Goal: Information Seeking & Learning: Learn about a topic

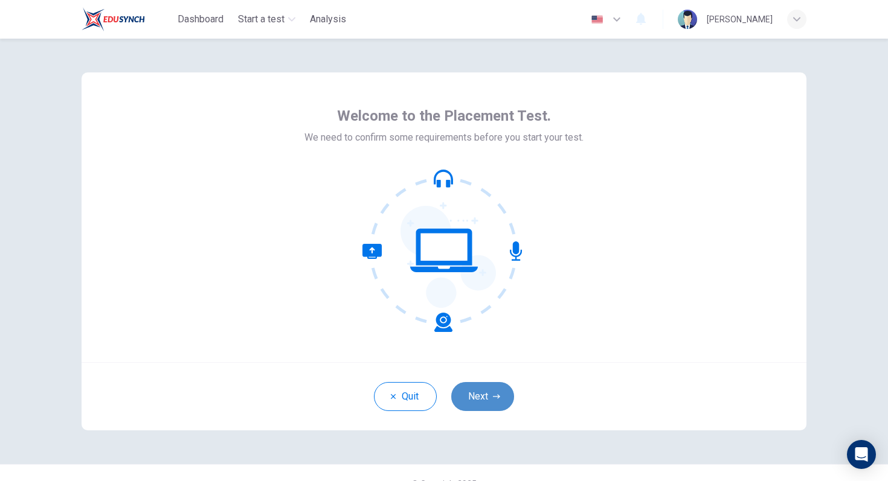
click at [490, 403] on button "Next" at bounding box center [482, 396] width 63 height 29
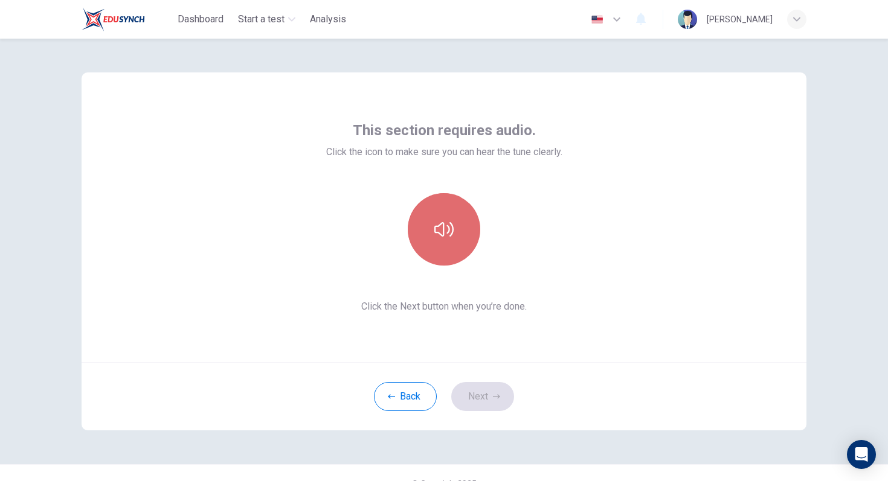
click at [435, 235] on icon "button" at bounding box center [443, 229] width 19 height 19
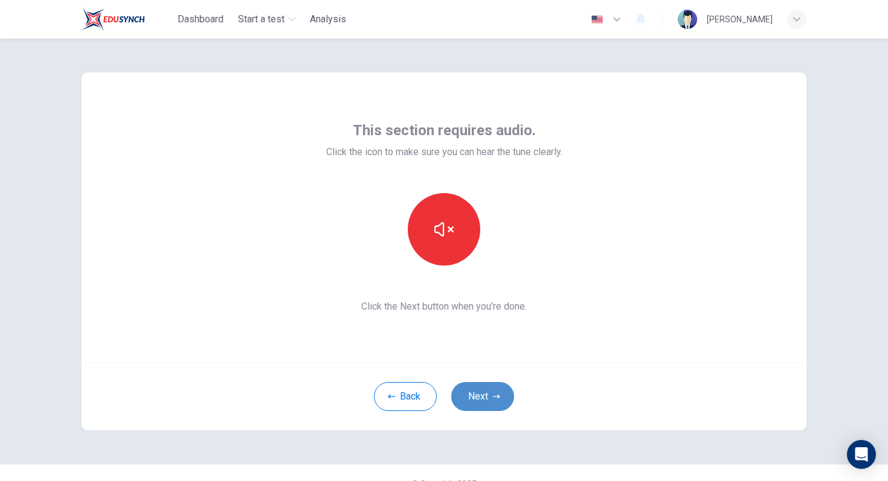
click at [482, 396] on button "Next" at bounding box center [482, 396] width 63 height 29
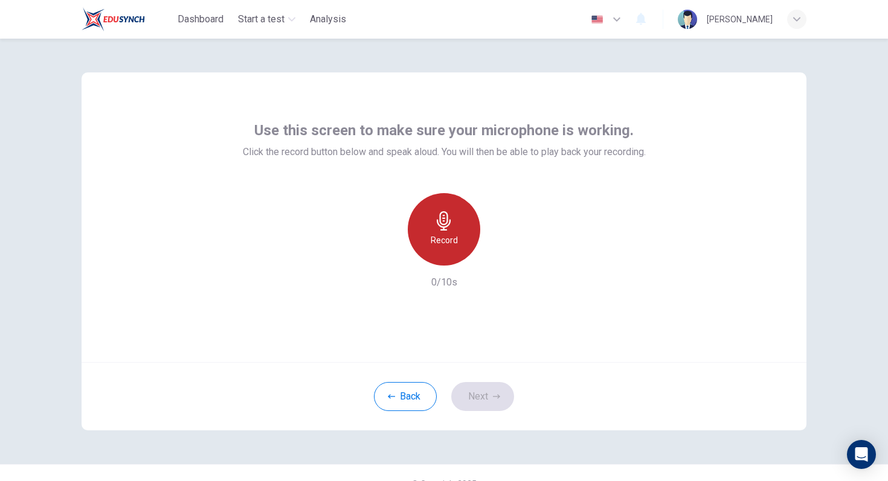
click at [443, 213] on icon "button" at bounding box center [443, 220] width 19 height 19
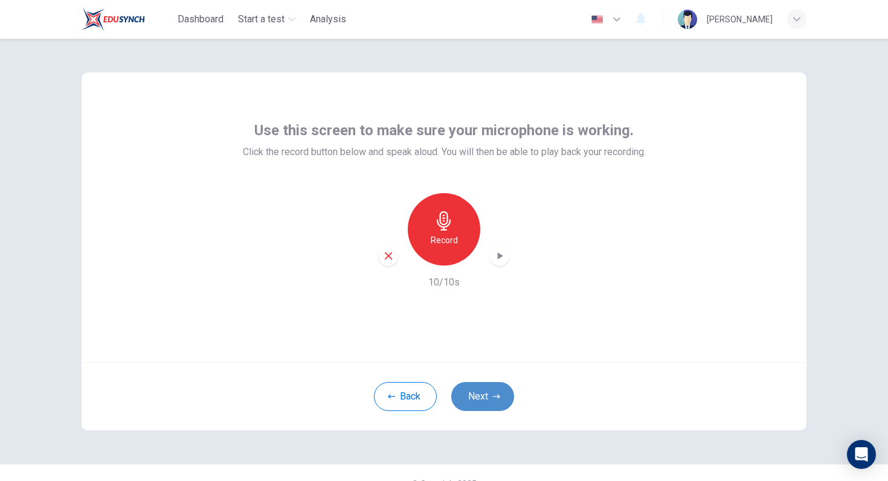
click at [505, 388] on button "Next" at bounding box center [482, 396] width 63 height 29
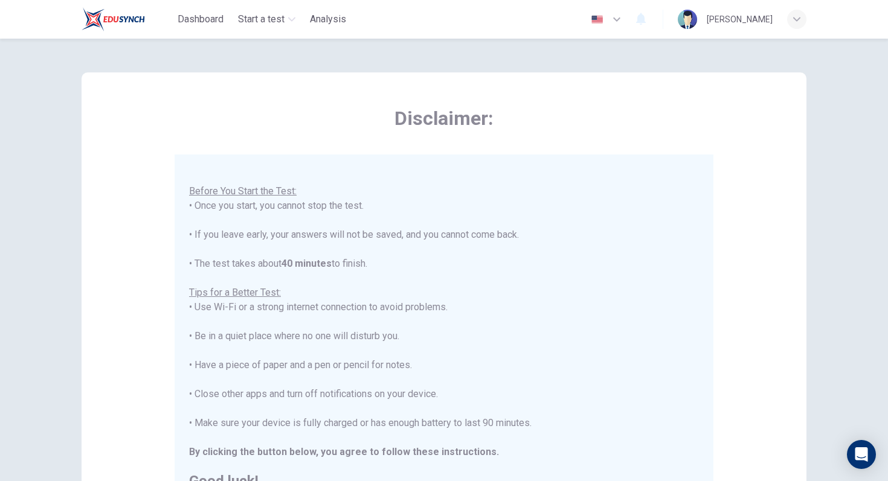
scroll to position [190, 0]
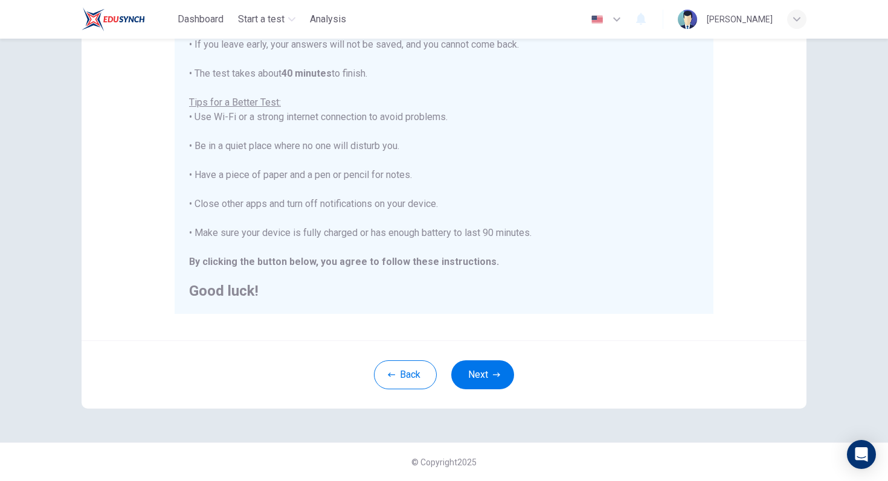
click at [478, 347] on div "Back Next" at bounding box center [444, 375] width 725 height 68
click at [478, 366] on button "Next" at bounding box center [482, 374] width 63 height 29
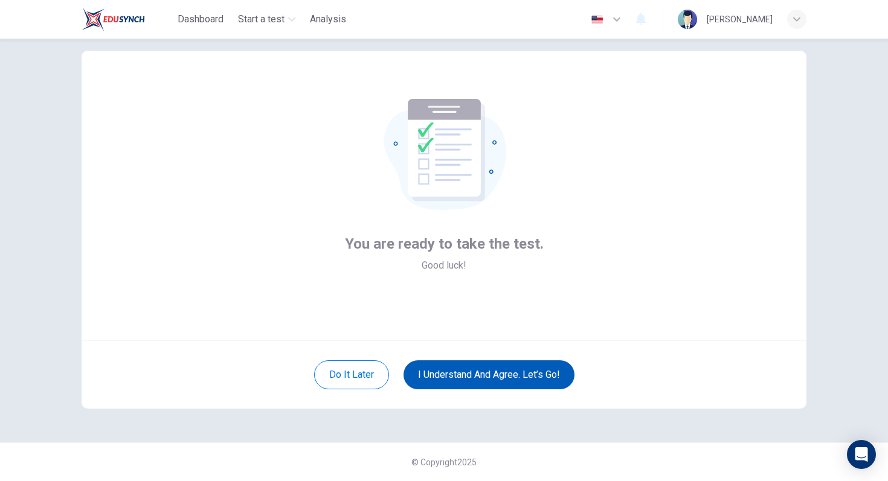
click at [475, 376] on button "I understand and agree. Let’s go!" at bounding box center [488, 374] width 171 height 29
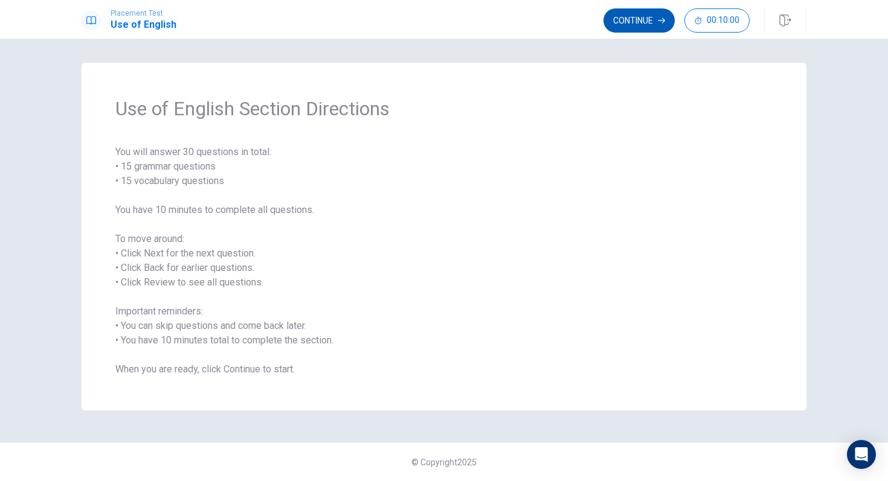
click at [629, 22] on button "Continue" at bounding box center [638, 20] width 71 height 24
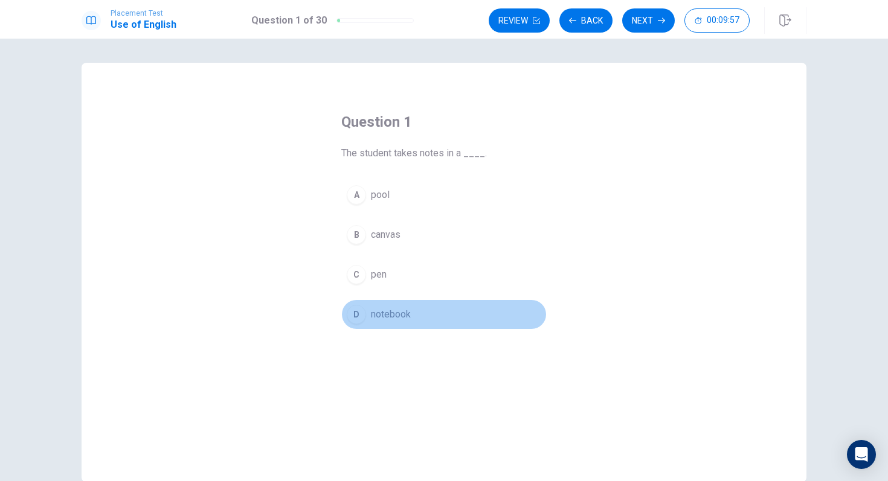
click at [359, 310] on div "D" at bounding box center [356, 314] width 19 height 19
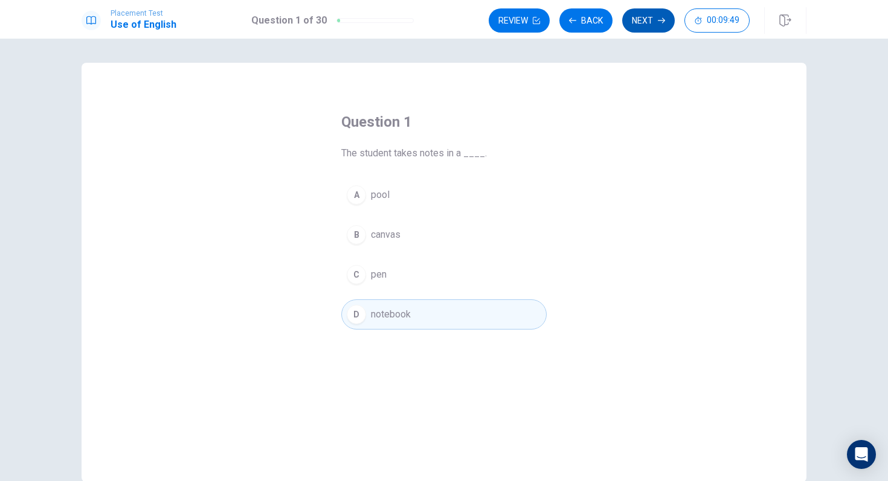
click at [656, 25] on button "Next" at bounding box center [648, 20] width 53 height 24
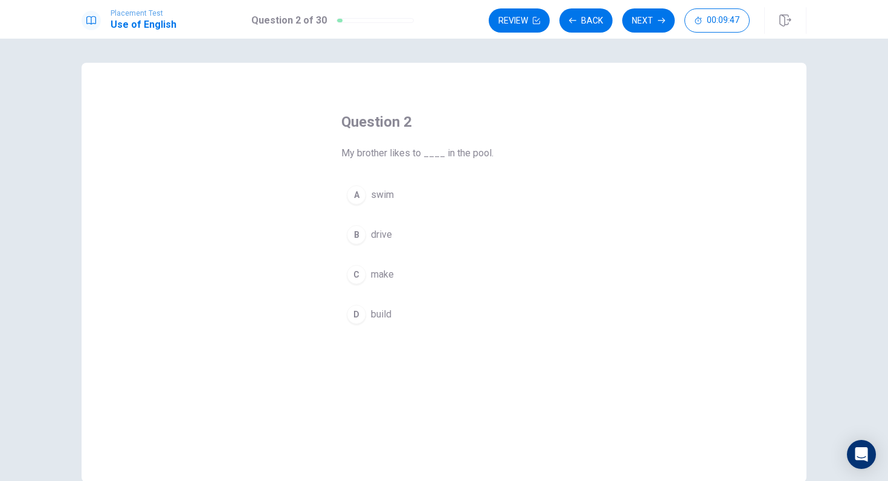
click at [372, 200] on span "swim" at bounding box center [382, 195] width 23 height 14
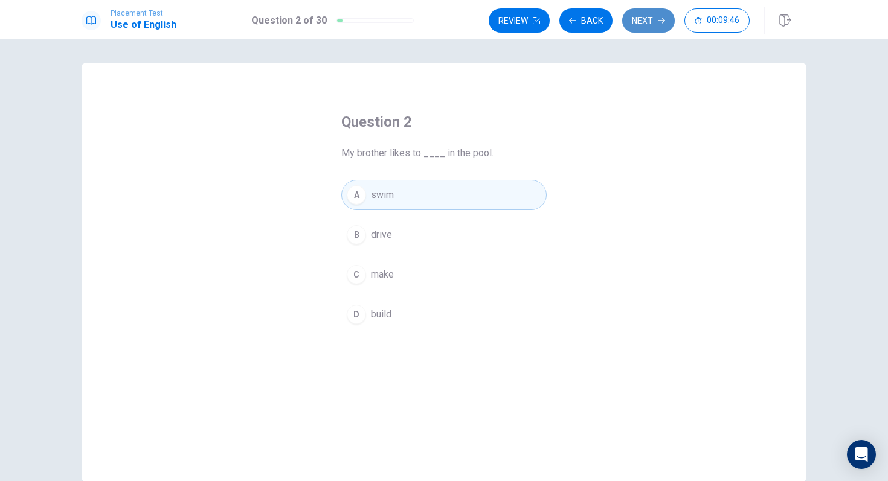
click at [647, 19] on button "Next" at bounding box center [648, 20] width 53 height 24
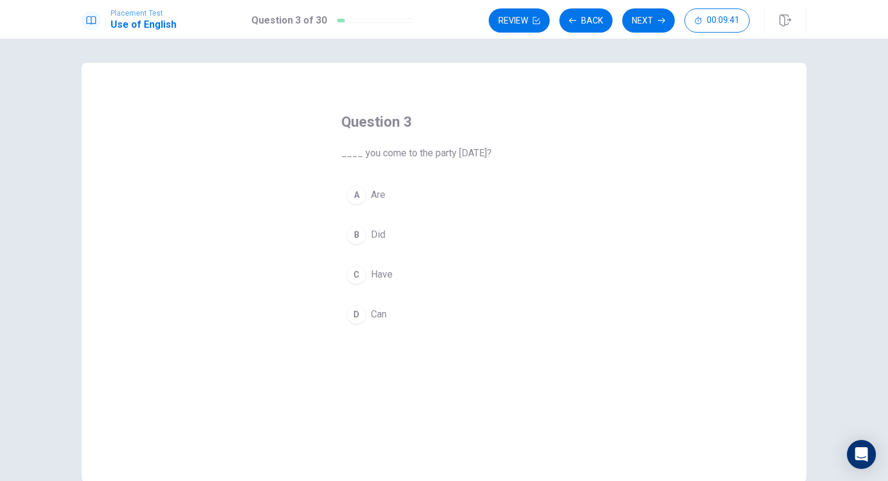
click at [358, 315] on div "D" at bounding box center [356, 314] width 19 height 19
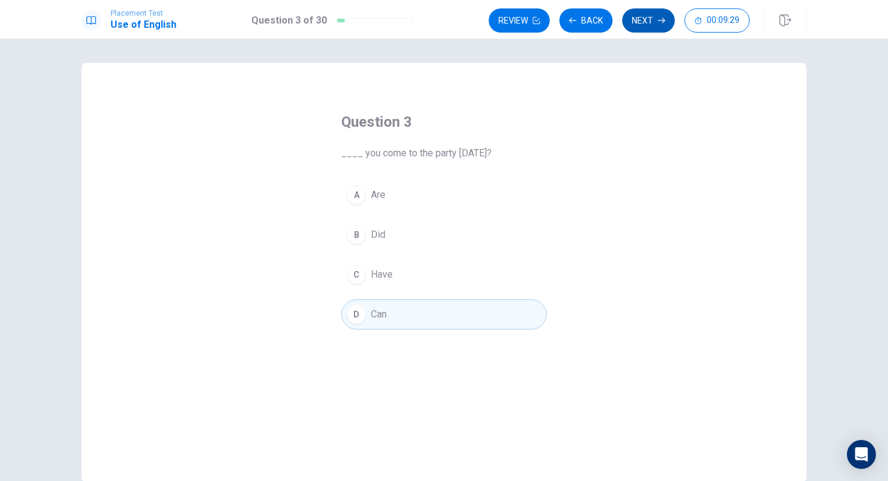
click at [647, 18] on button "Next" at bounding box center [648, 20] width 53 height 24
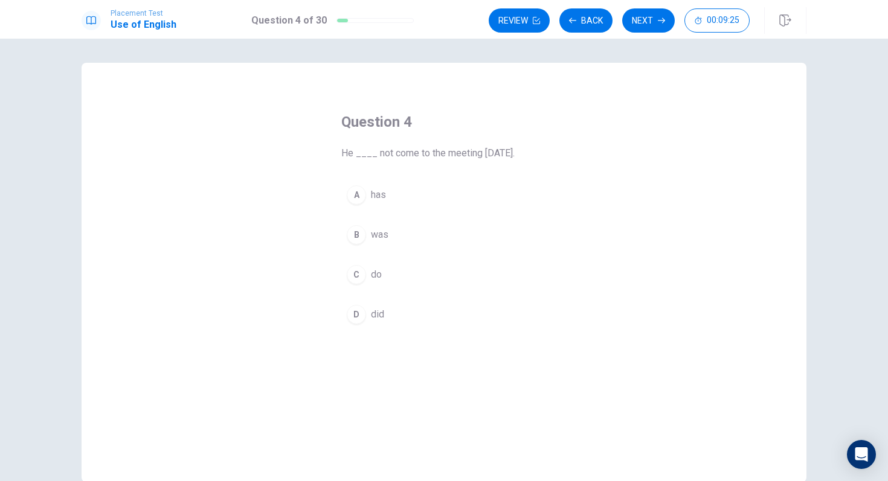
click at [363, 314] on div "D" at bounding box center [356, 314] width 19 height 19
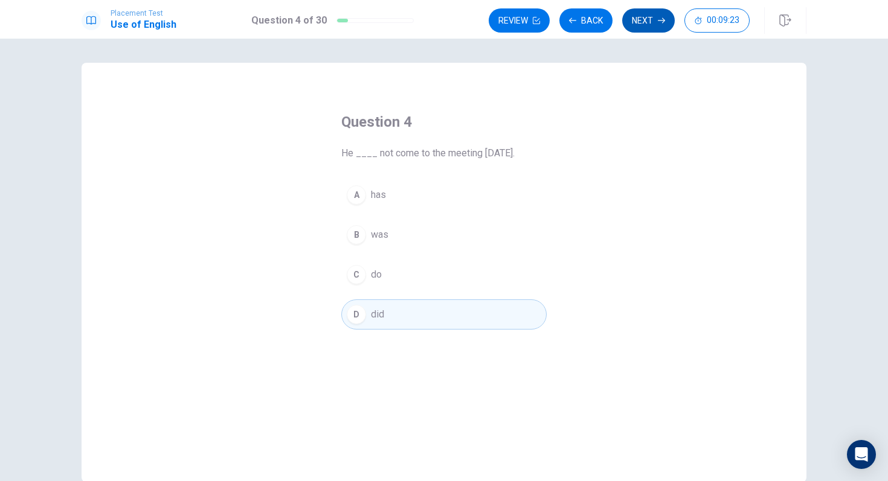
click at [647, 22] on button "Next" at bounding box center [648, 20] width 53 height 24
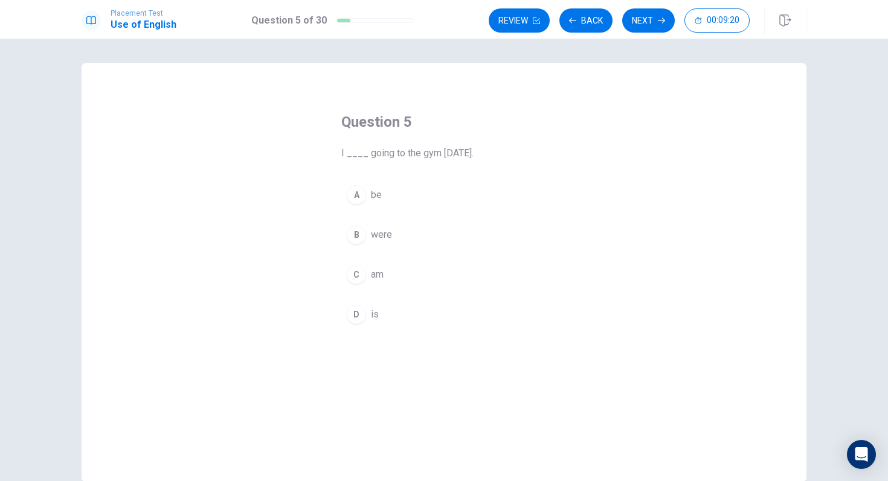
click at [371, 266] on button "C am" at bounding box center [443, 275] width 205 height 30
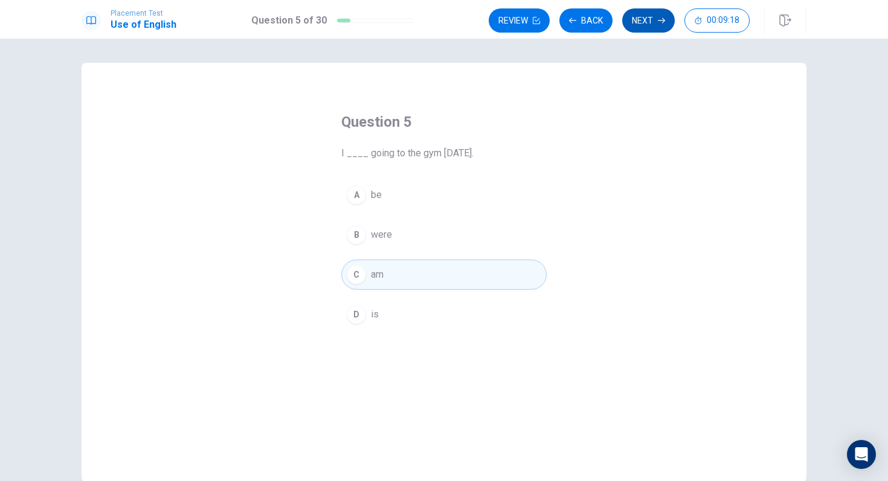
click at [653, 22] on button "Next" at bounding box center [648, 20] width 53 height 24
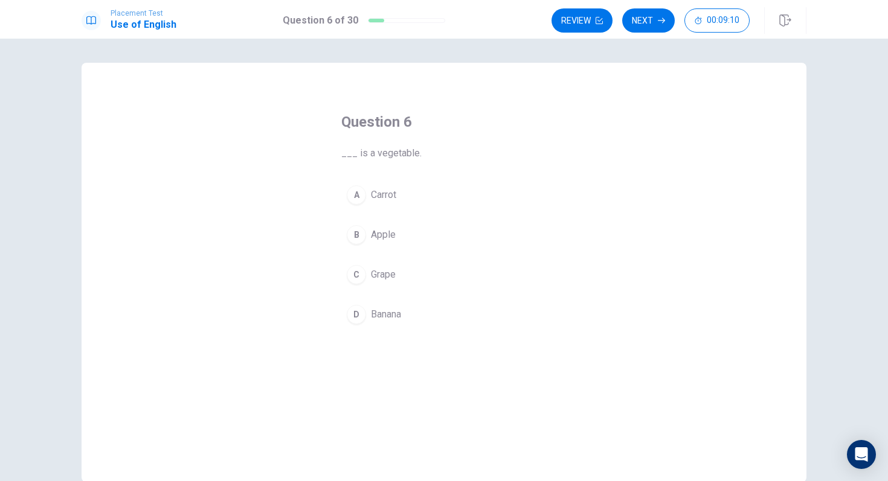
click at [360, 196] on div "A" at bounding box center [356, 194] width 19 height 19
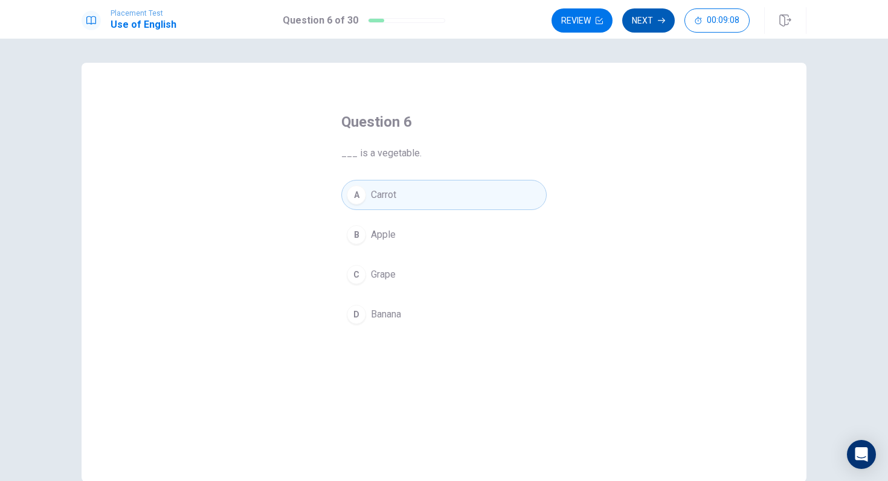
click at [656, 27] on button "Next" at bounding box center [648, 20] width 53 height 24
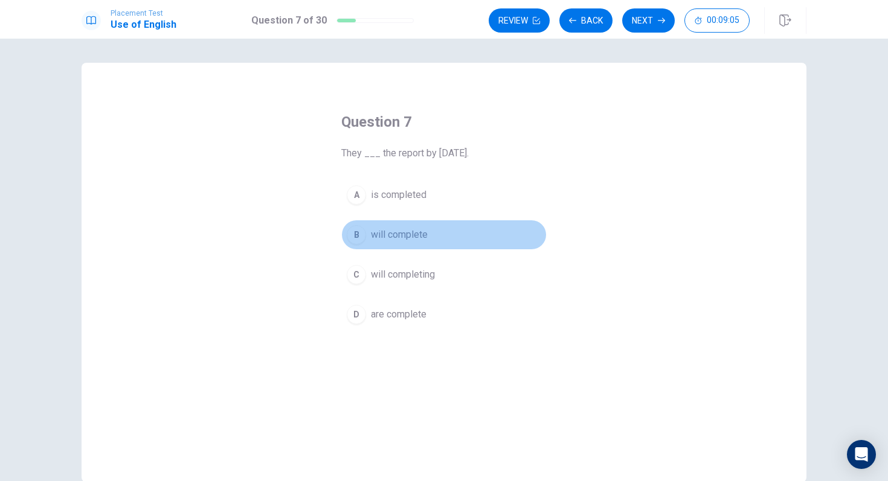
click at [392, 236] on span "will complete" at bounding box center [399, 235] width 57 height 14
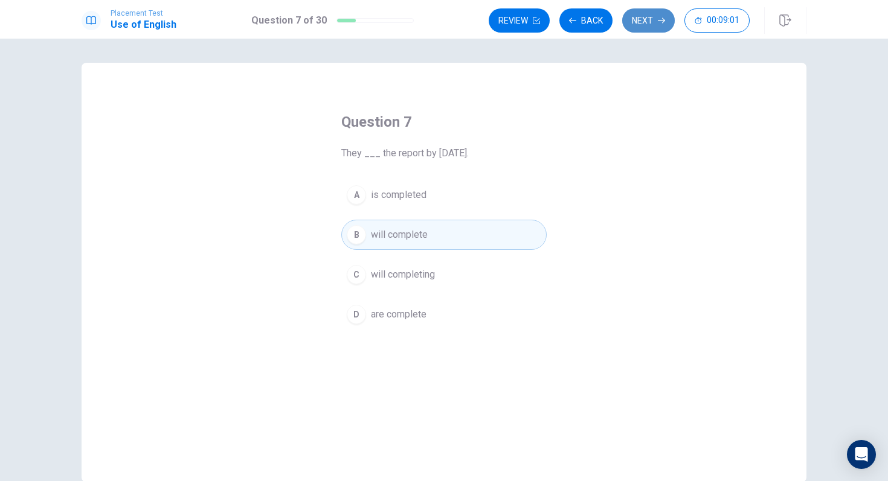
click at [638, 21] on button "Next" at bounding box center [648, 20] width 53 height 24
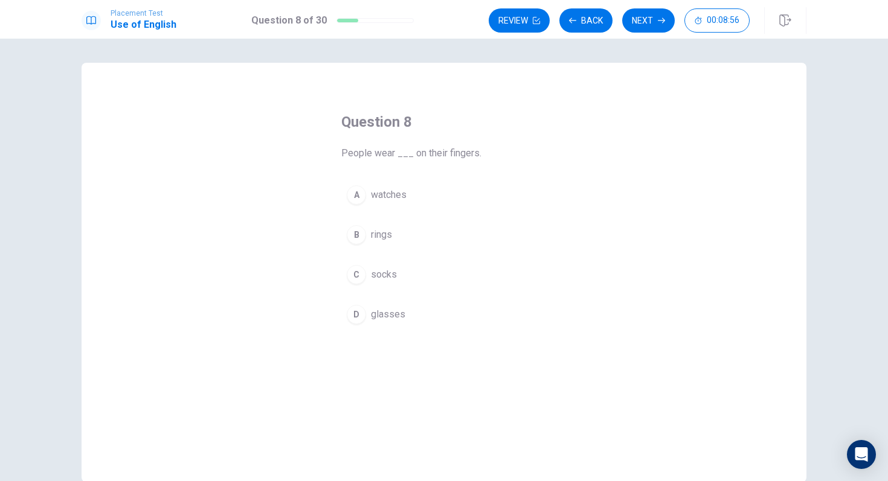
click at [379, 239] on span "rings" at bounding box center [381, 235] width 21 height 14
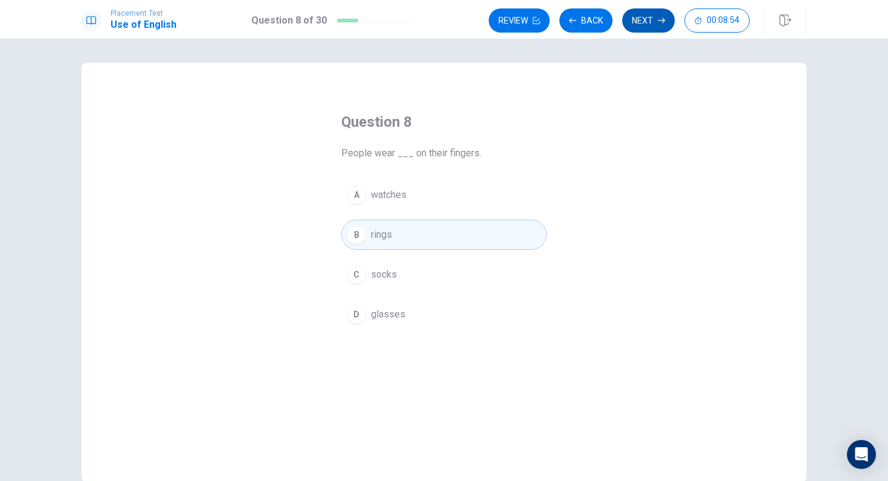
click at [656, 27] on button "Next" at bounding box center [648, 20] width 53 height 24
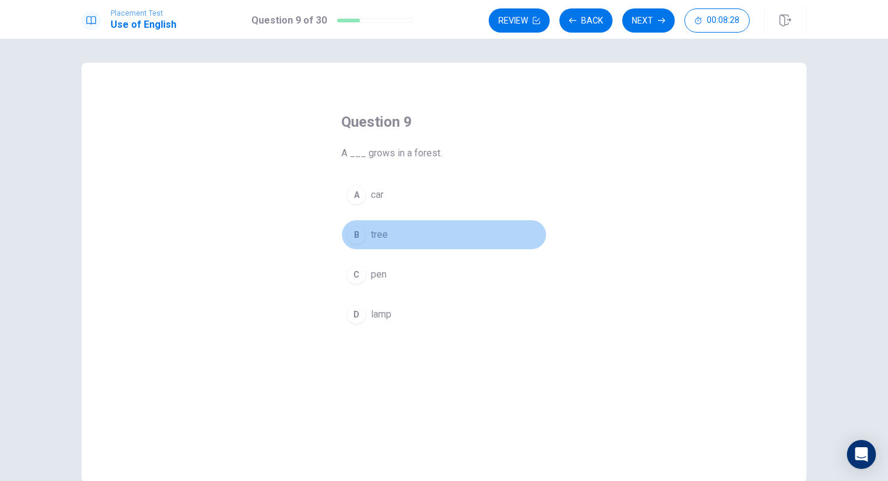
click at [385, 232] on span "tree" at bounding box center [379, 235] width 17 height 14
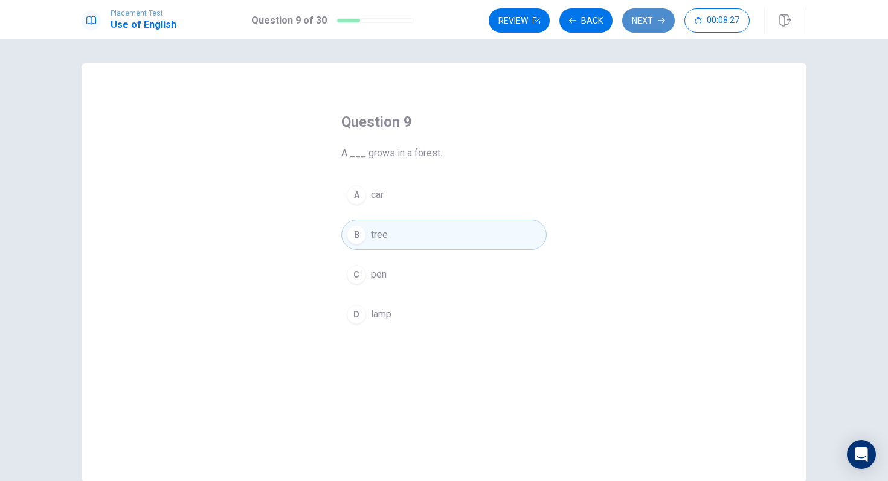
click at [624, 19] on button "Next" at bounding box center [648, 20] width 53 height 24
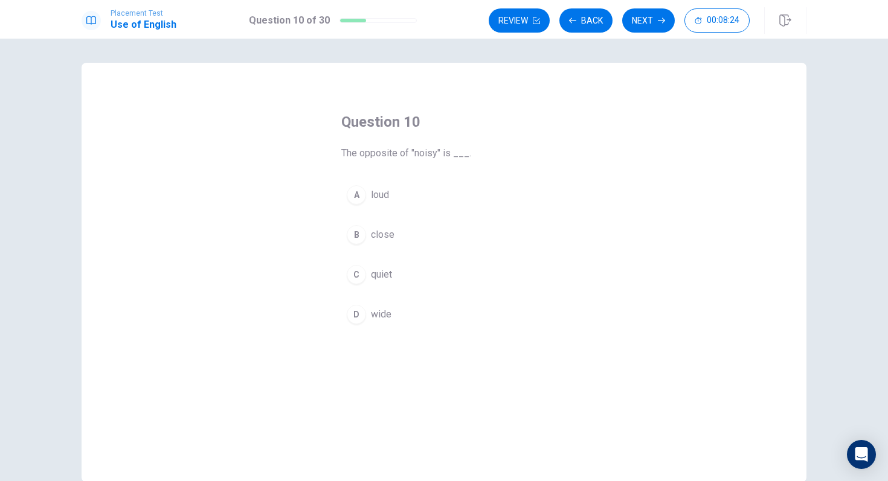
click at [361, 275] on div "C" at bounding box center [356, 274] width 19 height 19
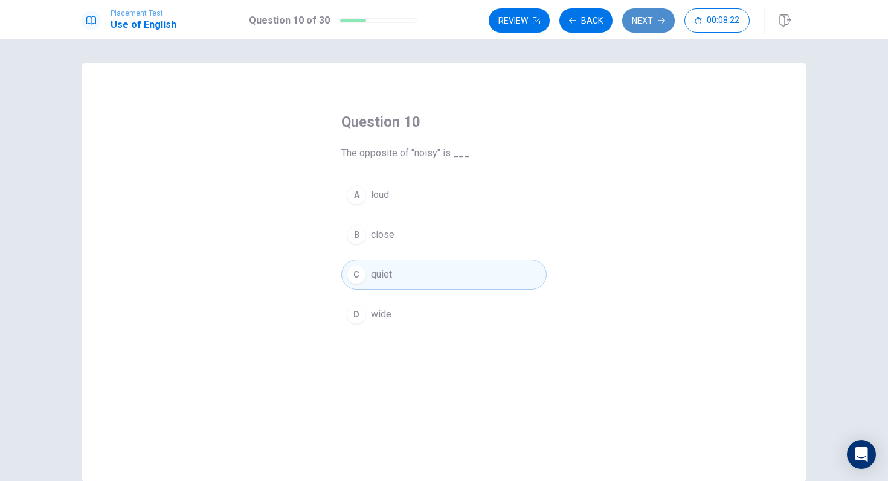
click at [644, 21] on button "Next" at bounding box center [648, 20] width 53 height 24
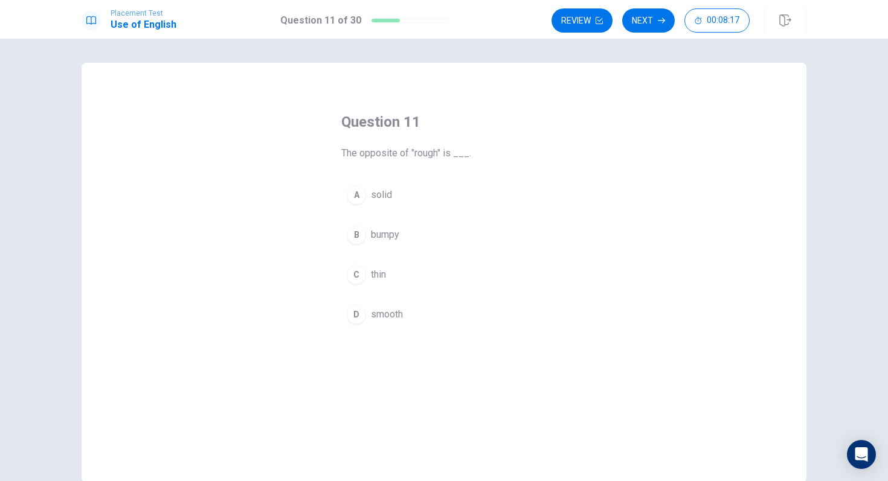
click at [368, 309] on button "D smooth" at bounding box center [443, 315] width 205 height 30
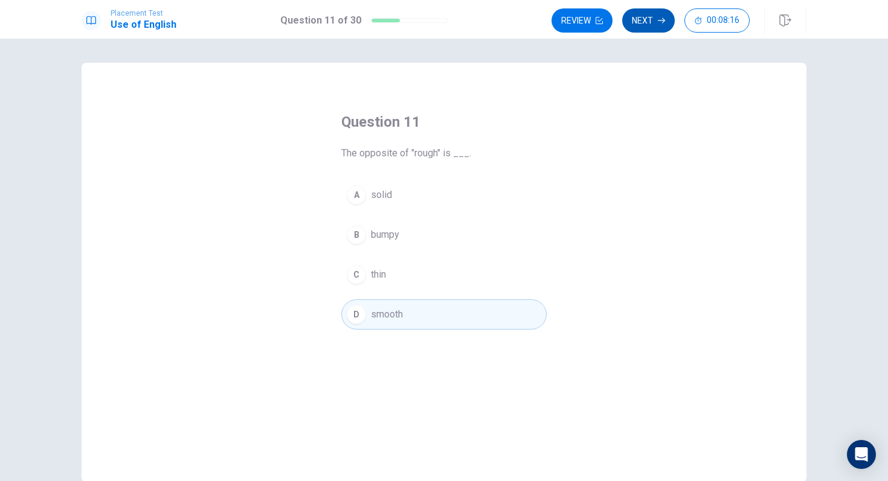
click at [636, 28] on button "Next" at bounding box center [648, 20] width 53 height 24
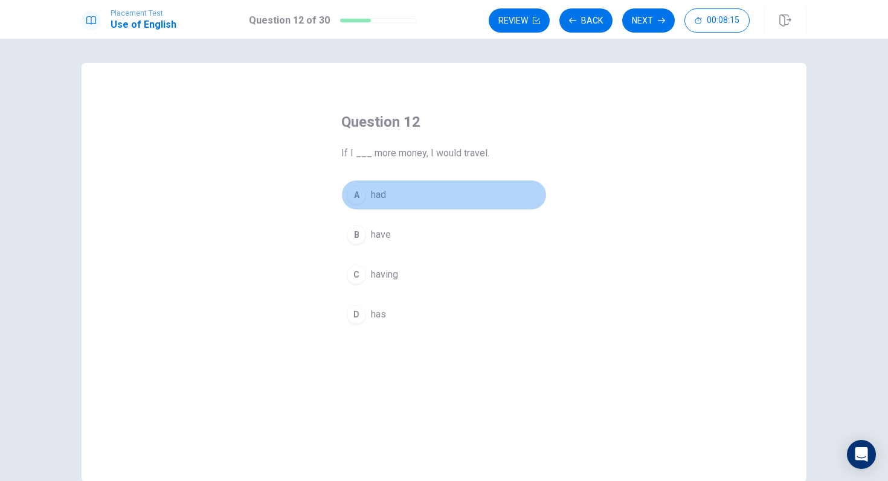
click at [379, 197] on span "had" at bounding box center [378, 195] width 15 height 14
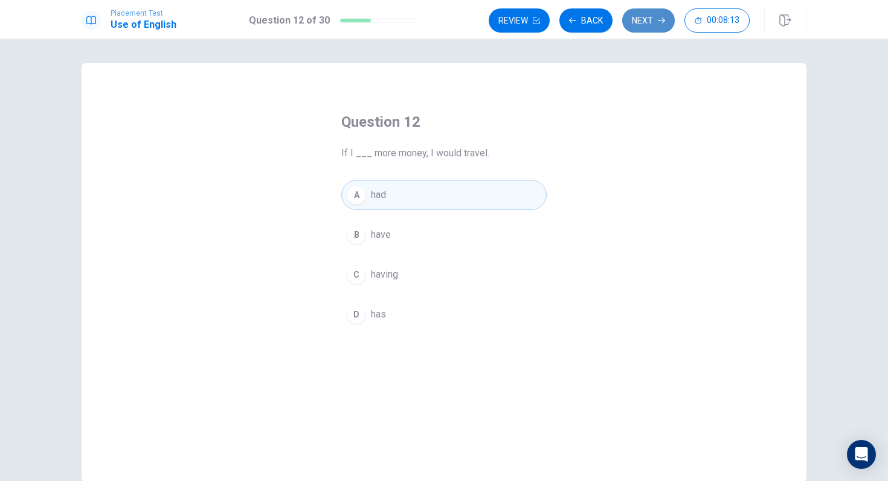
click at [647, 27] on button "Next" at bounding box center [648, 20] width 53 height 24
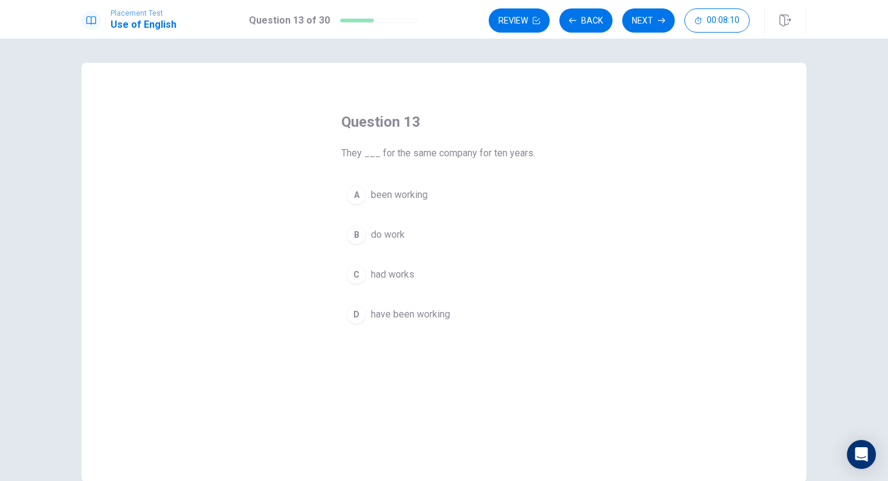
click at [405, 316] on span "have been working" at bounding box center [410, 314] width 79 height 14
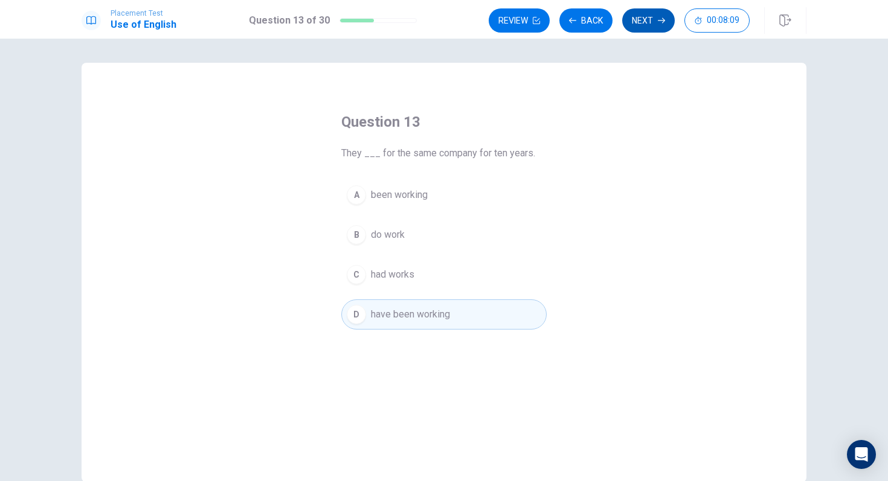
click at [636, 20] on button "Next" at bounding box center [648, 20] width 53 height 24
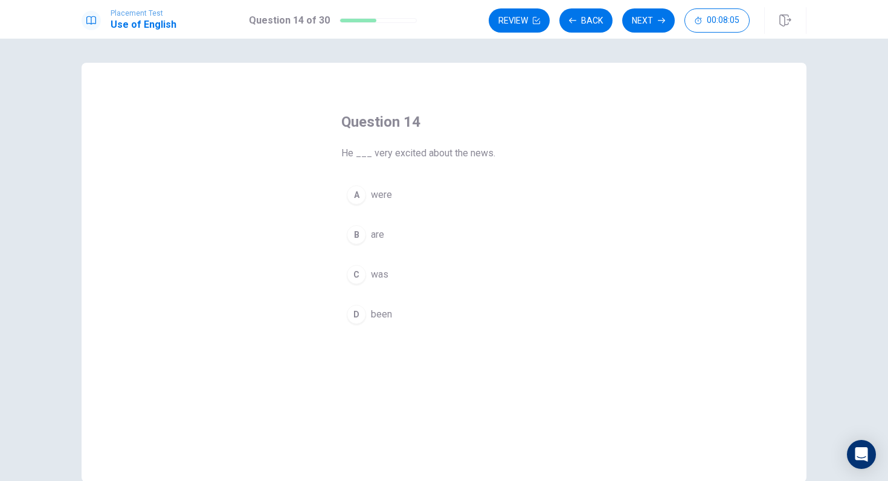
click at [382, 278] on span "was" at bounding box center [380, 275] width 18 height 14
click at [637, 47] on div "Question 14 He ___ very excited about the news. A were B are C was D been © Cop…" at bounding box center [444, 260] width 888 height 443
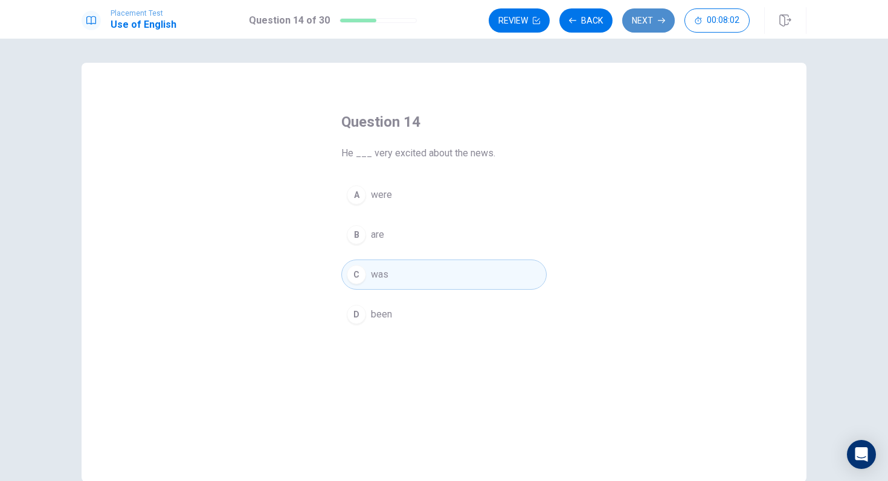
click at [650, 13] on button "Next" at bounding box center [648, 20] width 53 height 24
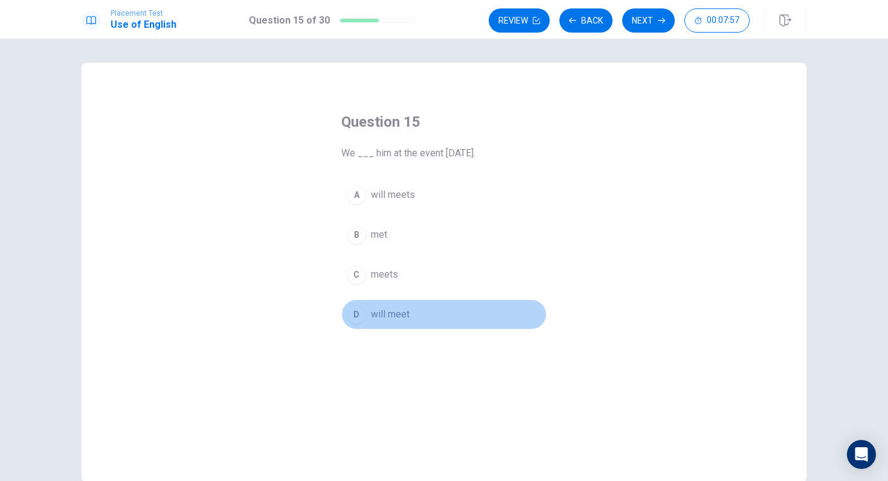
click at [409, 321] on button "D will meet" at bounding box center [443, 315] width 205 height 30
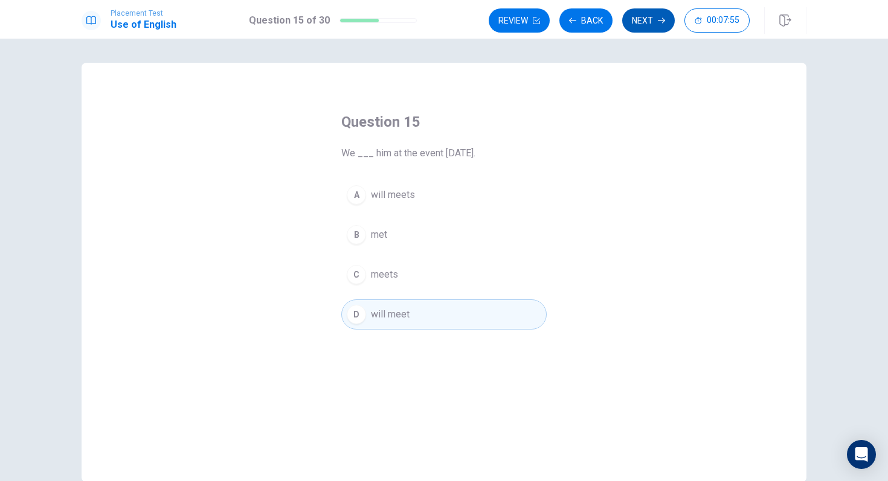
click at [654, 22] on button "Next" at bounding box center [648, 20] width 53 height 24
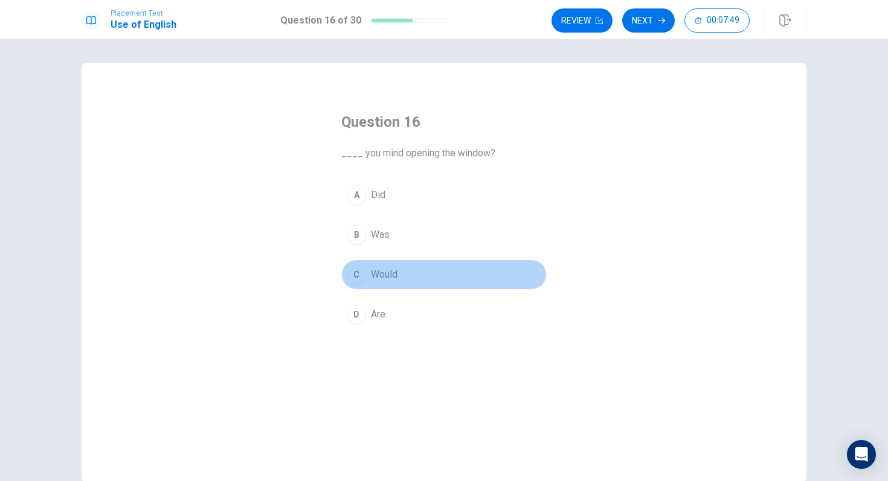
click at [379, 278] on span "Would" at bounding box center [384, 275] width 27 height 14
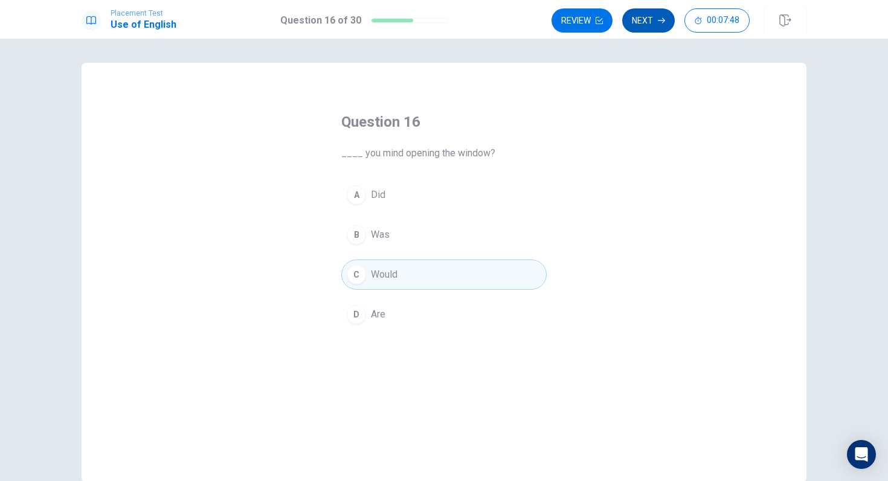
click at [667, 21] on button "Next" at bounding box center [648, 20] width 53 height 24
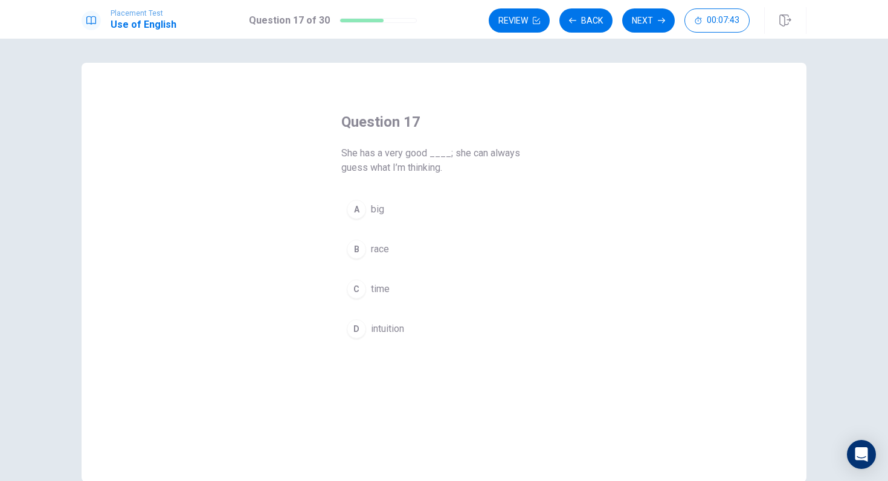
click at [380, 327] on span "intuition" at bounding box center [387, 329] width 33 height 14
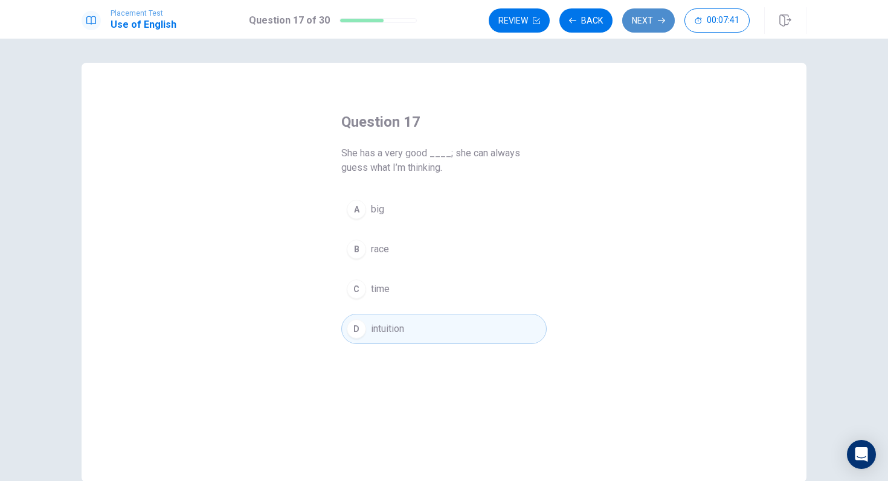
click at [643, 18] on button "Next" at bounding box center [648, 20] width 53 height 24
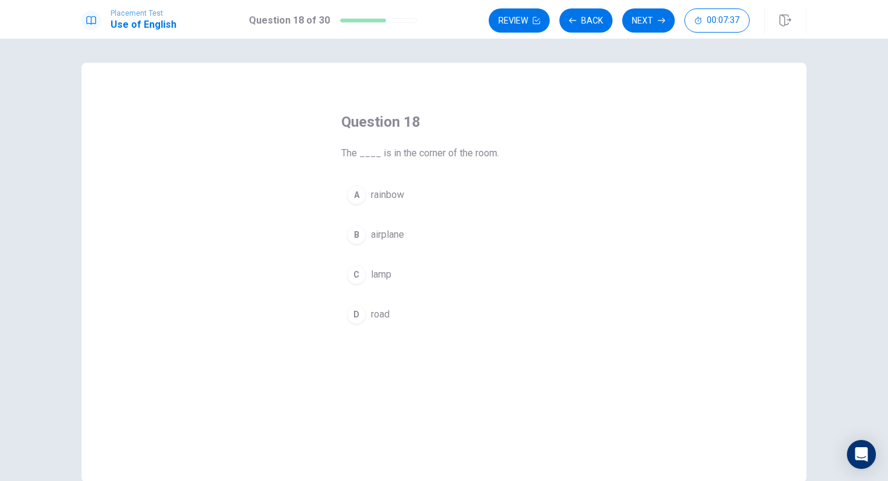
click at [385, 280] on span "lamp" at bounding box center [381, 275] width 21 height 14
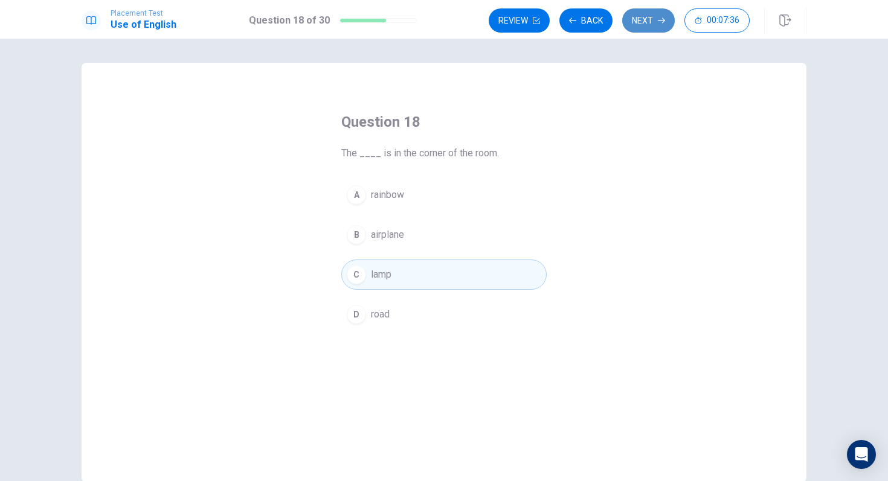
click at [652, 25] on button "Next" at bounding box center [648, 20] width 53 height 24
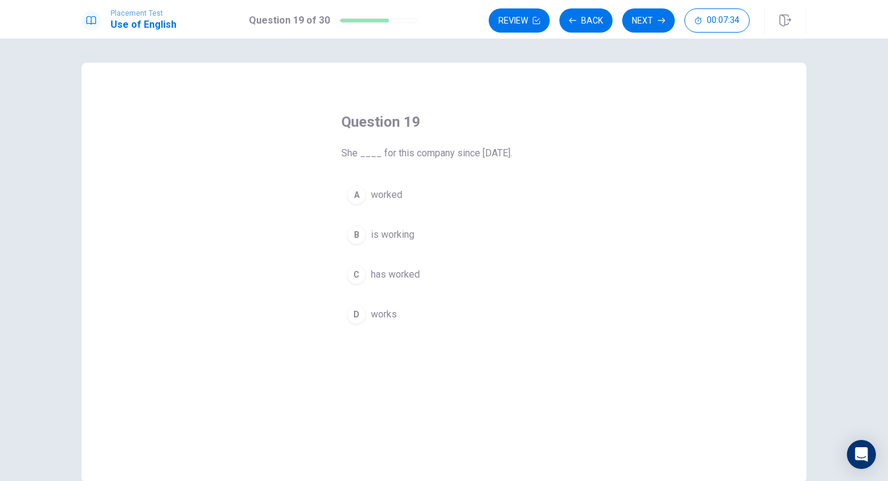
click at [396, 202] on span "worked" at bounding box center [386, 195] width 31 height 14
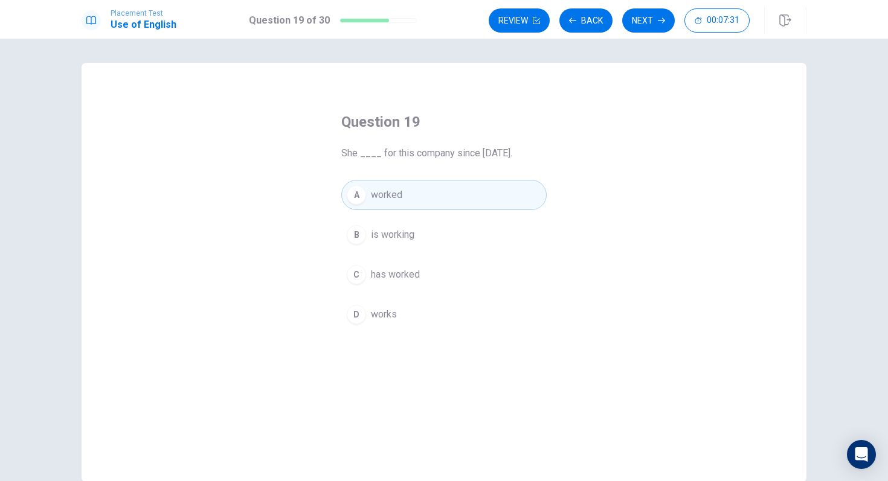
click at [408, 275] on span "has worked" at bounding box center [395, 275] width 49 height 14
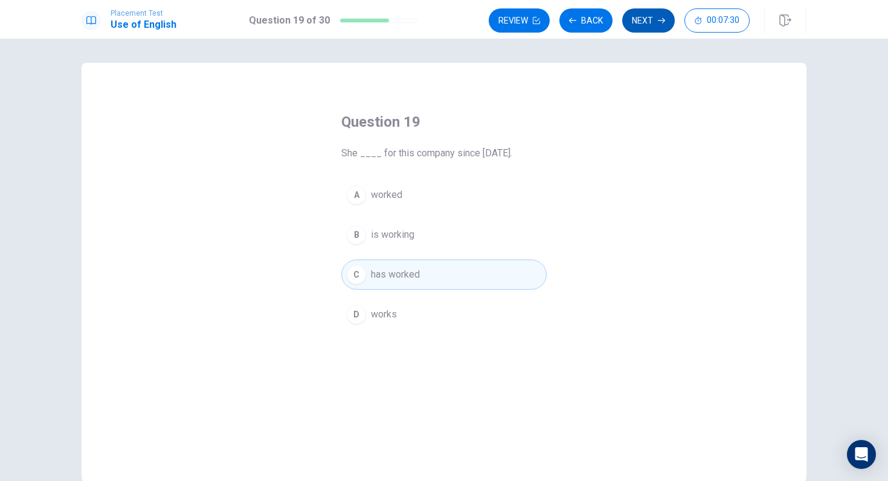
click at [639, 27] on button "Next" at bounding box center [648, 20] width 53 height 24
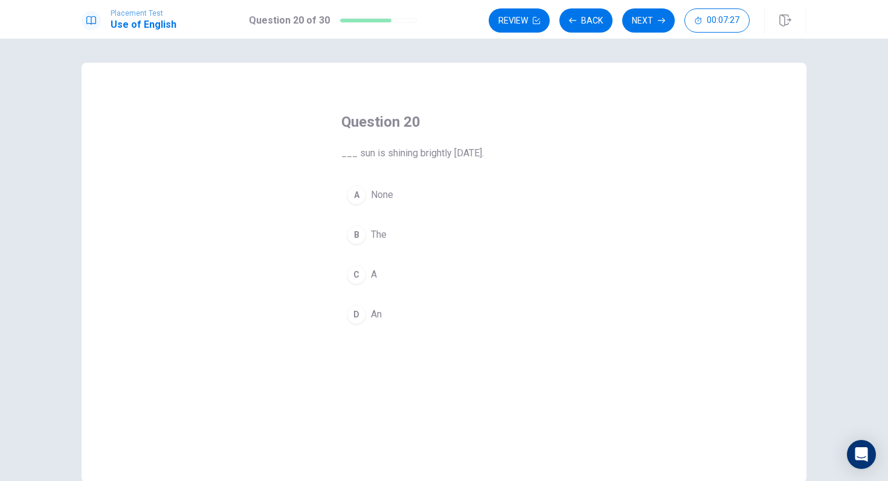
click at [379, 237] on span "The" at bounding box center [379, 235] width 16 height 14
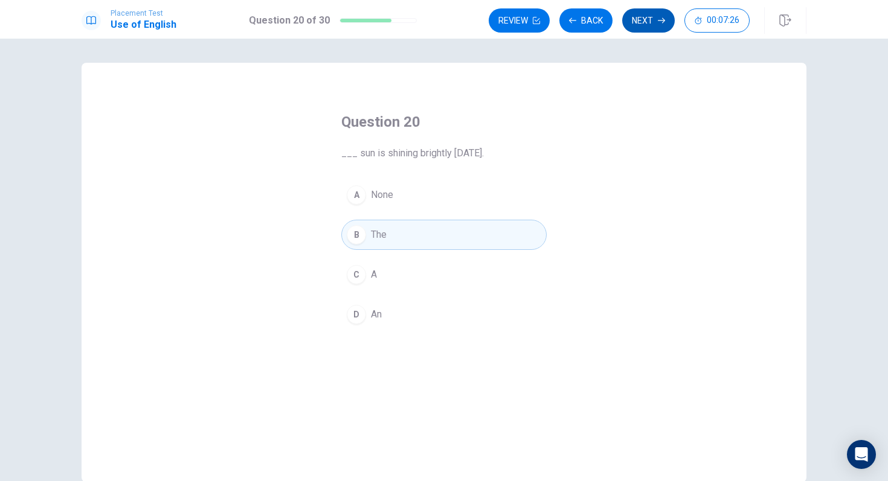
click at [655, 19] on button "Next" at bounding box center [648, 20] width 53 height 24
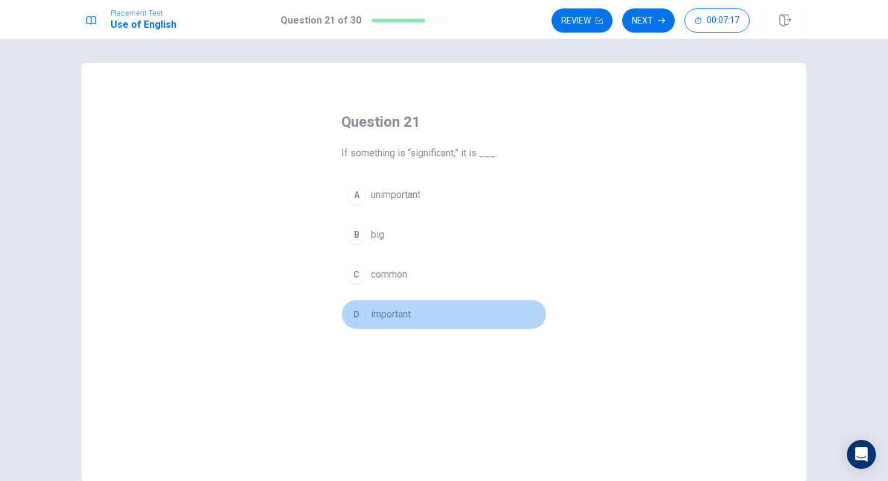
click at [384, 307] on span "important" at bounding box center [391, 314] width 40 height 14
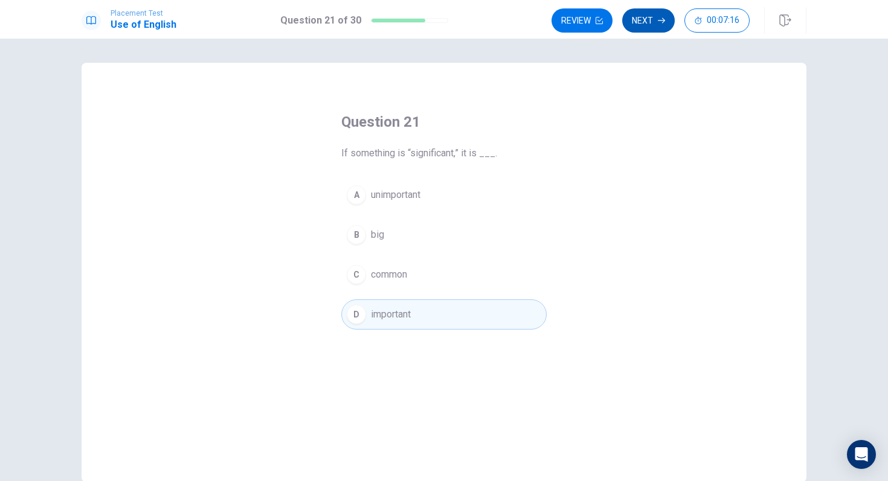
click at [653, 19] on button "Next" at bounding box center [648, 20] width 53 height 24
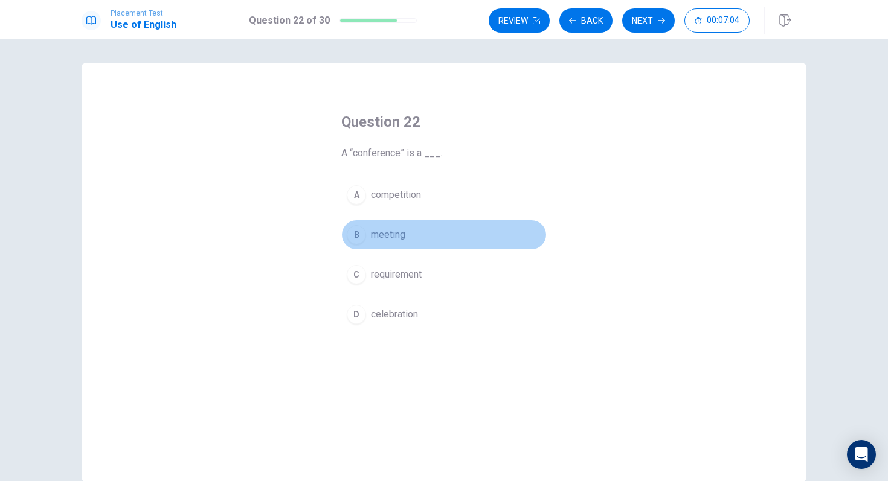
click at [389, 237] on span "meeting" at bounding box center [388, 235] width 34 height 14
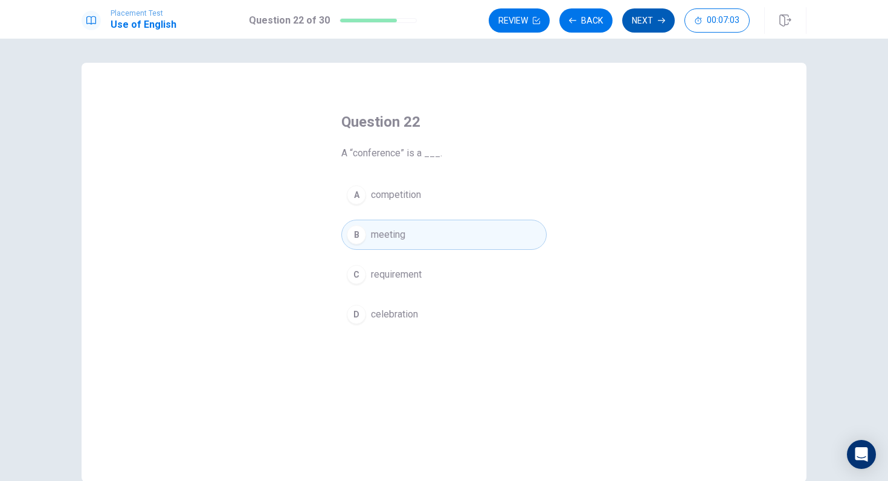
click at [638, 16] on button "Next" at bounding box center [648, 20] width 53 height 24
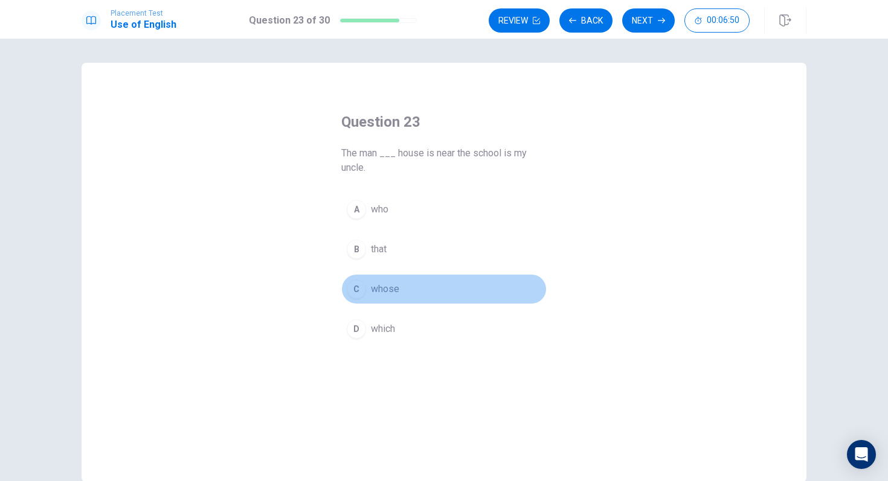
click at [382, 292] on span "whose" at bounding box center [385, 289] width 28 height 14
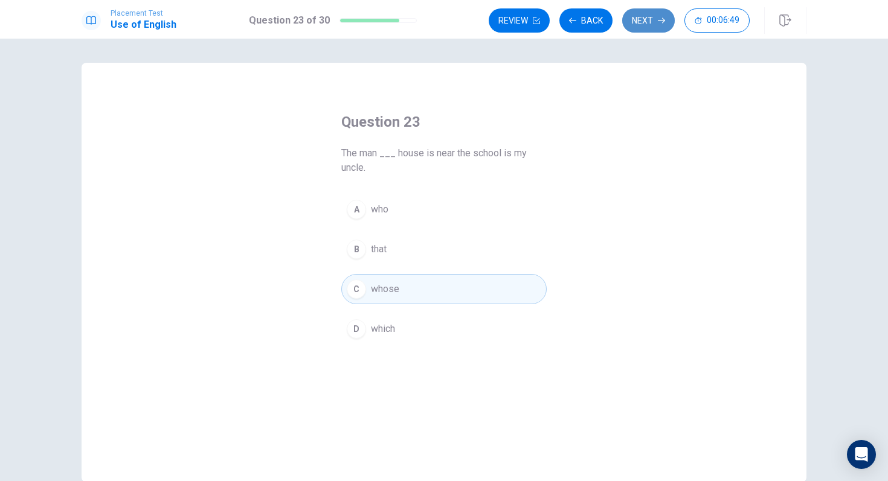
click at [644, 14] on button "Next" at bounding box center [648, 20] width 53 height 24
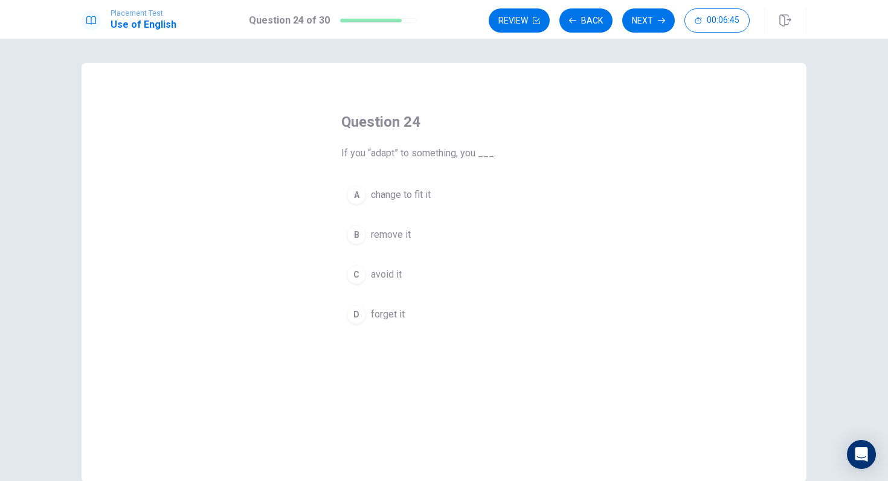
click at [403, 202] on span "change to fit it" at bounding box center [401, 195] width 60 height 14
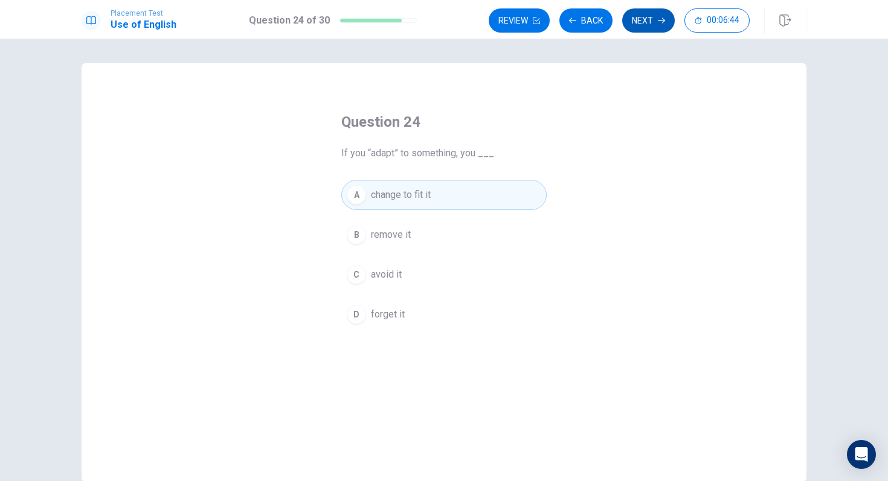
click at [633, 16] on button "Next" at bounding box center [648, 20] width 53 height 24
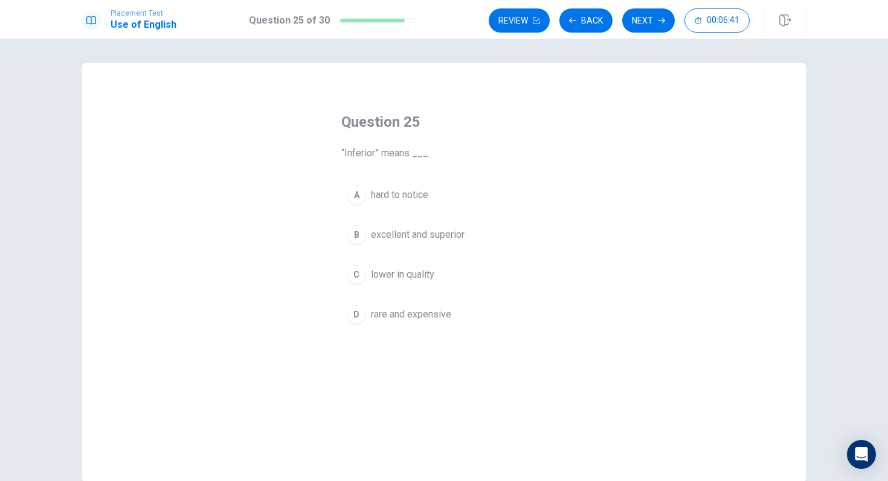
click at [402, 271] on span "lower in quality" at bounding box center [402, 275] width 63 height 14
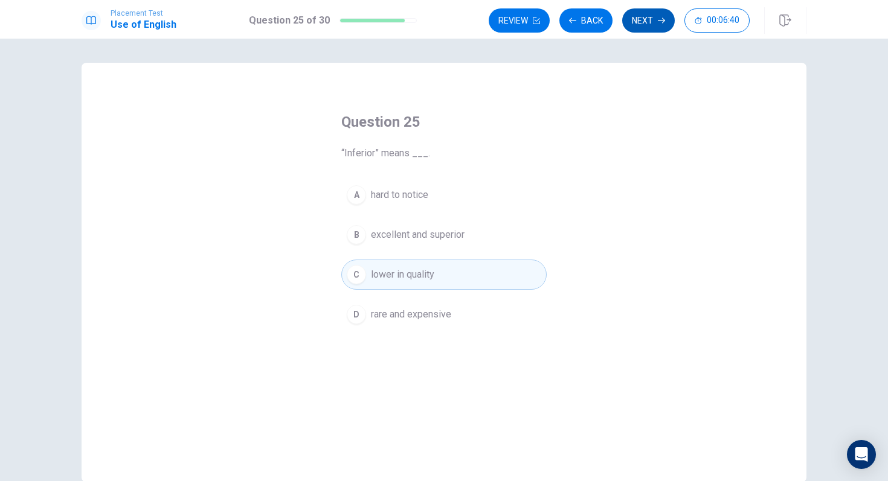
click at [640, 25] on button "Next" at bounding box center [648, 20] width 53 height 24
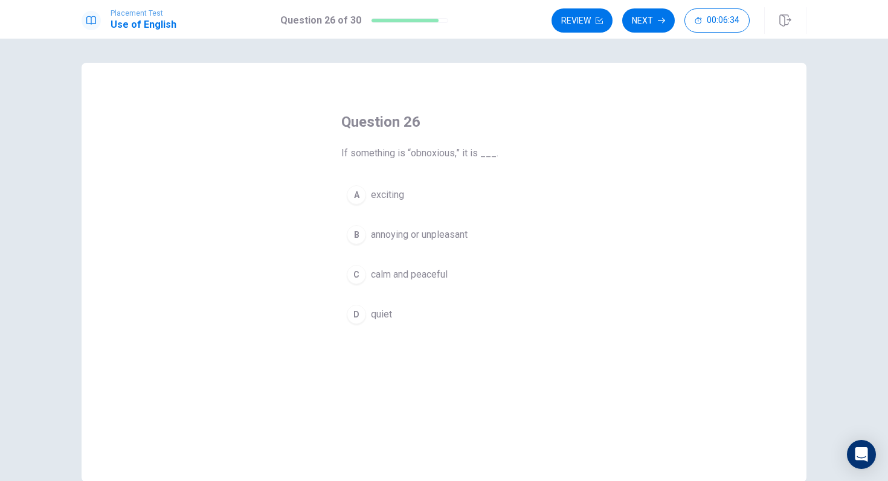
click at [415, 234] on span "annoying or unpleasant" at bounding box center [419, 235] width 97 height 14
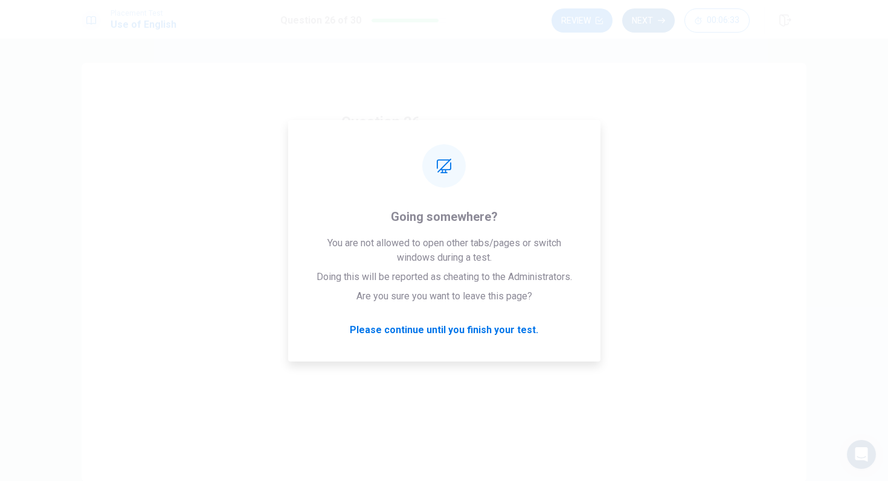
click at [655, 20] on button "Next" at bounding box center [648, 20] width 53 height 24
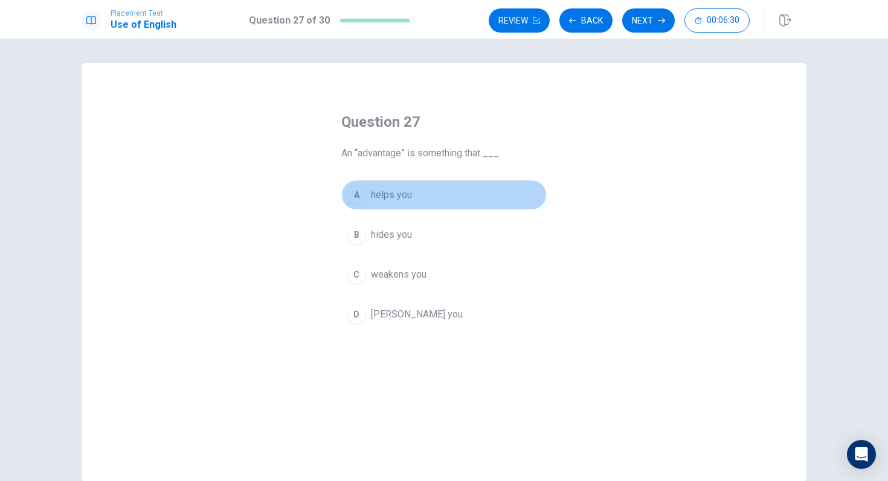
click at [396, 197] on span "helps you" at bounding box center [391, 195] width 41 height 14
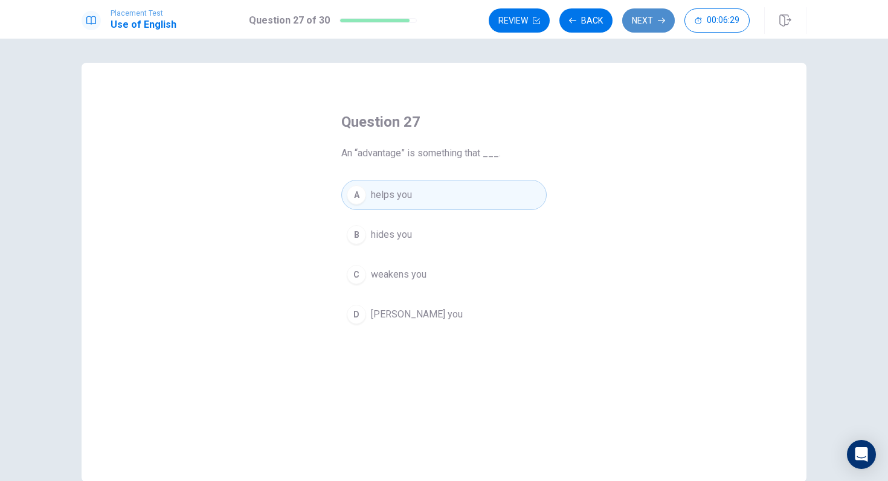
click at [650, 31] on button "Next" at bounding box center [648, 20] width 53 height 24
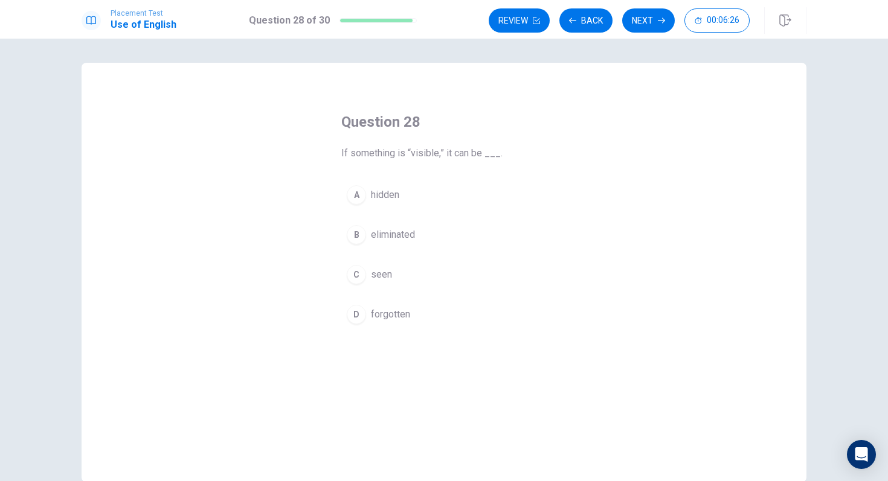
click at [384, 279] on span "seen" at bounding box center [381, 275] width 21 height 14
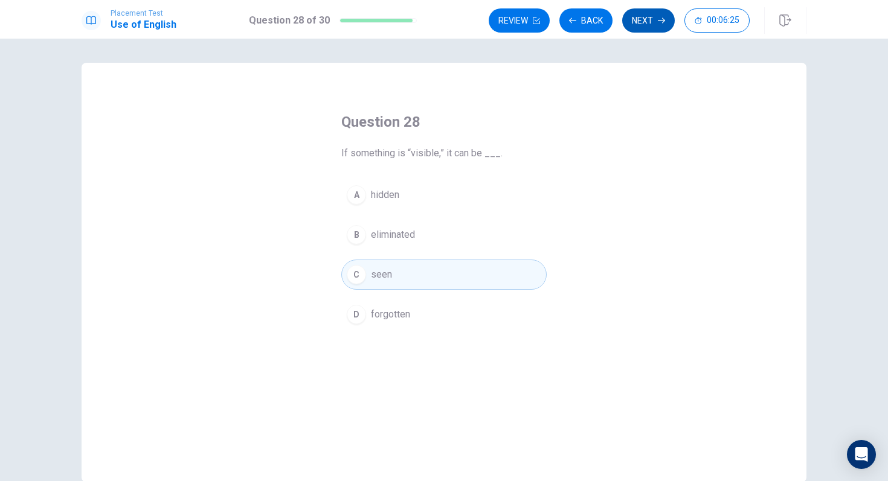
click at [633, 26] on button "Next" at bounding box center [648, 20] width 53 height 24
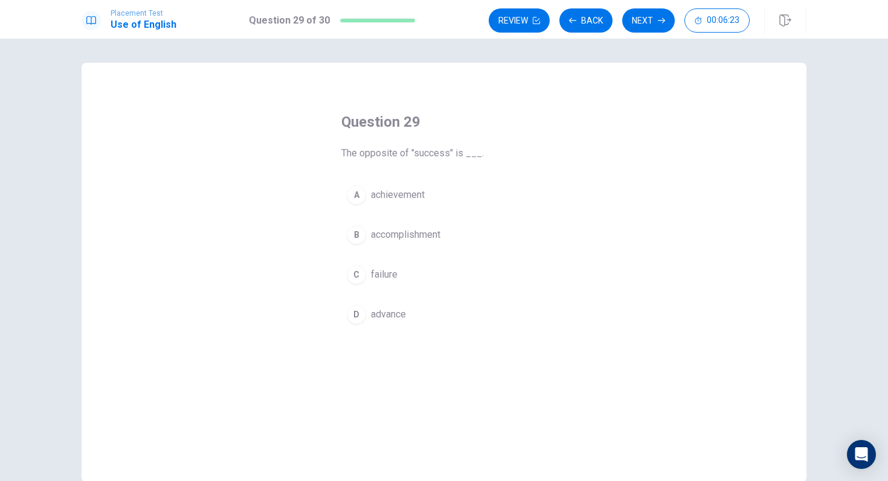
click at [388, 272] on span "failure" at bounding box center [384, 275] width 27 height 14
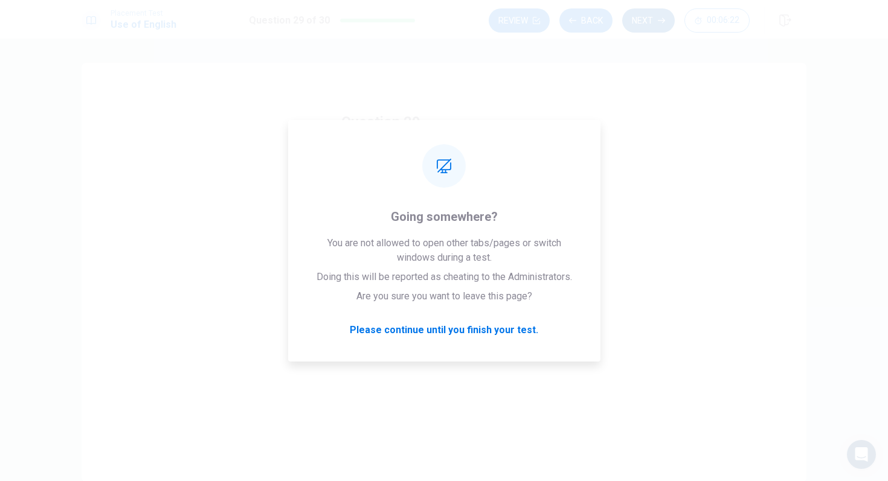
click at [651, 25] on button "Next" at bounding box center [648, 20] width 53 height 24
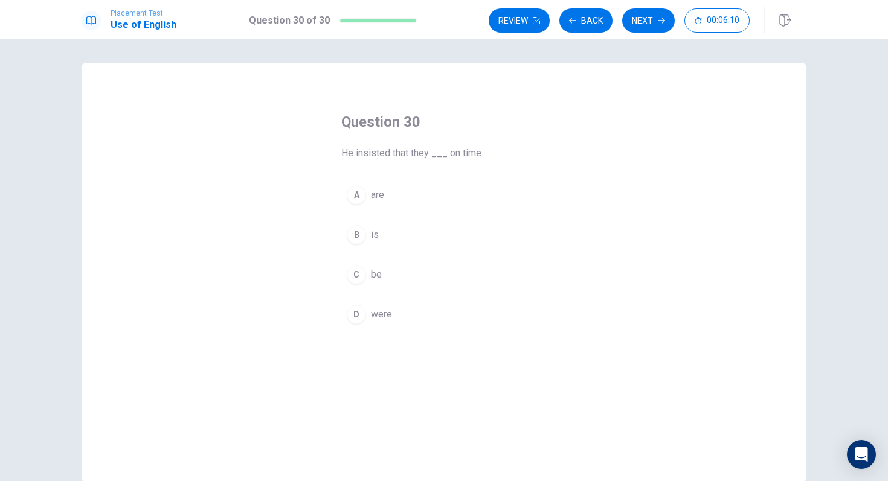
click at [376, 319] on span "were" at bounding box center [381, 314] width 21 height 14
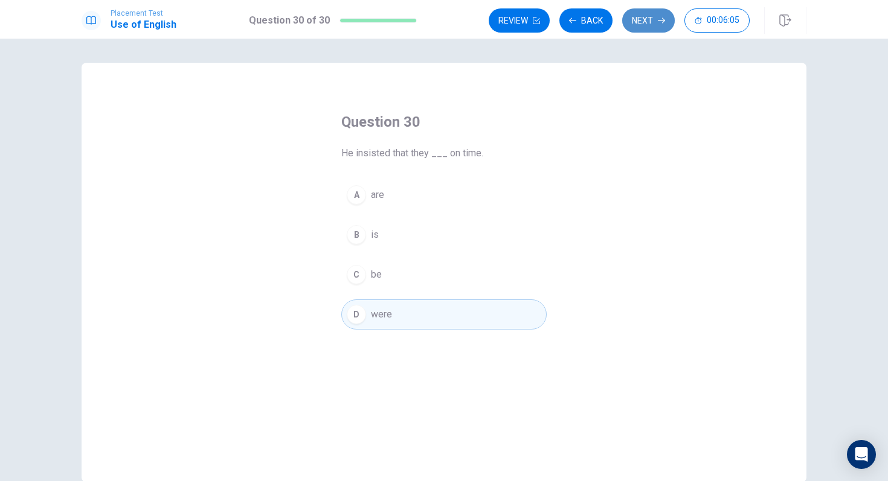
click at [642, 24] on button "Next" at bounding box center [648, 20] width 53 height 24
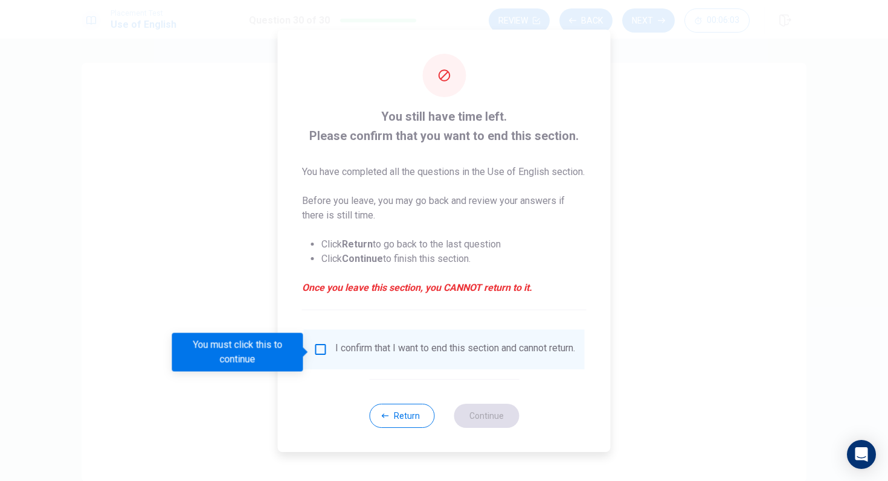
click at [313, 350] on input "You must click this to continue" at bounding box center [320, 349] width 14 height 14
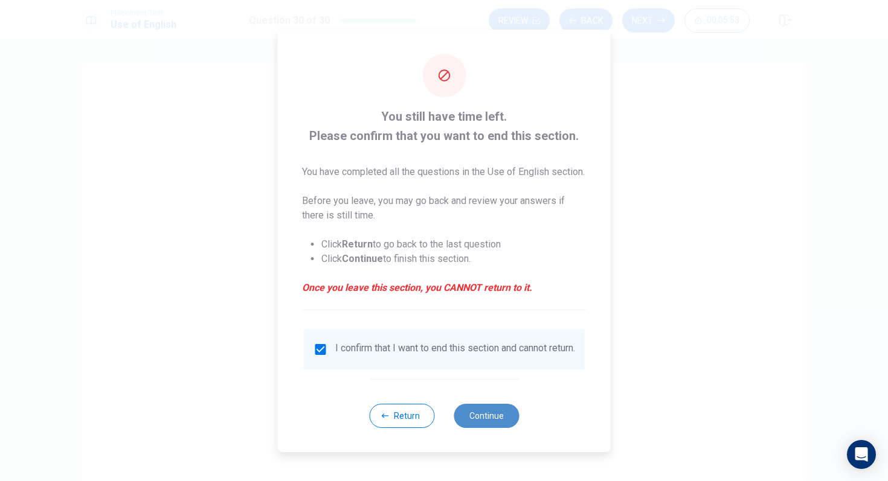
click at [485, 423] on button "Continue" at bounding box center [485, 416] width 65 height 24
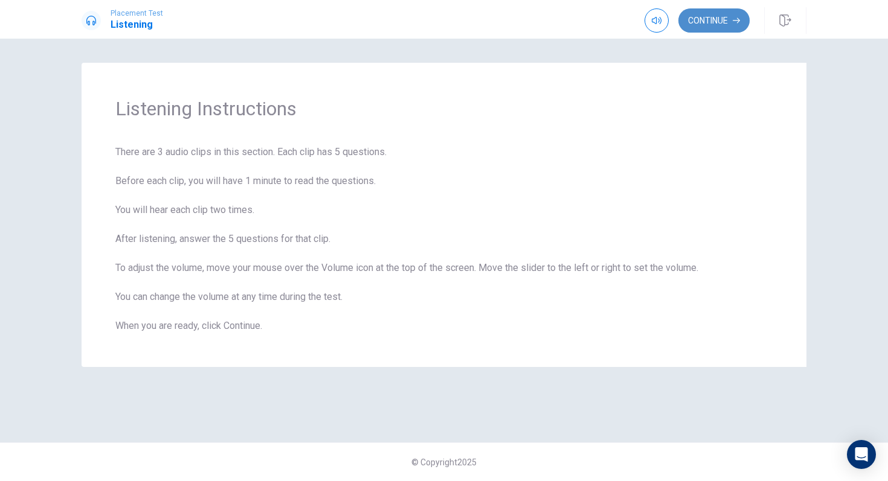
click at [708, 26] on button "Continue" at bounding box center [713, 20] width 71 height 24
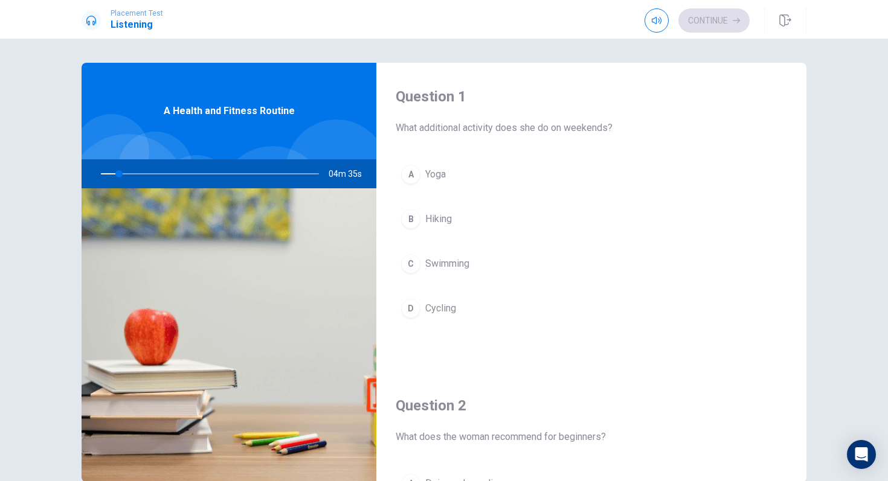
click at [234, 177] on div at bounding box center [207, 173] width 242 height 29
click at [219, 348] on img at bounding box center [229, 335] width 295 height 294
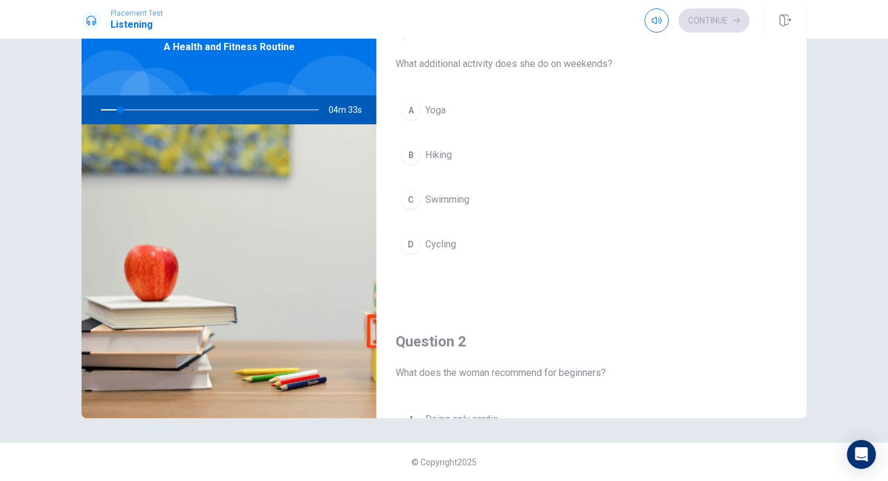
click at [155, 78] on div at bounding box center [155, 105] width 75 height 75
drag, startPoint x: 122, startPoint y: 107, endPoint x: 160, endPoint y: 114, distance: 38.5
click at [160, 114] on div at bounding box center [207, 109] width 242 height 29
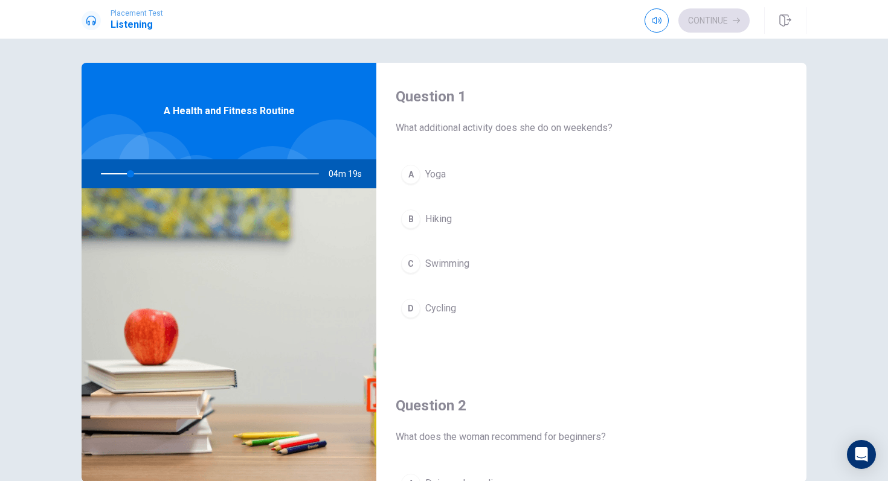
click at [146, 173] on div at bounding box center [207, 173] width 242 height 29
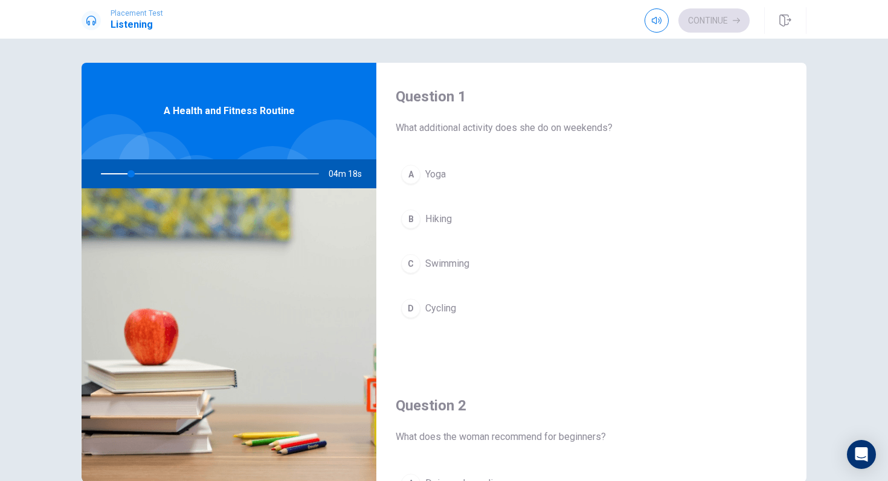
click at [146, 173] on div at bounding box center [207, 173] width 242 height 29
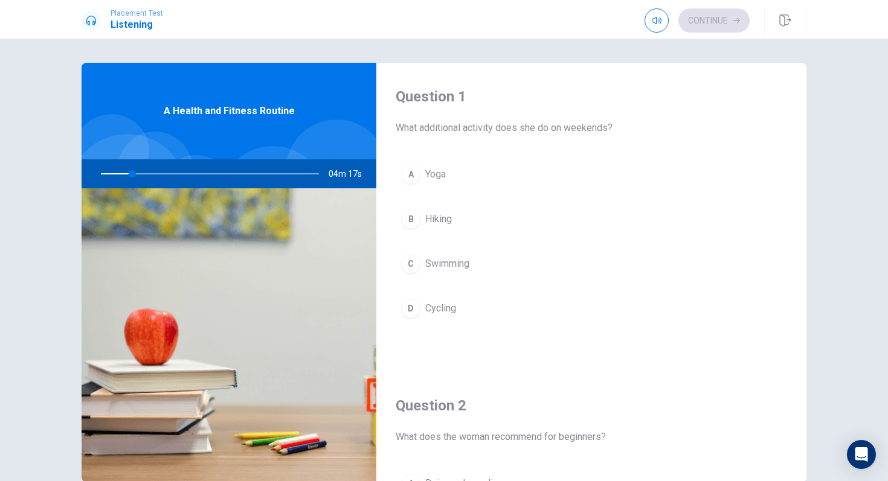
click at [146, 173] on div at bounding box center [207, 173] width 242 height 29
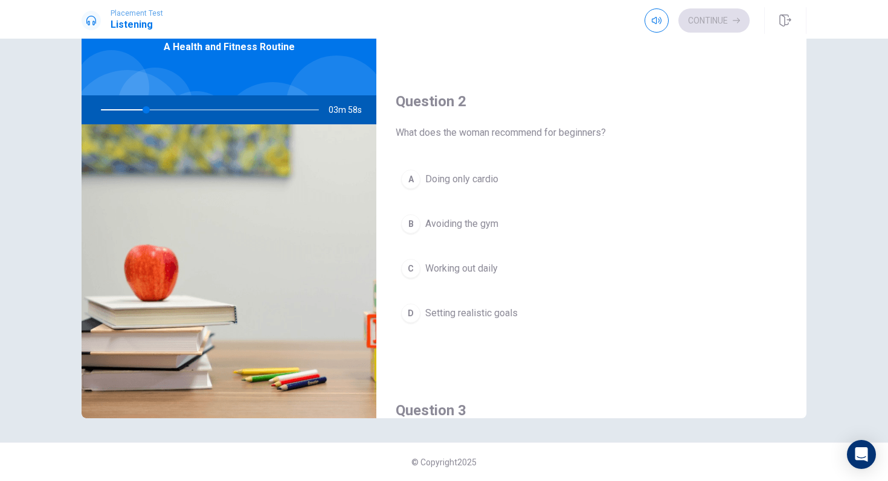
scroll to position [236, 0]
click at [470, 322] on span "Setting realistic goals" at bounding box center [471, 317] width 92 height 14
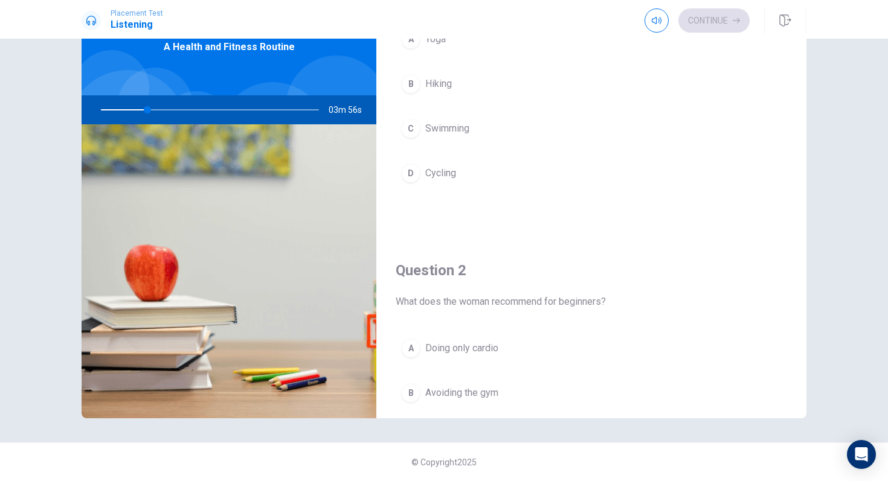
scroll to position [0, 0]
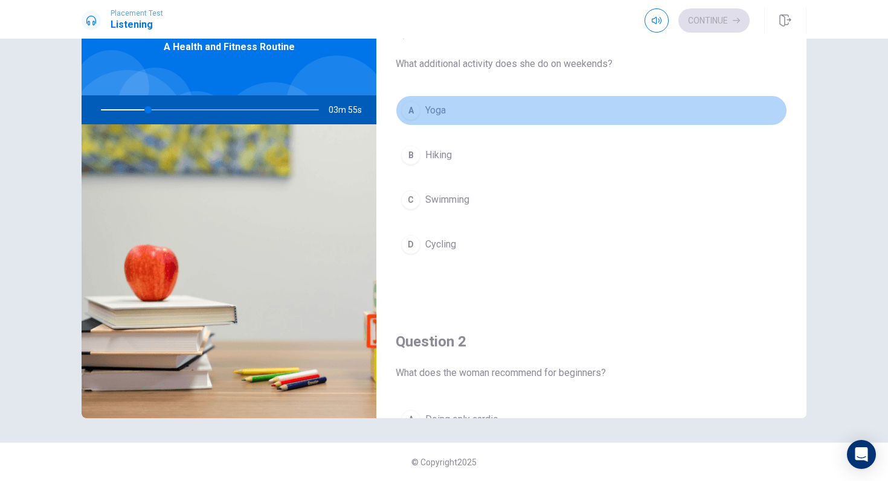
click at [453, 117] on button "A Yoga" at bounding box center [591, 110] width 391 height 30
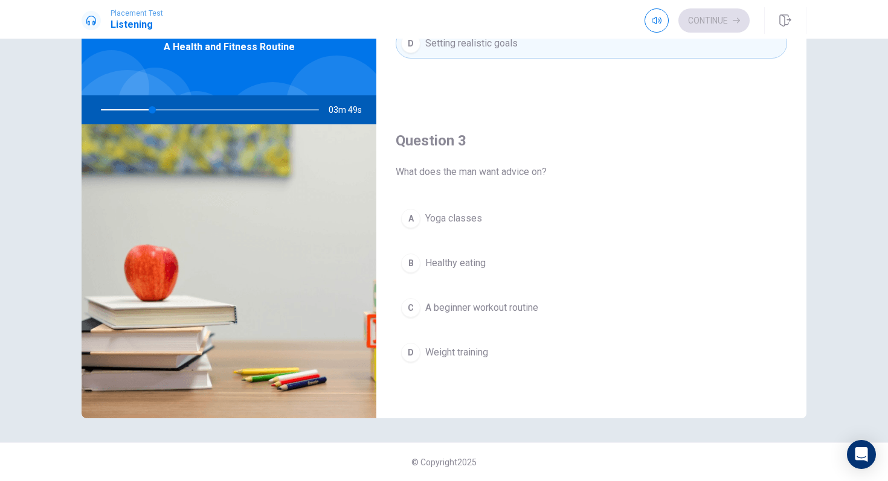
scroll to position [513, 0]
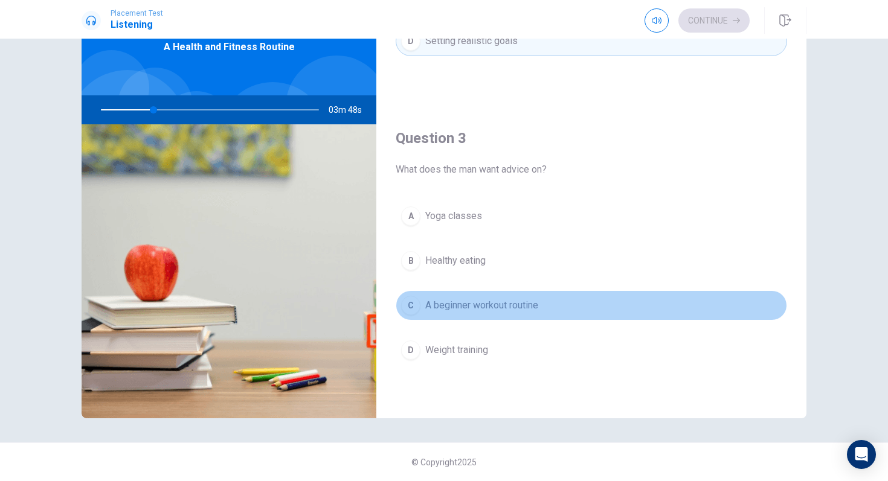
click at [488, 310] on span "A beginner workout routine" at bounding box center [481, 305] width 113 height 14
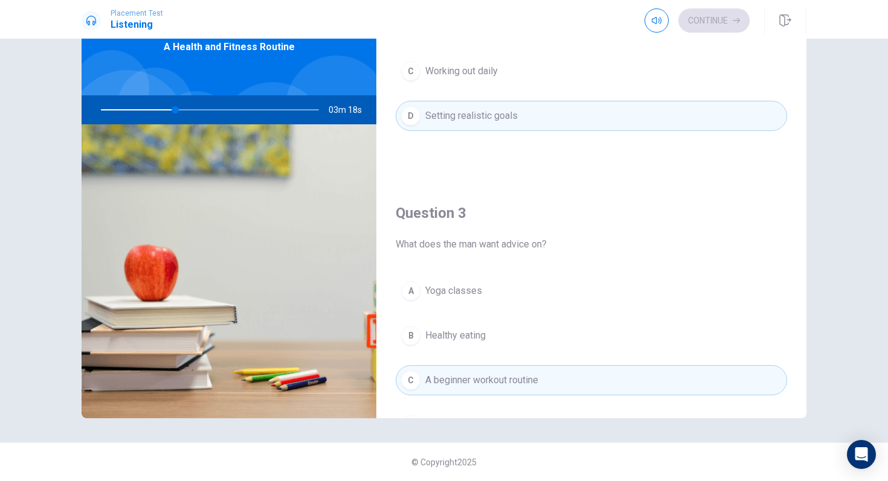
scroll to position [428, 0]
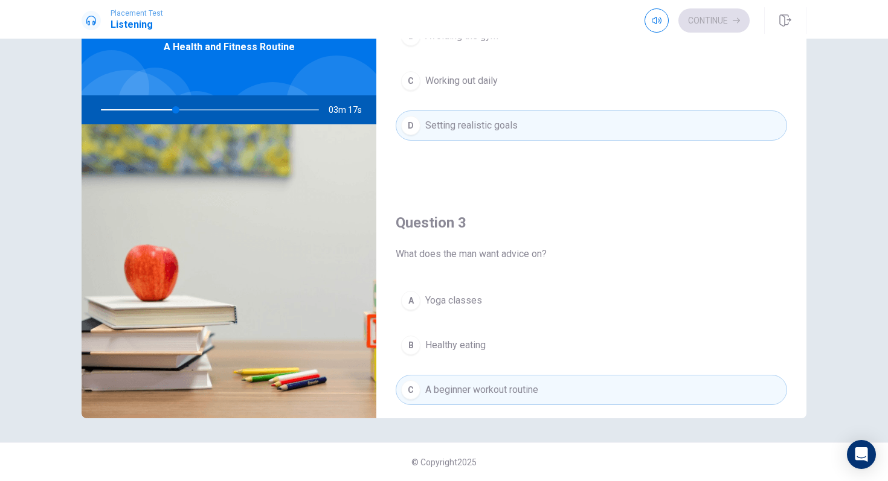
click at [217, 107] on div at bounding box center [207, 109] width 242 height 29
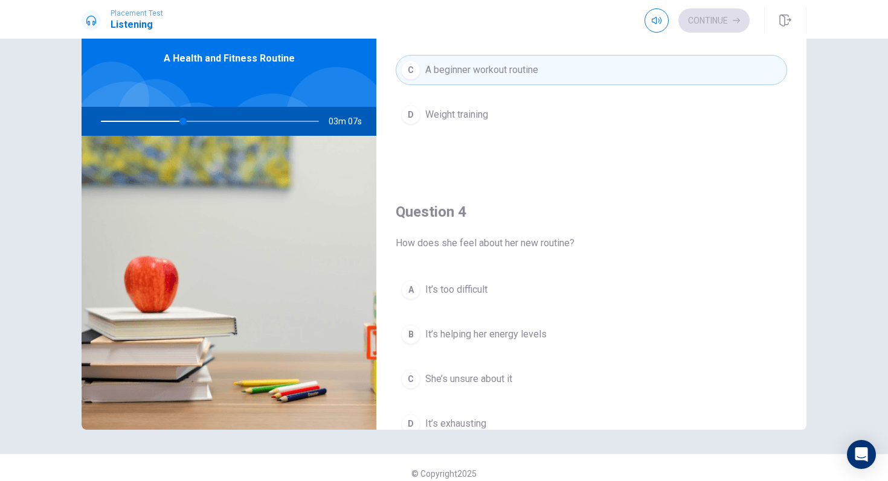
scroll to position [762, 0]
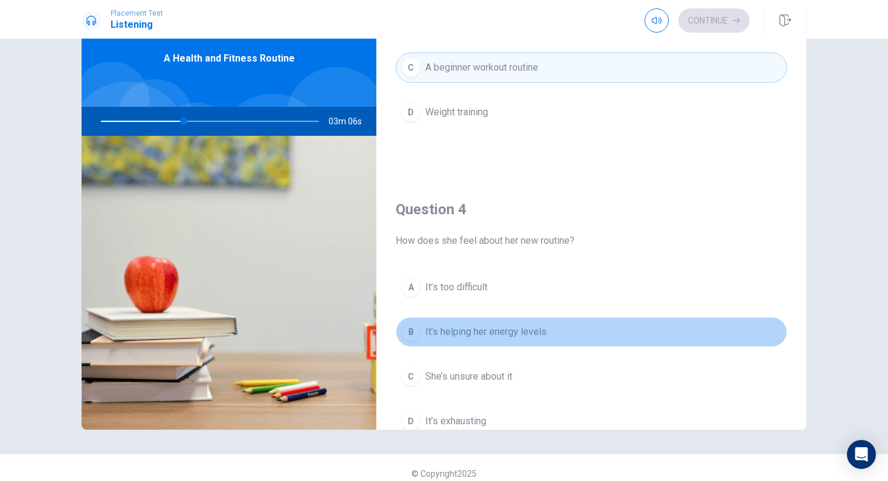
click at [532, 335] on span "It’s helping her energy levels" at bounding box center [485, 332] width 121 height 14
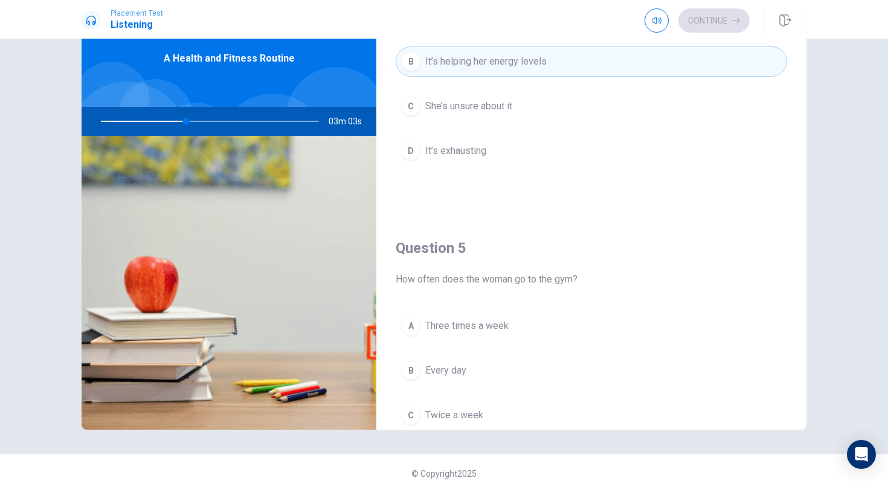
scroll to position [1036, 0]
click at [493, 326] on span "Three times a week" at bounding box center [466, 323] width 83 height 14
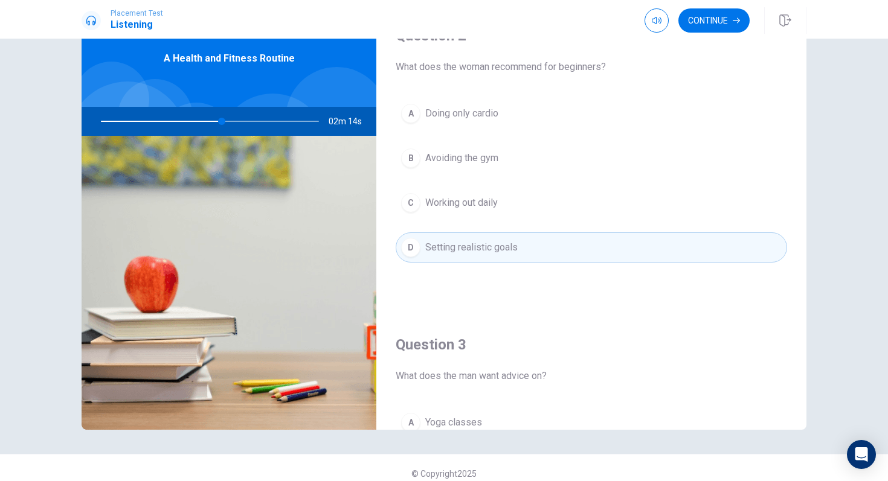
scroll to position [301, 0]
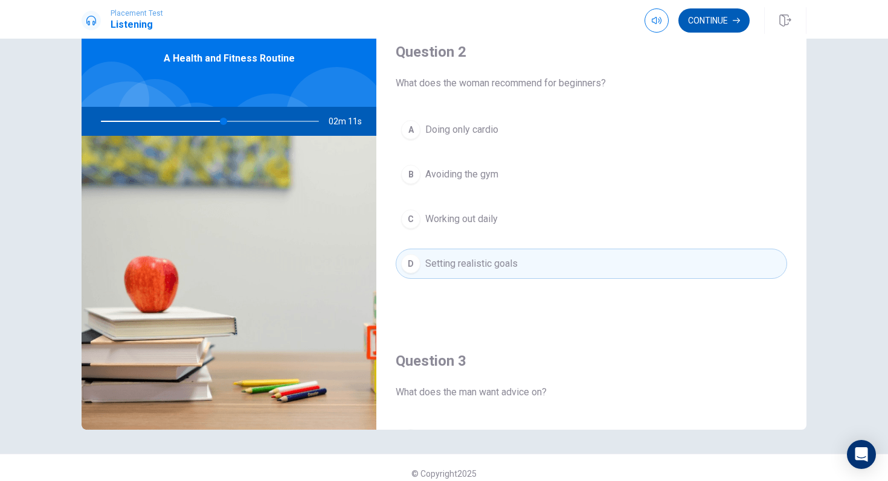
click at [722, 22] on button "Continue" at bounding box center [713, 20] width 71 height 24
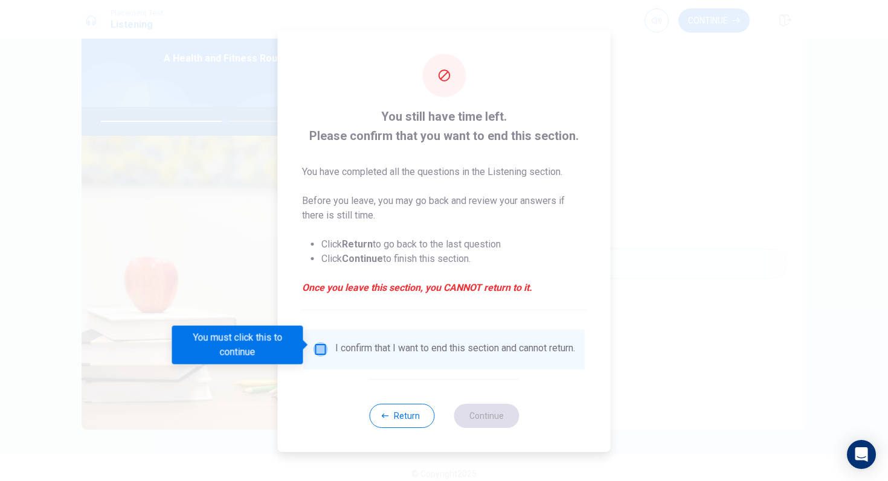
click at [322, 348] on input "You must click this to continue" at bounding box center [320, 349] width 14 height 14
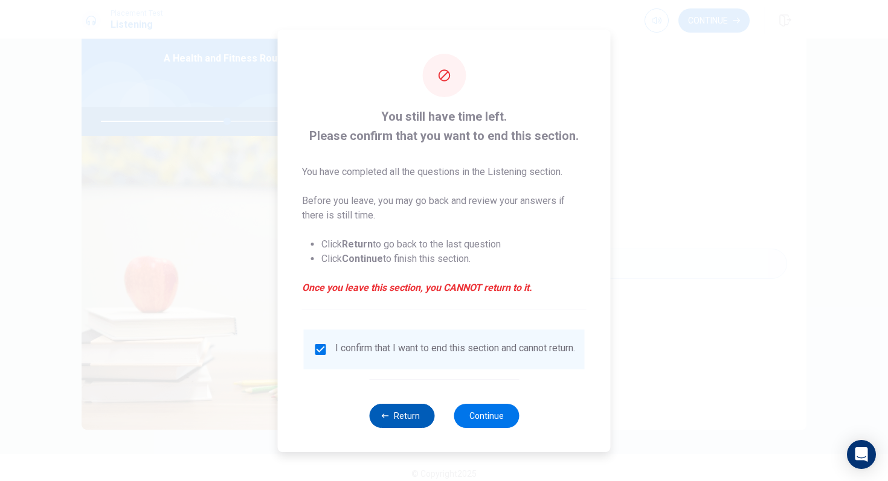
click at [417, 426] on button "Return" at bounding box center [401, 416] width 65 height 24
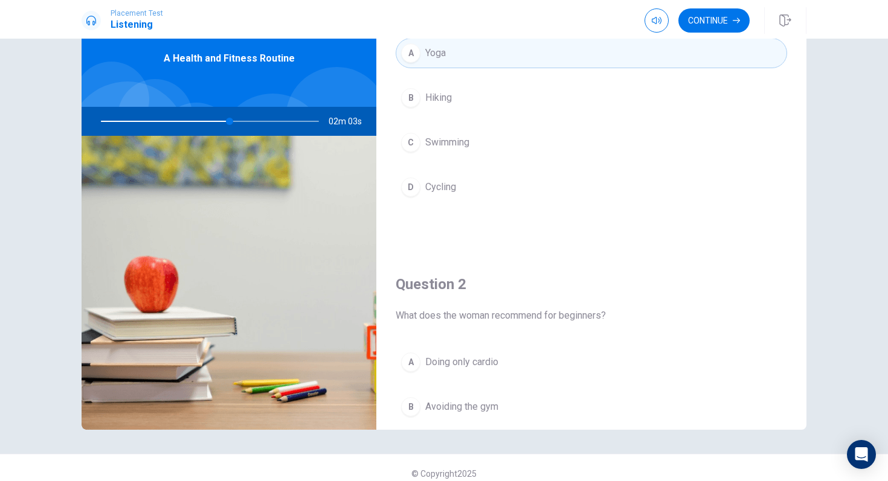
scroll to position [0, 0]
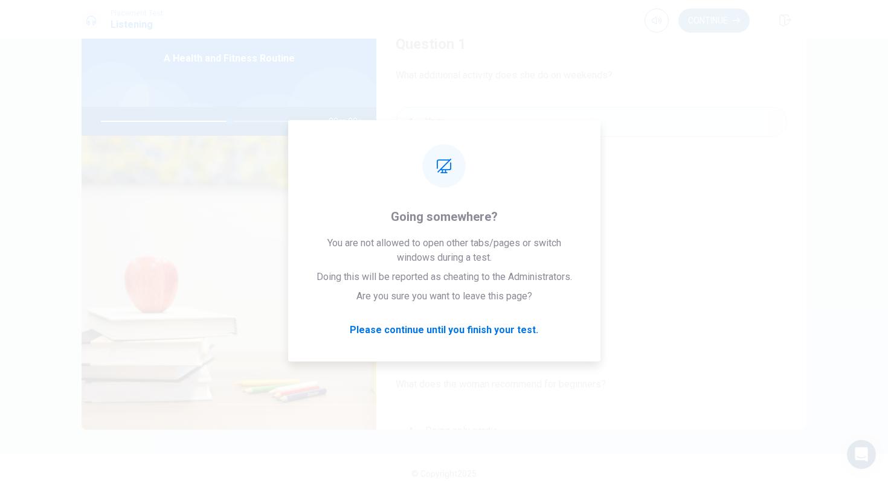
click at [713, 15] on button "Continue" at bounding box center [713, 20] width 71 height 24
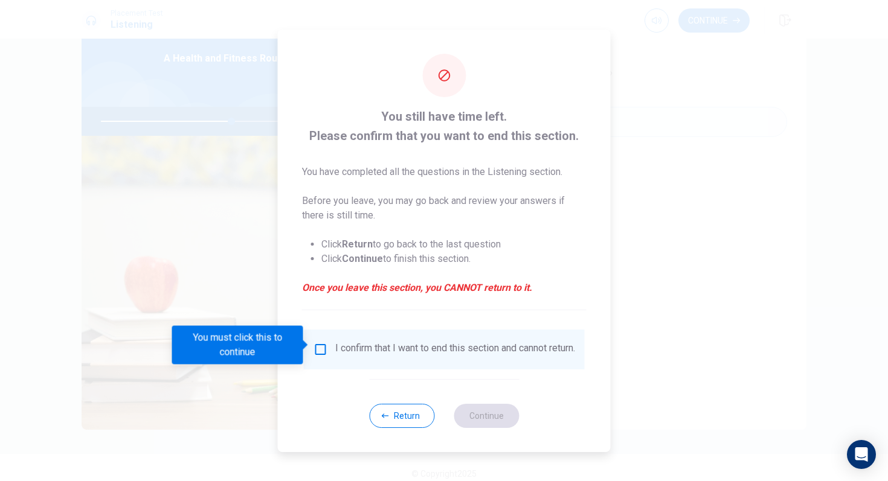
click at [317, 342] on input "You must click this to continue" at bounding box center [320, 349] width 14 height 14
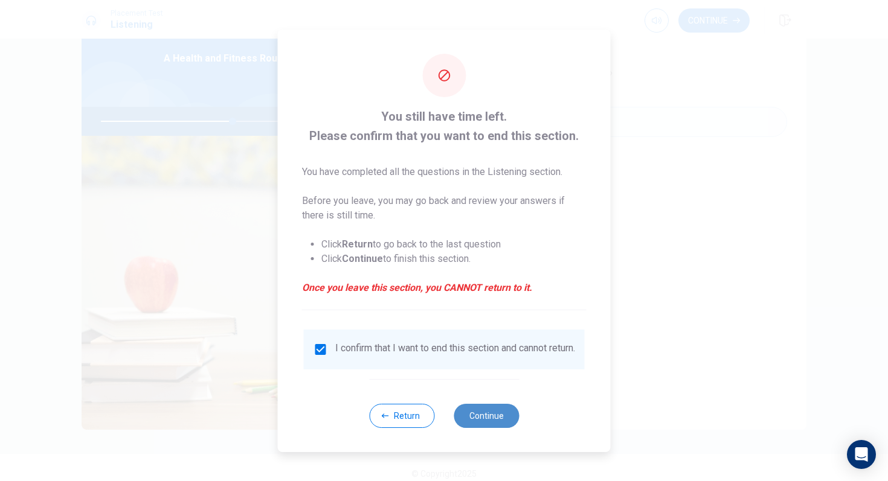
click at [476, 419] on button "Continue" at bounding box center [485, 416] width 65 height 24
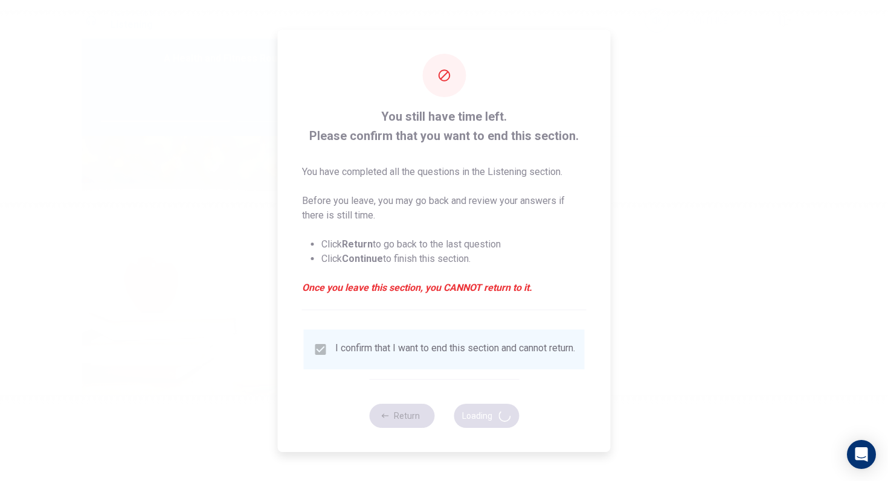
type input "61"
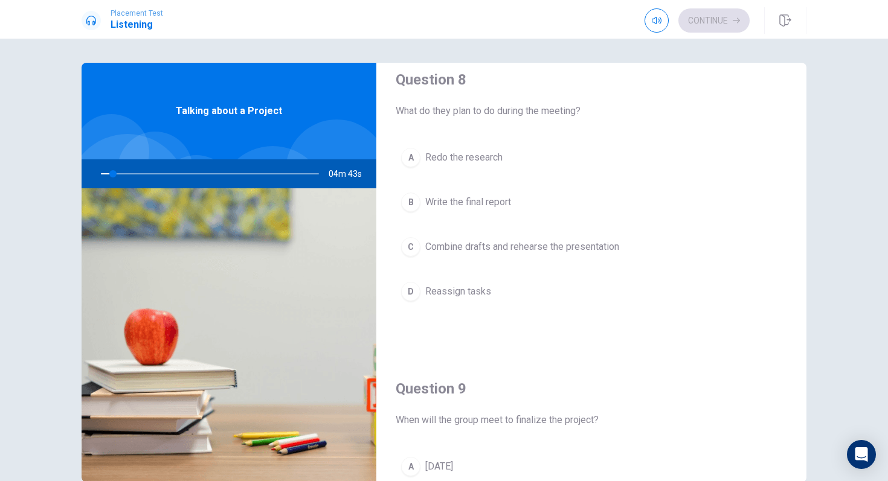
scroll to position [637, 0]
click at [488, 208] on button "B Write the final report" at bounding box center [591, 200] width 391 height 30
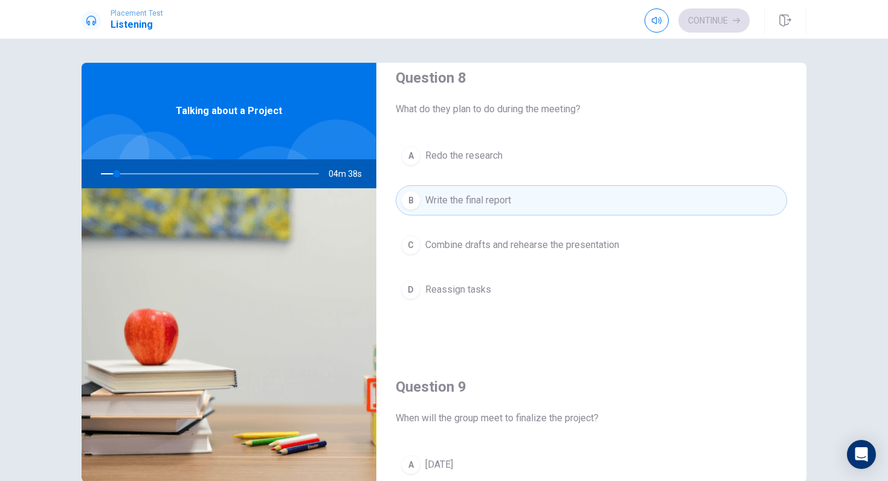
click at [438, 197] on span "Write the final report" at bounding box center [468, 200] width 86 height 14
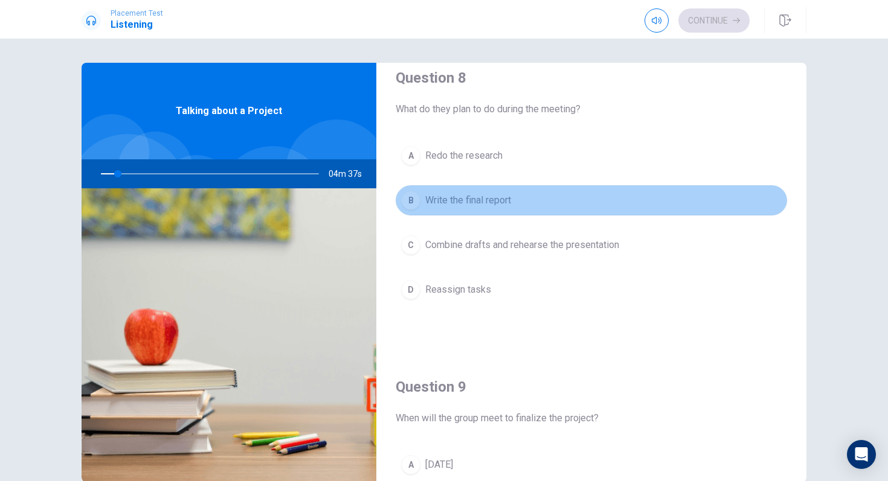
click at [496, 205] on span "Write the final report" at bounding box center [468, 200] width 86 height 14
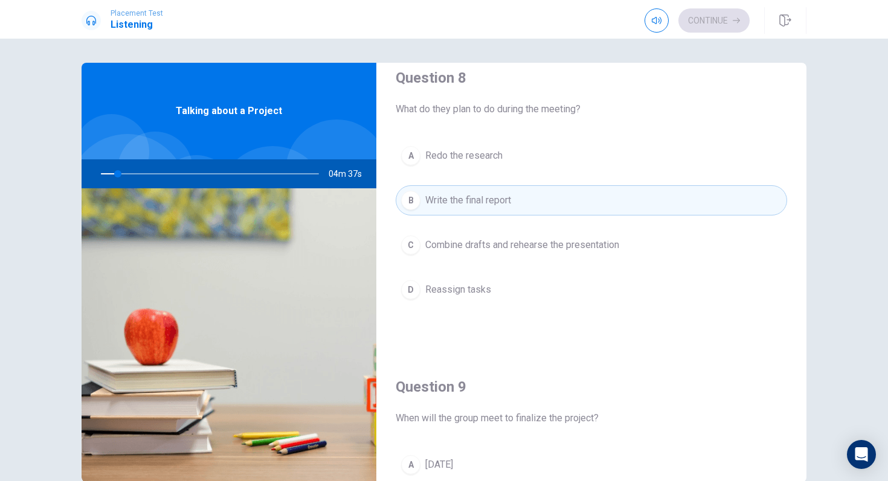
click at [496, 205] on span "Write the final report" at bounding box center [468, 200] width 86 height 14
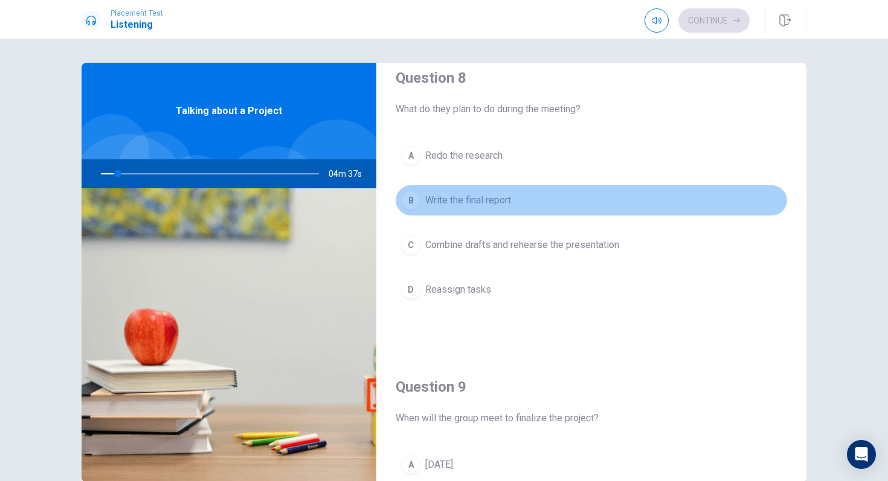
click at [496, 205] on span "Write the final report" at bounding box center [468, 200] width 86 height 14
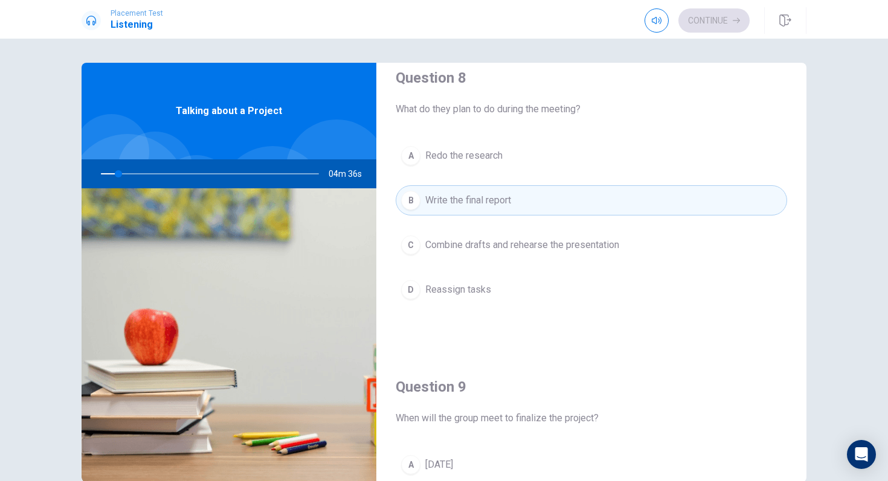
click at [496, 205] on span "Write the final report" at bounding box center [468, 200] width 86 height 14
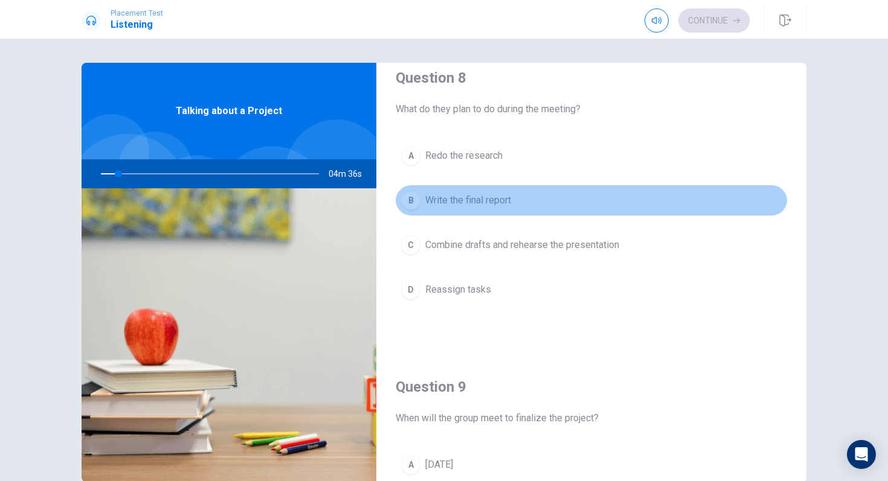
click at [496, 205] on span "Write the final report" at bounding box center [468, 200] width 86 height 14
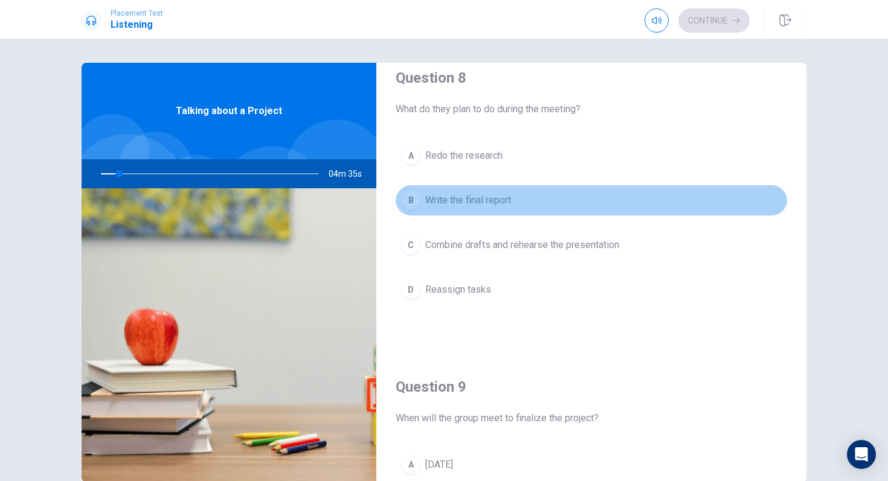
click at [496, 205] on span "Write the final report" at bounding box center [468, 200] width 86 height 14
click at [496, 206] on span "Write the final report" at bounding box center [468, 200] width 86 height 14
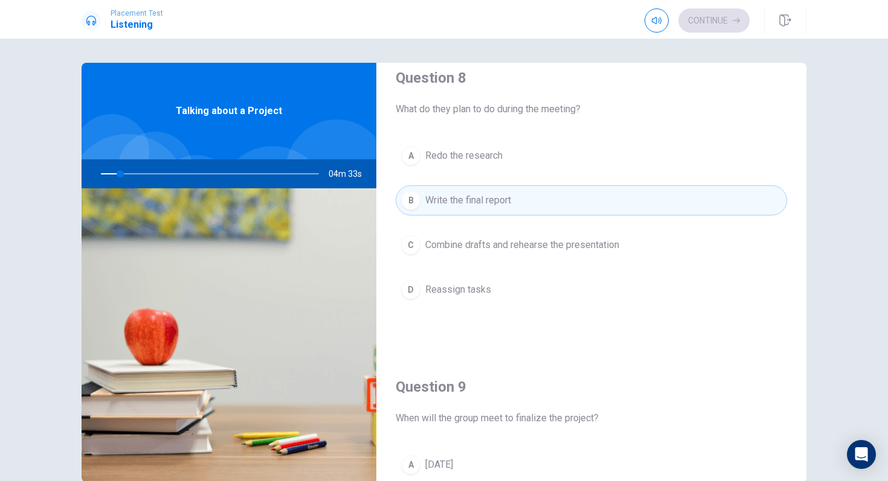
click at [496, 206] on span "Write the final report" at bounding box center [468, 200] width 86 height 14
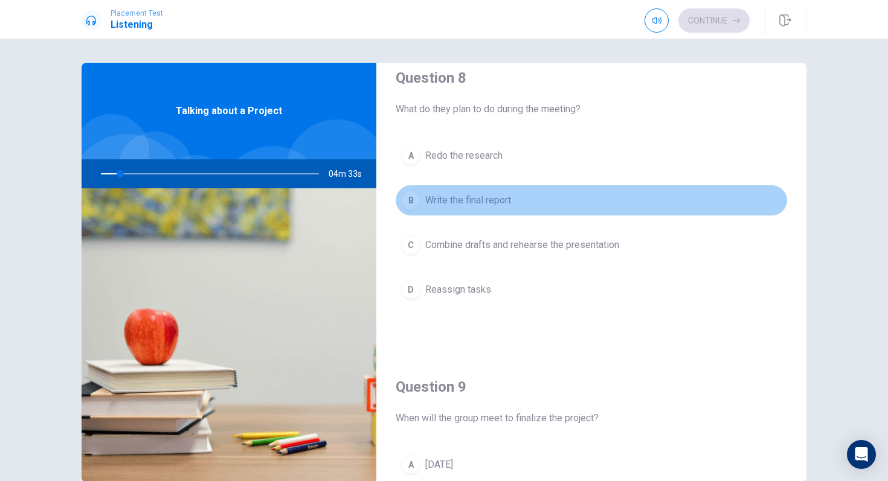
click at [496, 206] on span "Write the final report" at bounding box center [468, 200] width 86 height 14
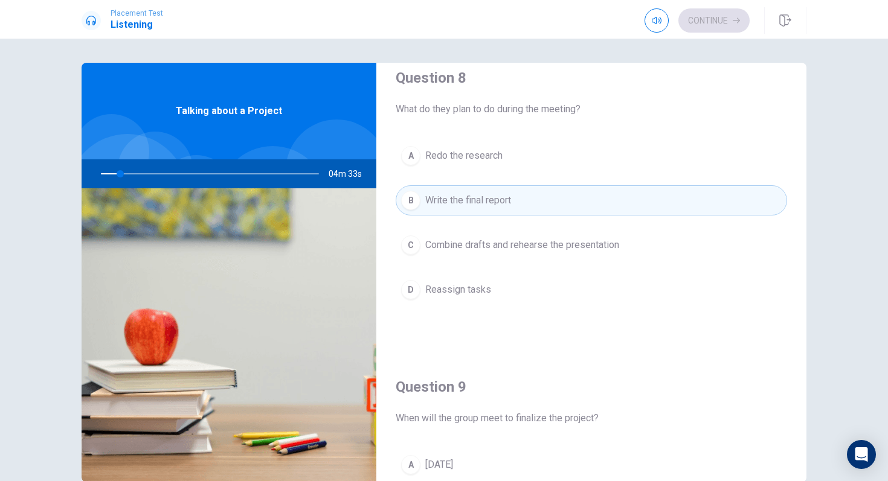
click at [496, 206] on span "Write the final report" at bounding box center [468, 200] width 86 height 14
click at [493, 208] on button "B Write the final report" at bounding box center [591, 200] width 391 height 30
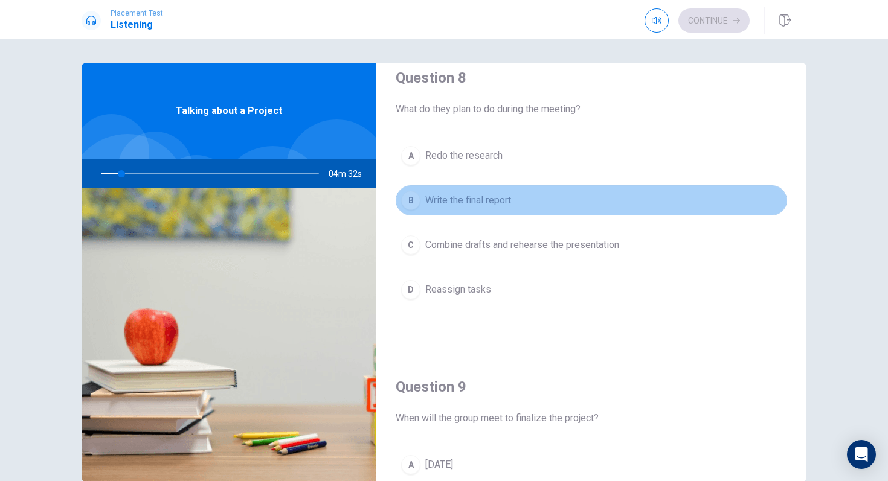
click at [493, 208] on button "B Write the final report" at bounding box center [591, 200] width 391 height 30
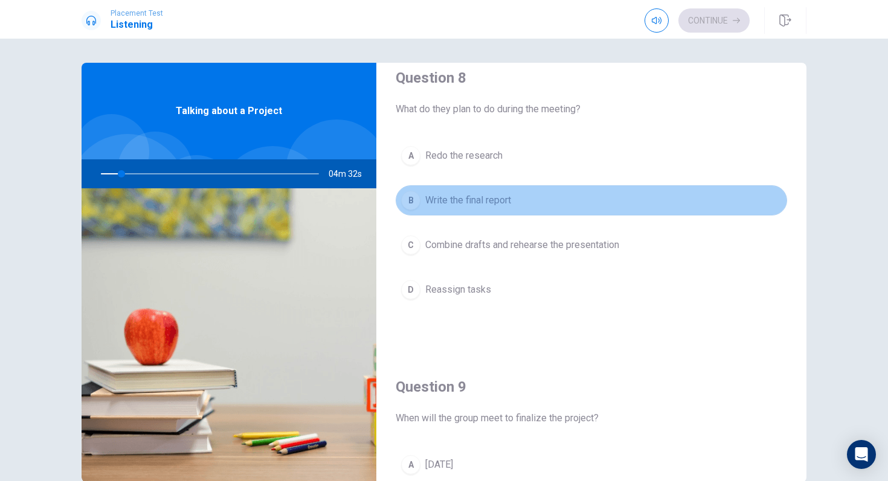
click at [493, 208] on button "B Write the final report" at bounding box center [591, 200] width 391 height 30
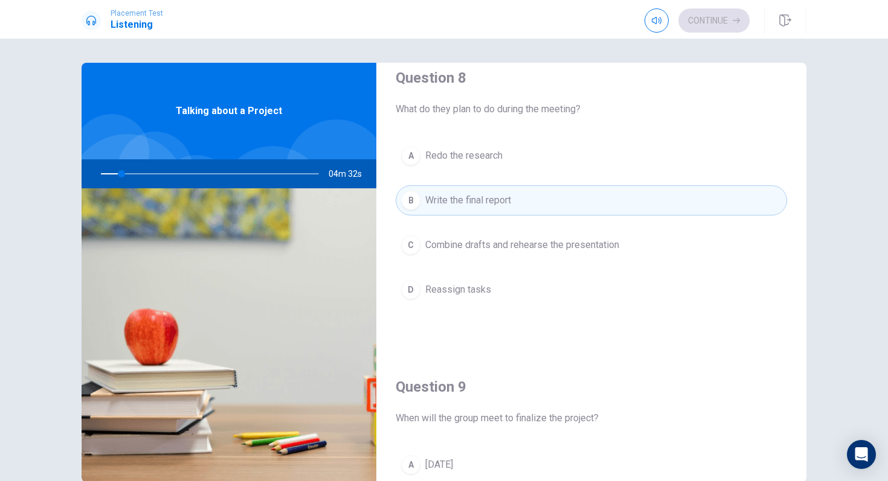
click at [493, 208] on button "B Write the final report" at bounding box center [591, 200] width 391 height 30
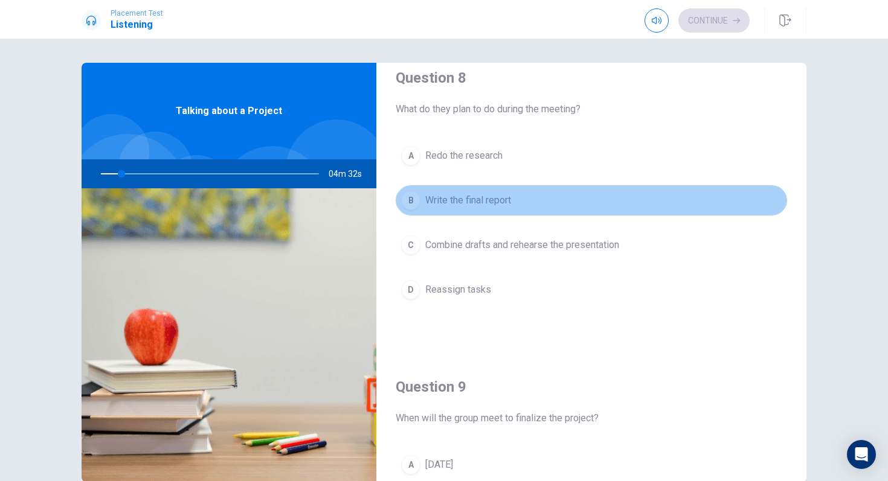
click at [493, 208] on button "B Write the final report" at bounding box center [591, 200] width 391 height 30
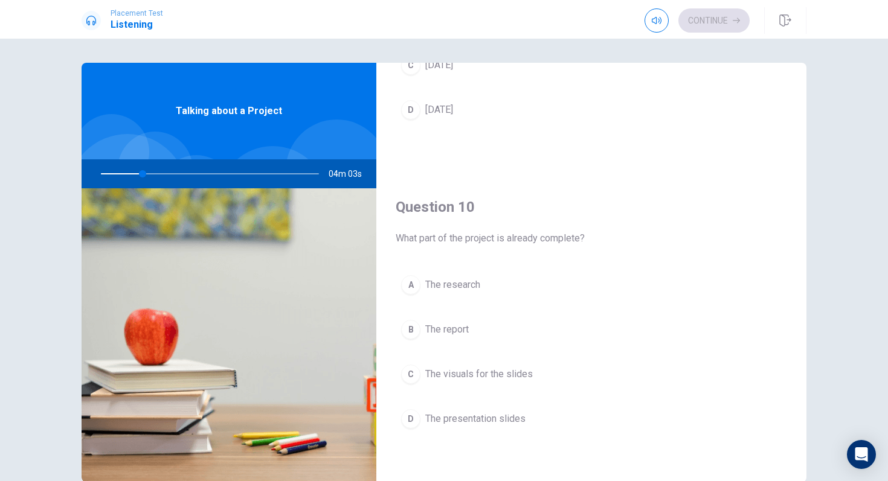
scroll to position [0, 0]
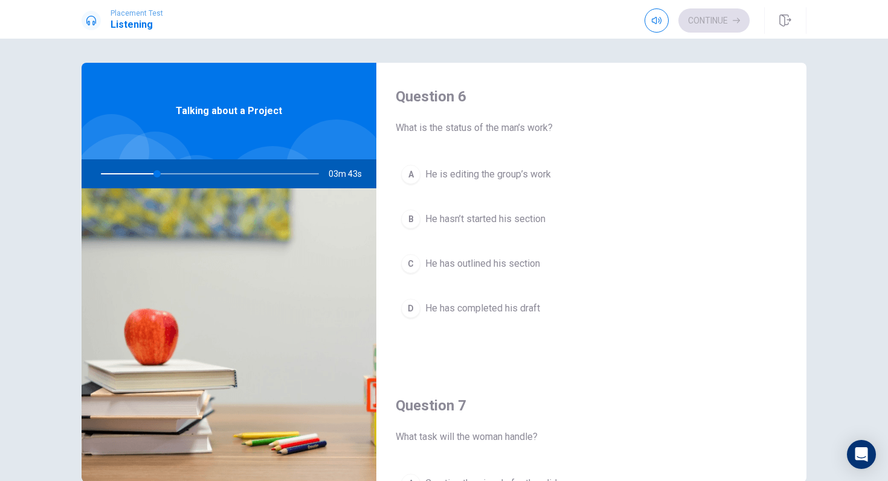
click at [484, 279] on div "A He is editing the group’s work B He hasn’t started his section C He has outli…" at bounding box center [591, 253] width 391 height 188
click at [471, 318] on button "D He has completed his draft" at bounding box center [591, 308] width 391 height 30
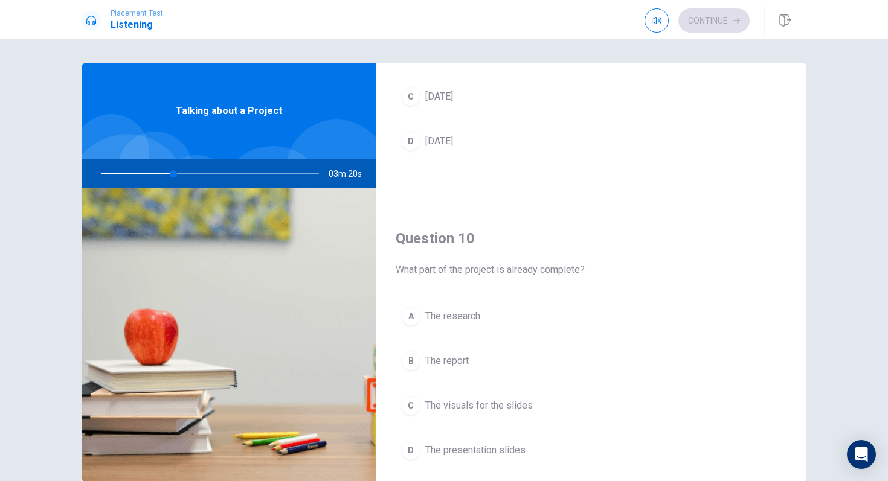
scroll to position [1115, 0]
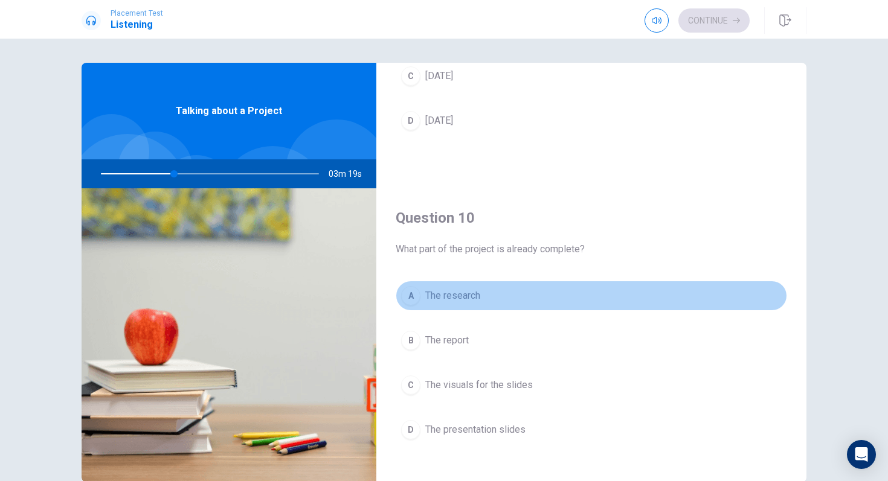
click at [466, 300] on span "The research" at bounding box center [452, 296] width 55 height 14
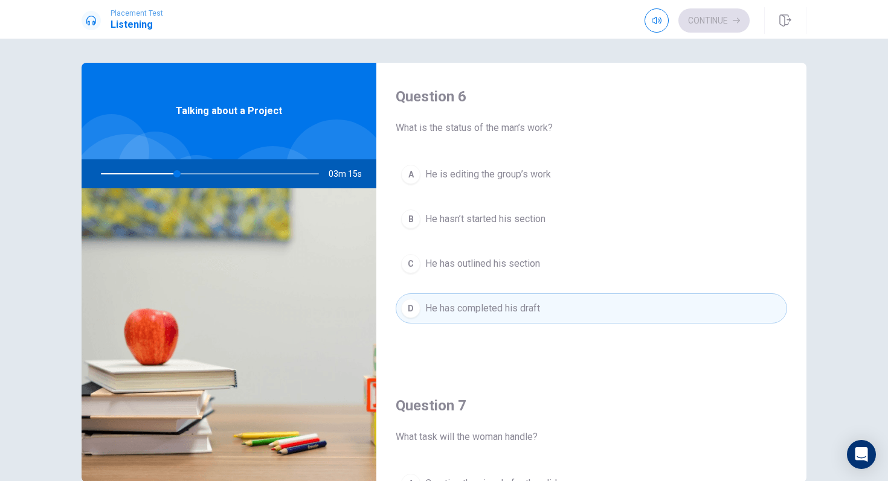
scroll to position [22, 0]
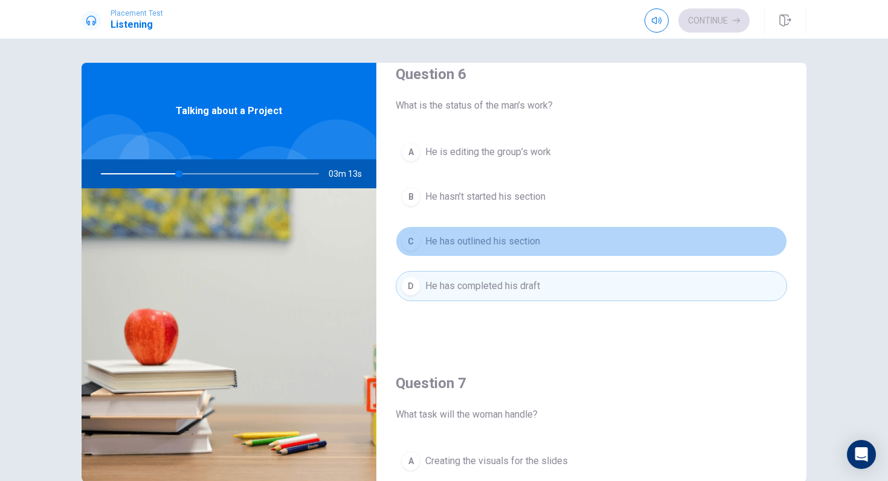
click at [496, 243] on span "He has outlined his section" at bounding box center [482, 241] width 115 height 14
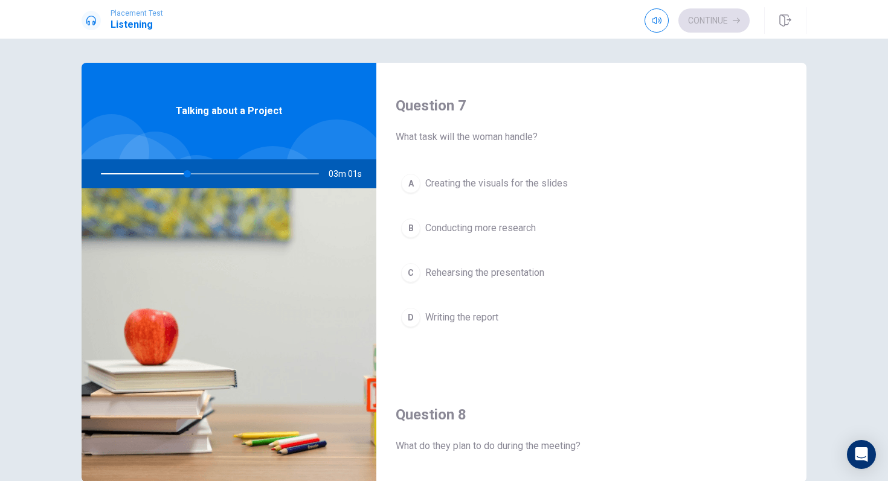
scroll to position [296, 0]
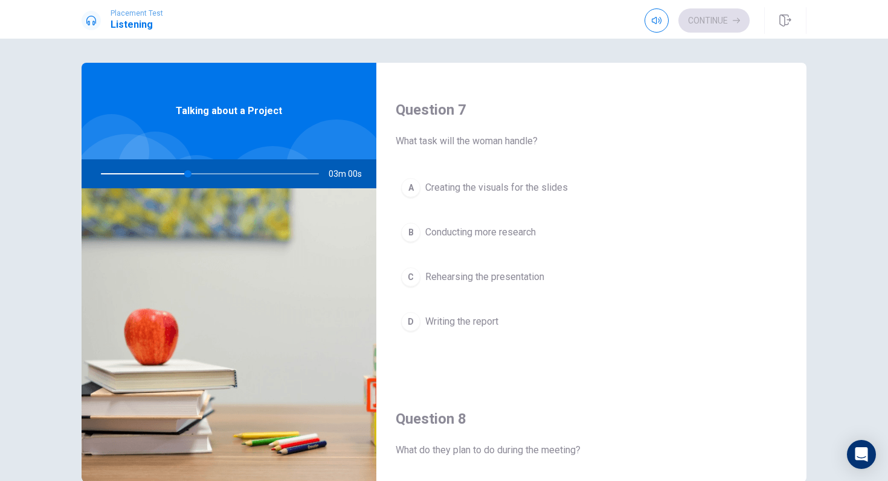
click at [507, 182] on span "Creating the visuals for the slides" at bounding box center [496, 188] width 143 height 14
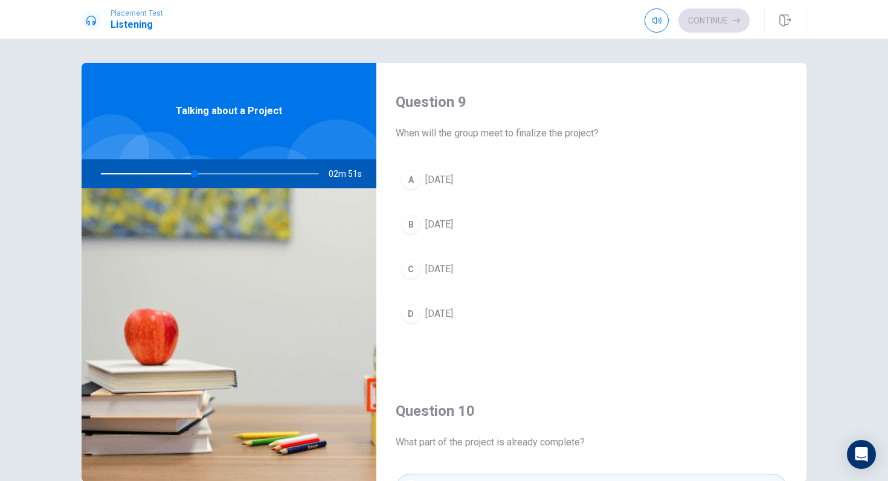
scroll to position [923, 0]
click at [435, 242] on div "A [DATE] B [DATE] C [DATE] D [DATE]" at bounding box center [591, 258] width 391 height 188
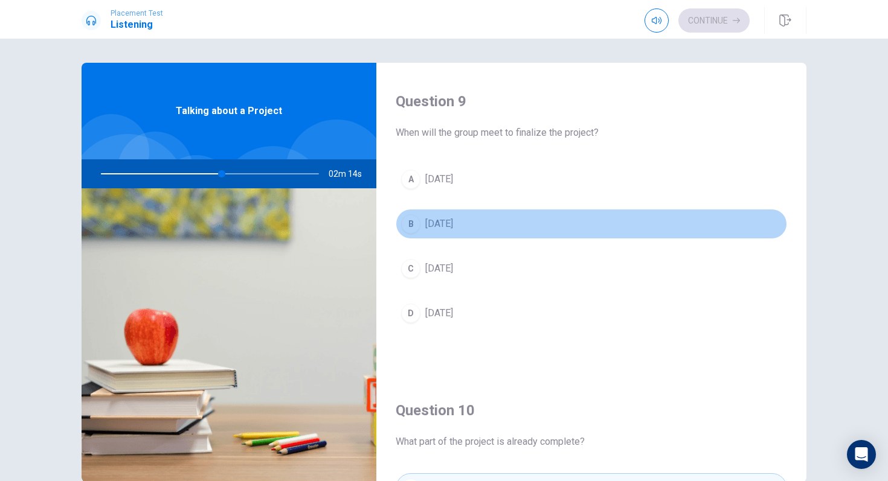
click at [423, 228] on button "B [DATE]" at bounding box center [591, 224] width 391 height 30
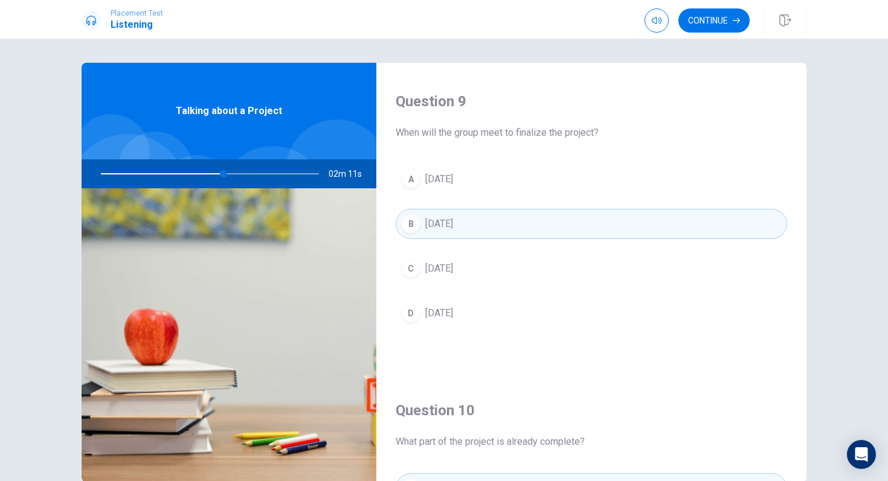
click at [450, 313] on span "[DATE]" at bounding box center [439, 313] width 28 height 14
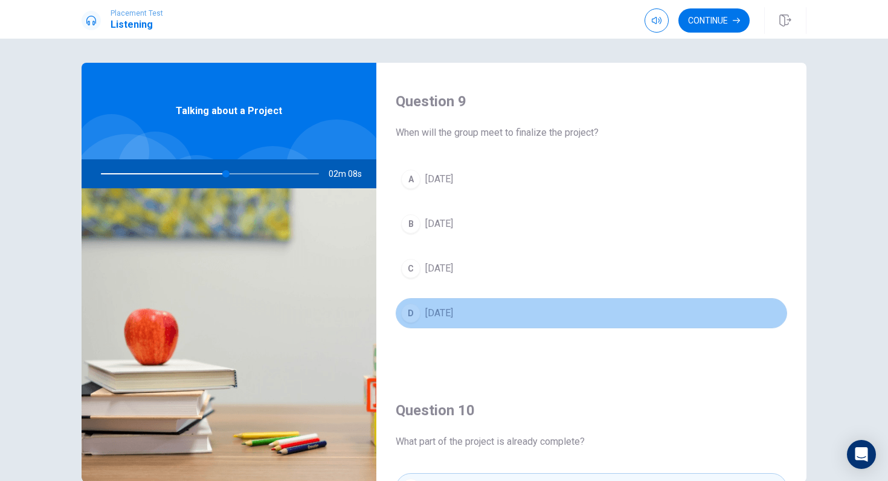
click at [495, 318] on button "D [DATE]" at bounding box center [591, 313] width 391 height 30
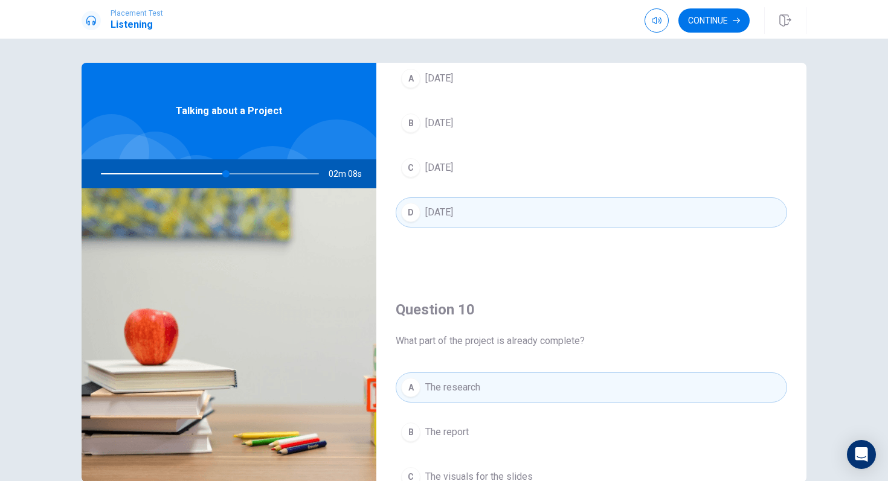
scroll to position [1126, 0]
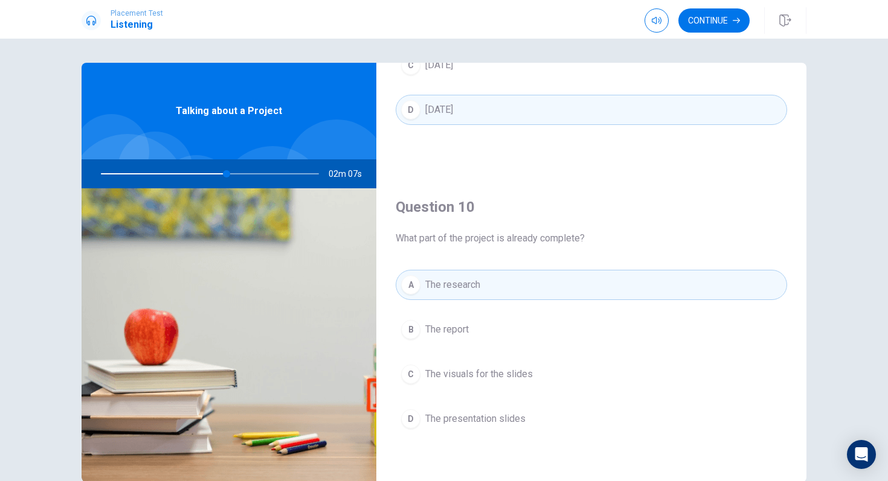
click at [729, 4] on div "Placement Test Listening Continue" at bounding box center [444, 19] width 888 height 39
click at [726, 12] on button "Continue" at bounding box center [713, 20] width 71 height 24
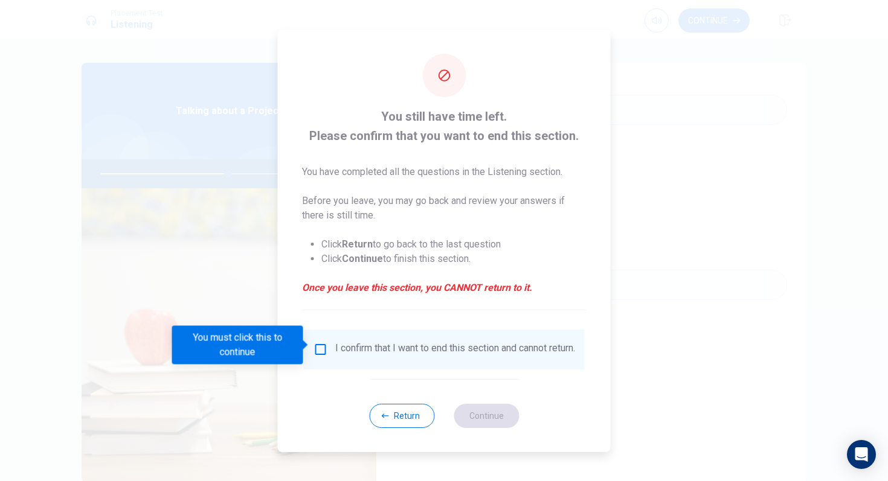
click at [321, 351] on input "You must click this to continue" at bounding box center [320, 349] width 14 height 14
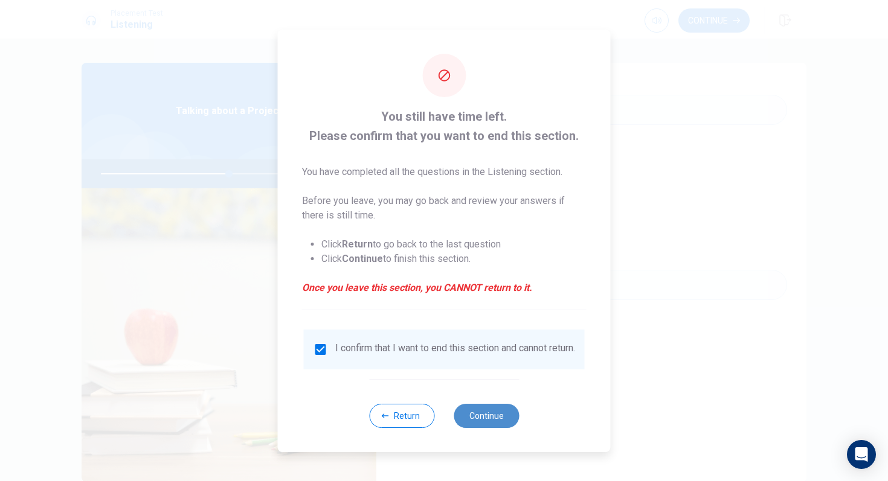
click at [496, 421] on button "Continue" at bounding box center [485, 416] width 65 height 24
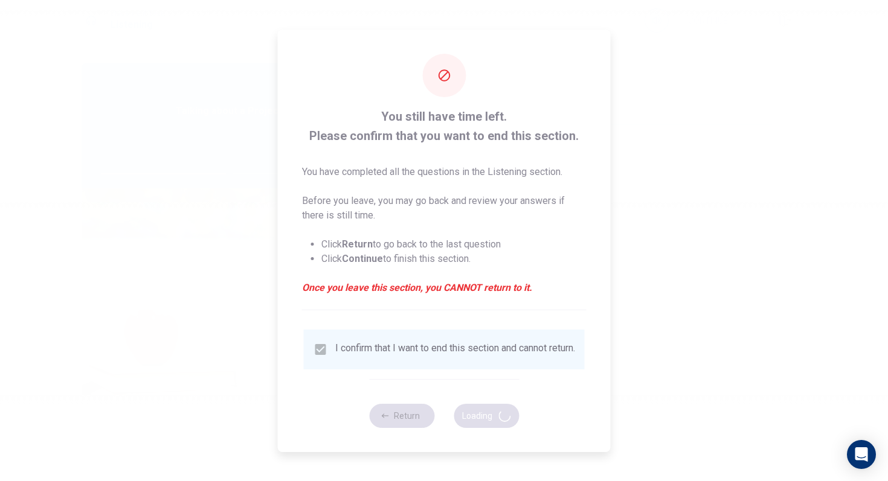
type input "59"
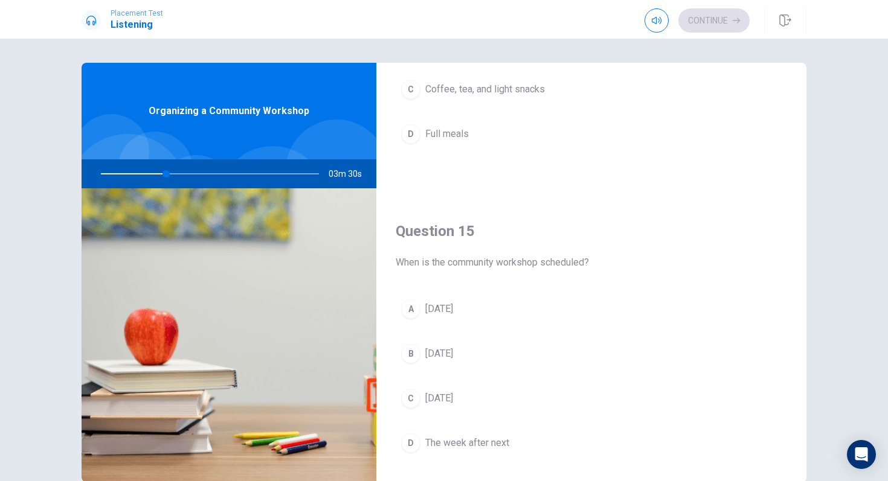
scroll to position [1103, 0]
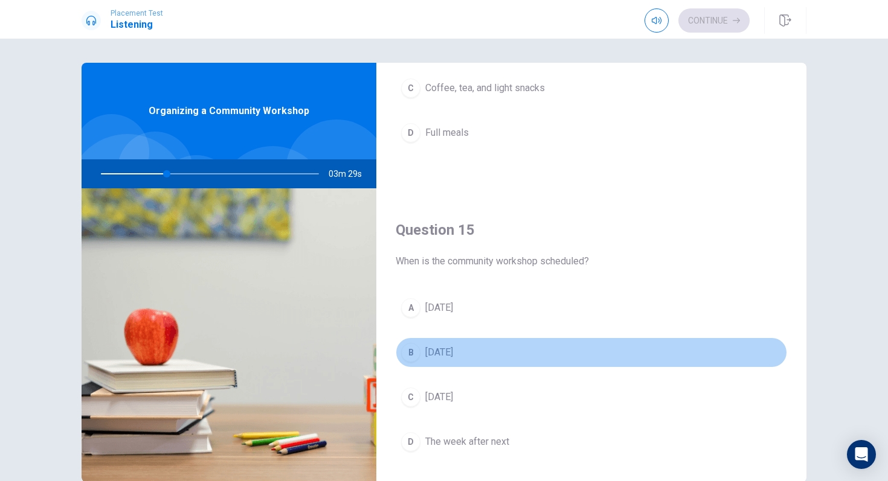
click at [452, 348] on span "[DATE]" at bounding box center [439, 352] width 28 height 14
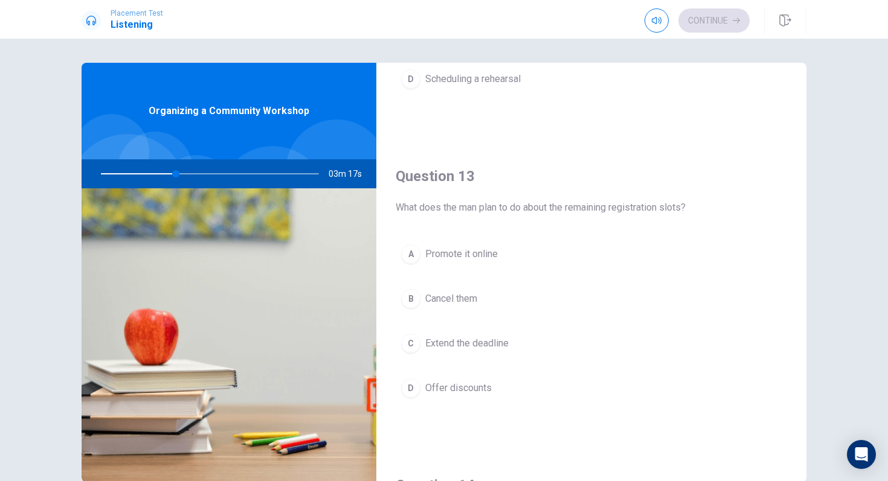
scroll to position [552, 0]
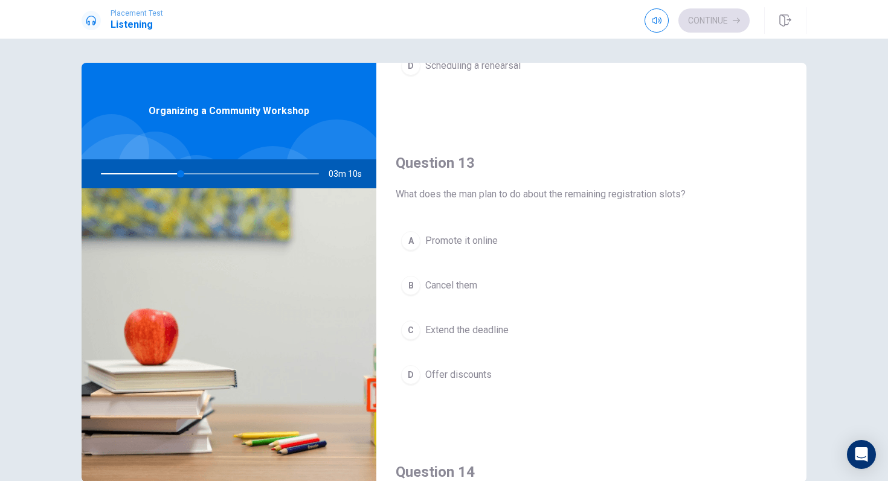
click at [458, 246] on span "Promote it online" at bounding box center [461, 241] width 72 height 14
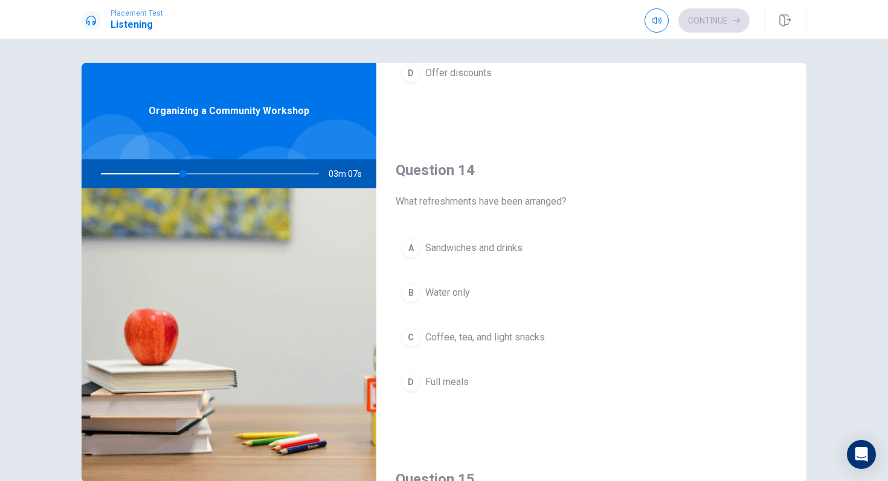
scroll to position [872, 0]
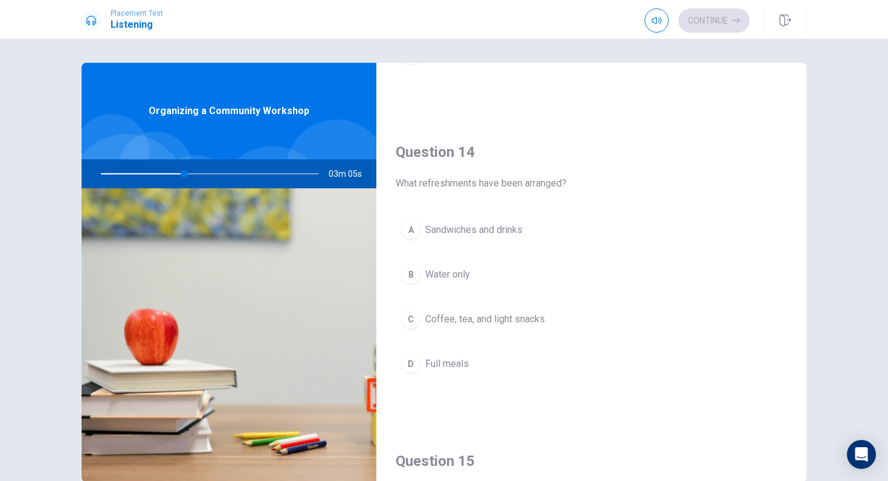
click at [469, 322] on span "Coffee, tea, and light snacks" at bounding box center [485, 319] width 120 height 14
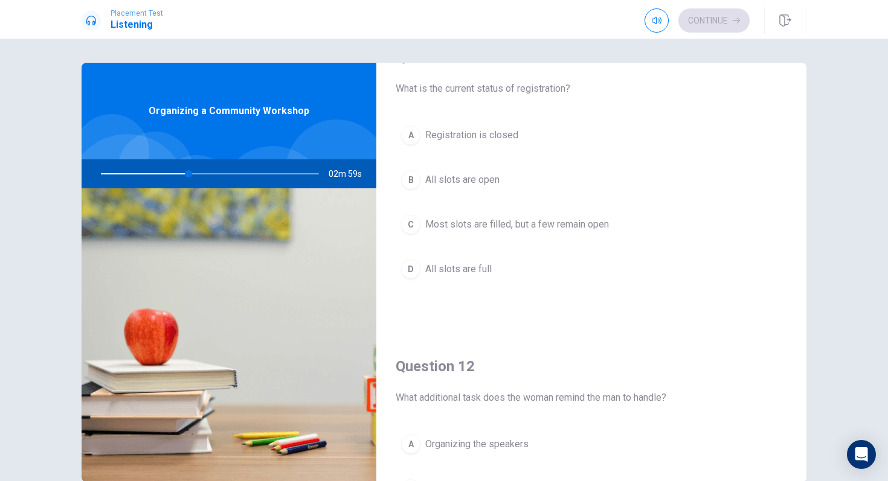
scroll to position [43, 0]
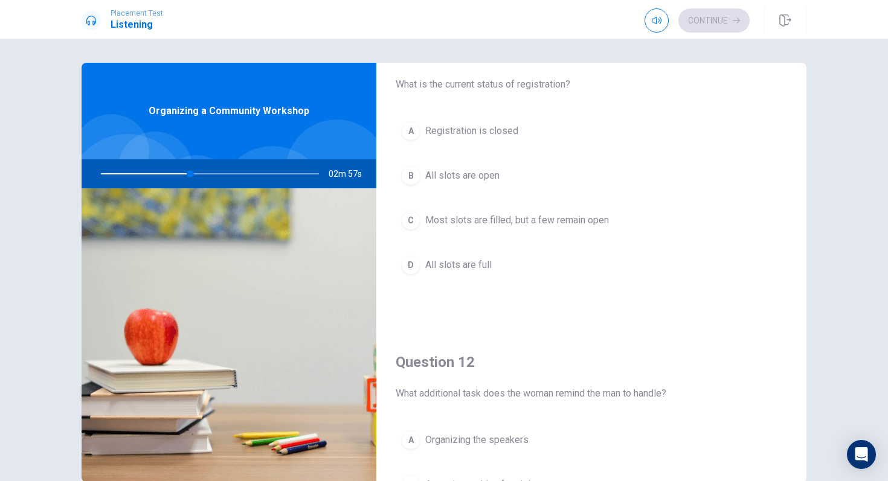
click at [453, 266] on span "All slots are full" at bounding box center [458, 265] width 66 height 14
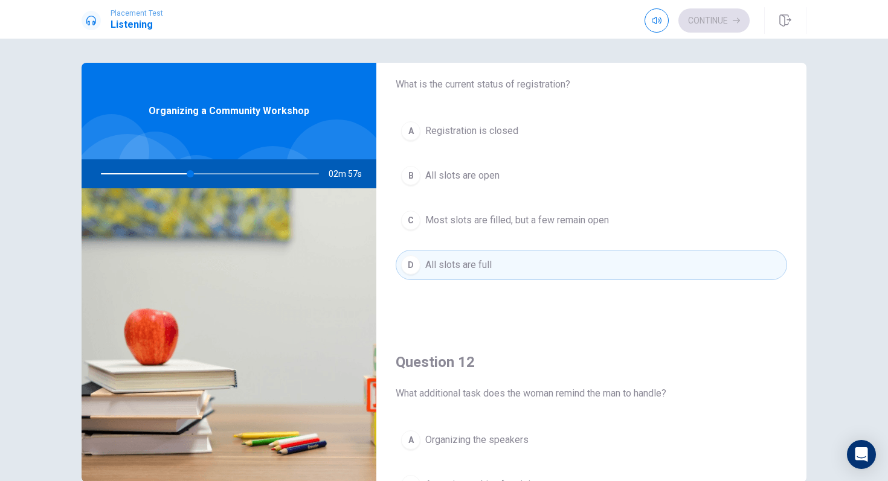
click at [505, 209] on button "C Most slots are filled, but a few remain open" at bounding box center [591, 220] width 391 height 30
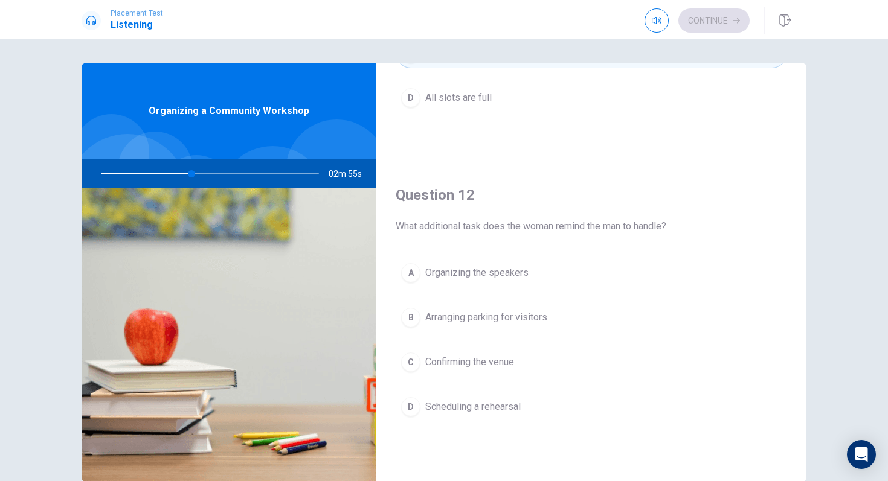
scroll to position [212, 0]
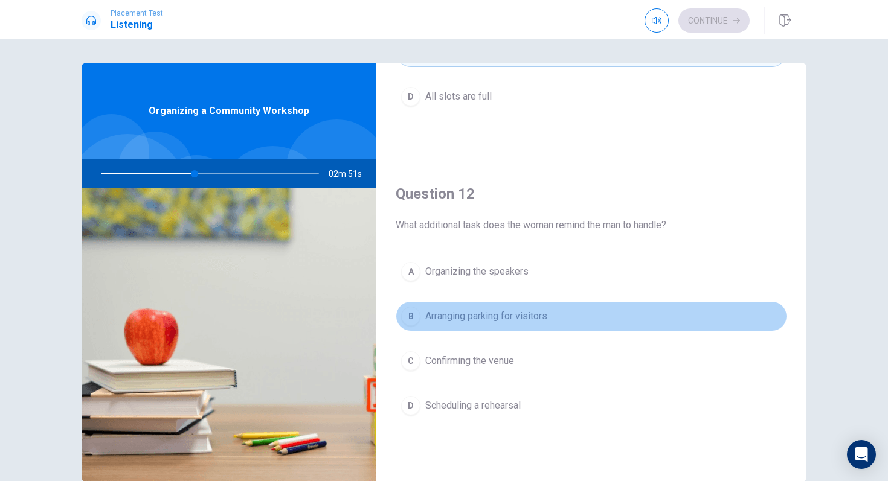
click at [485, 323] on span "Arranging parking for visitors" at bounding box center [486, 316] width 122 height 14
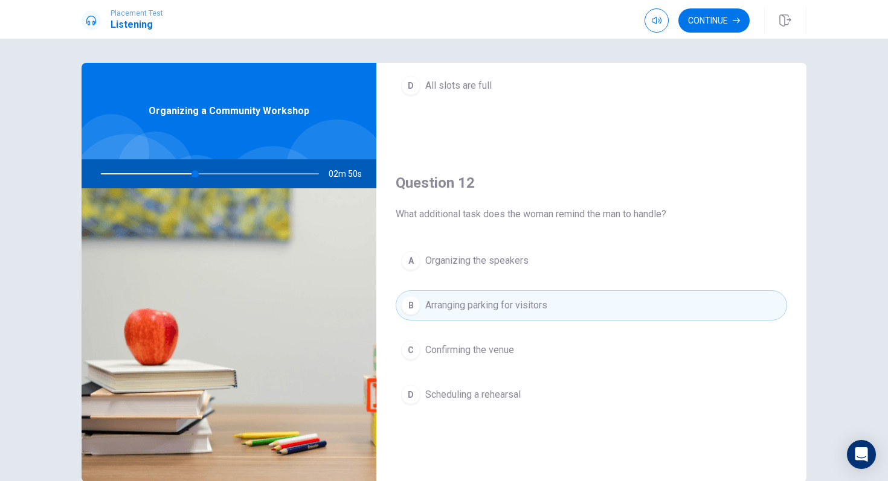
scroll to position [225, 0]
click at [720, 25] on button "Continue" at bounding box center [713, 20] width 71 height 24
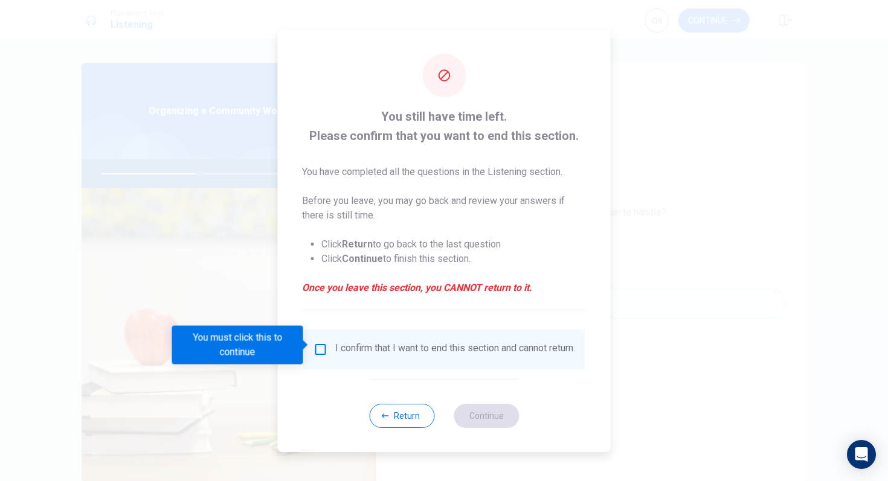
click at [318, 348] on input "You must click this to continue" at bounding box center [320, 349] width 14 height 14
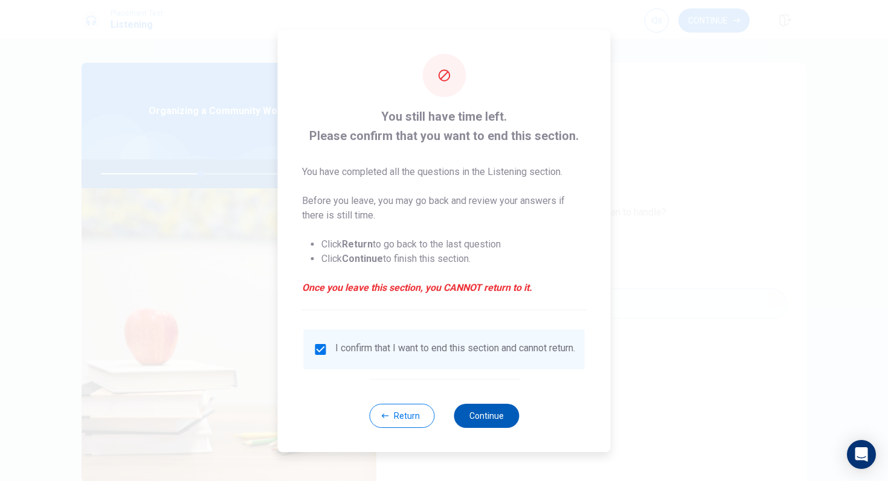
click at [499, 414] on button "Continue" at bounding box center [485, 416] width 65 height 24
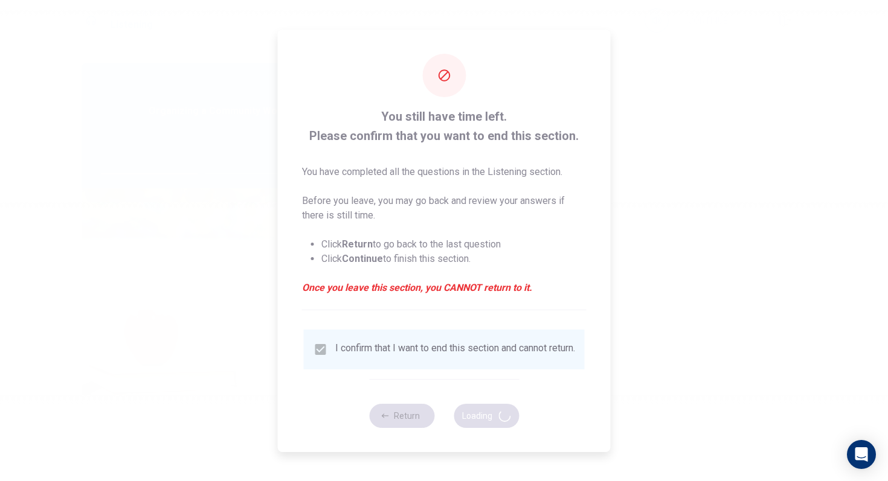
type input "46"
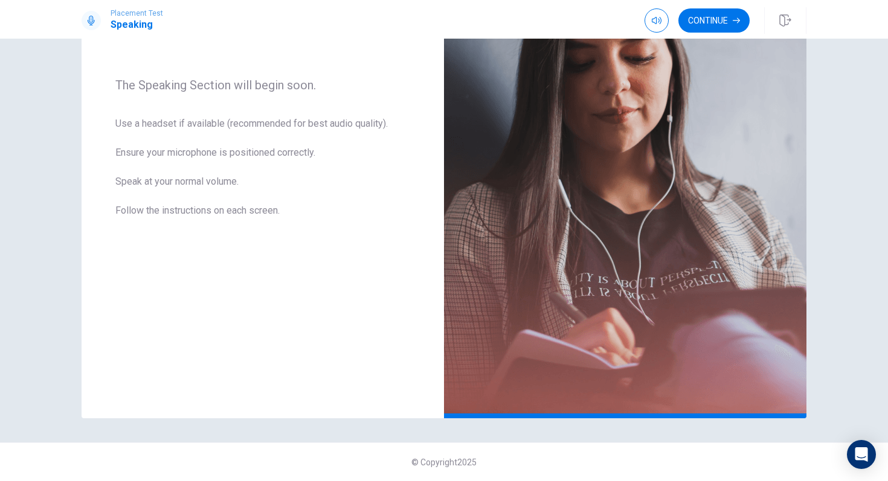
scroll to position [0, 0]
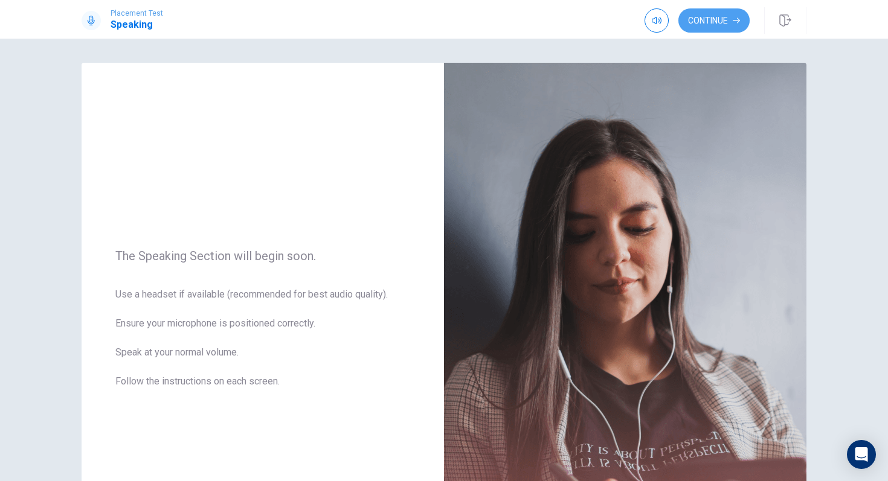
click at [684, 19] on button "Continue" at bounding box center [713, 20] width 71 height 24
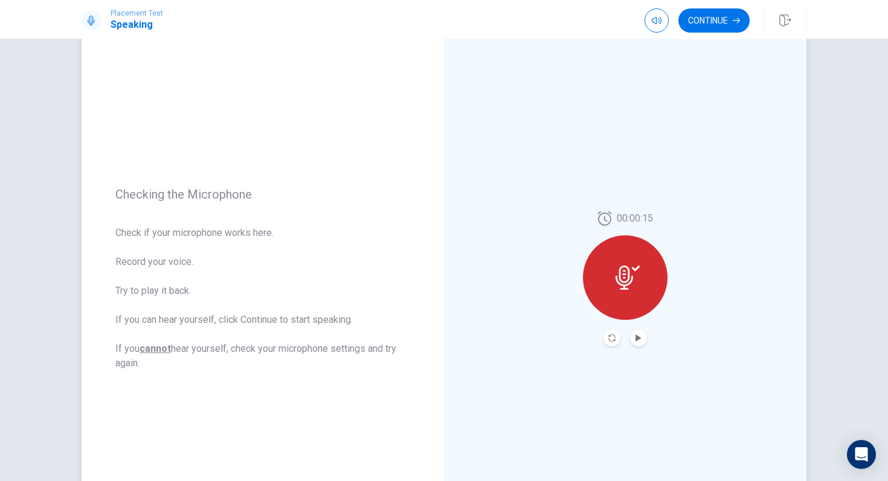
scroll to position [171, 0]
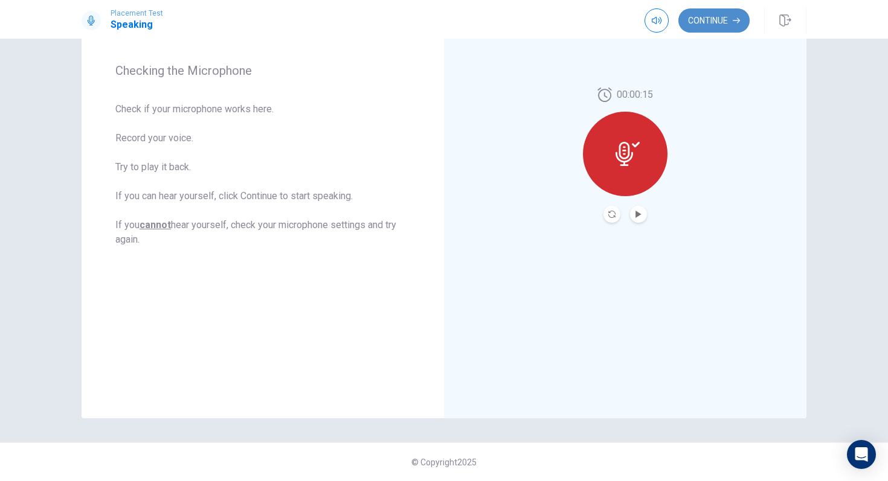
click at [710, 15] on button "Continue" at bounding box center [713, 20] width 71 height 24
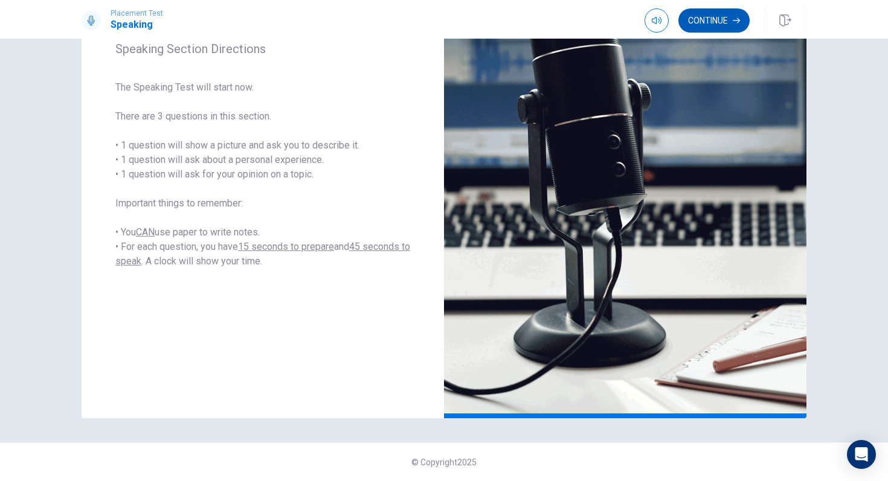
click at [700, 16] on button "Continue" at bounding box center [713, 20] width 71 height 24
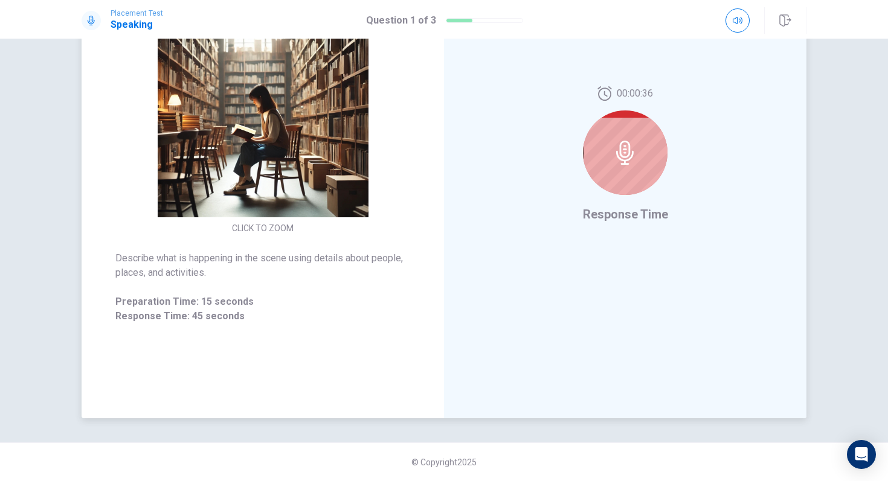
click at [660, 109] on div "00:00:36" at bounding box center [625, 145] width 85 height 118
click at [629, 128] on div at bounding box center [625, 153] width 85 height 85
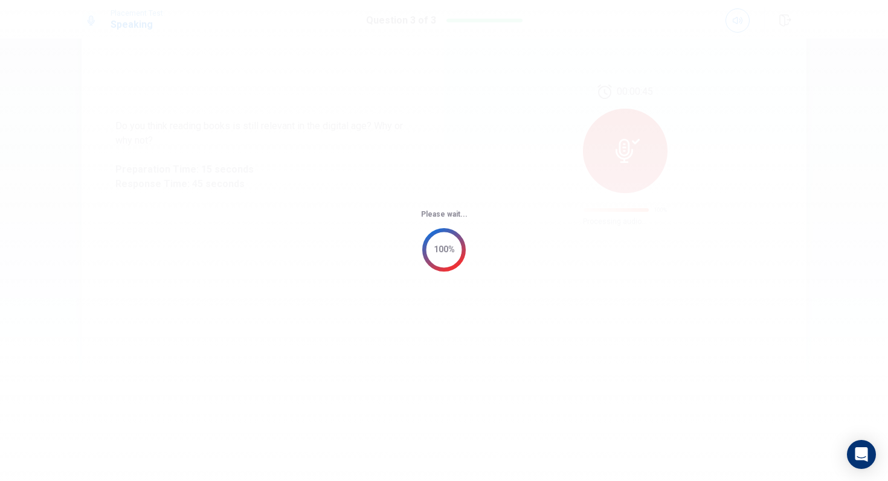
scroll to position [0, 0]
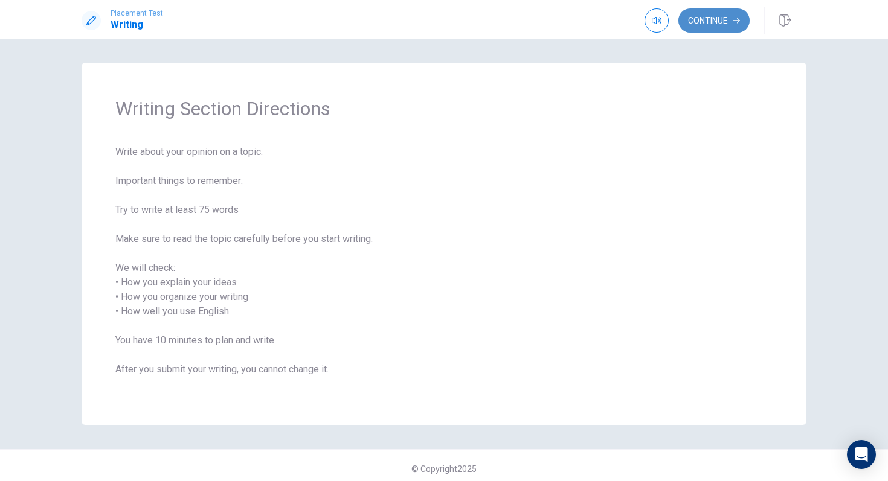
click at [725, 31] on button "Continue" at bounding box center [713, 20] width 71 height 24
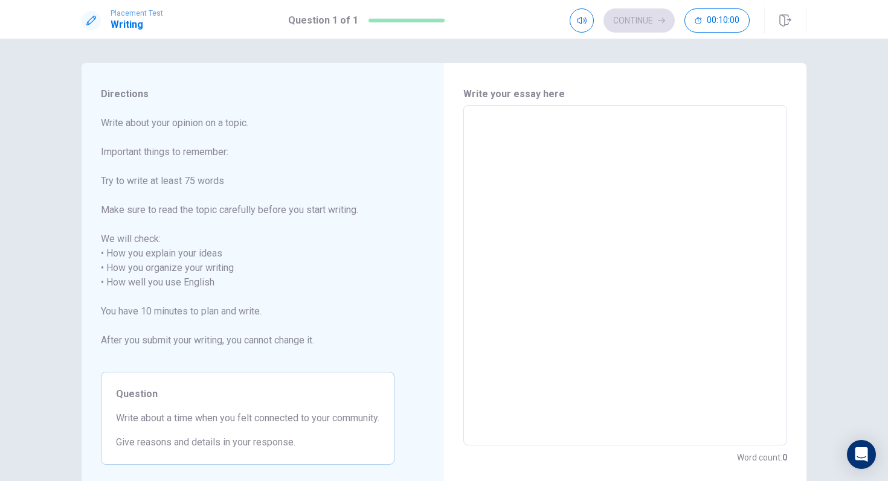
click at [560, 173] on textarea at bounding box center [625, 275] width 307 height 321
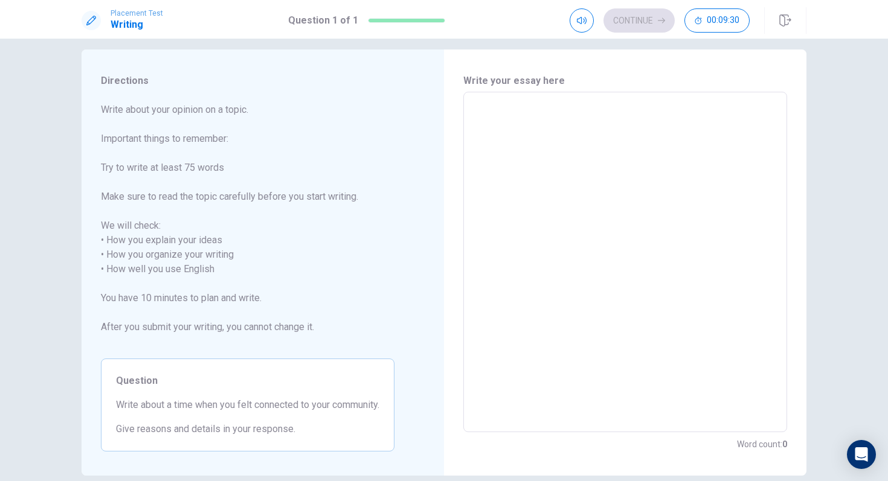
click at [481, 116] on textarea at bounding box center [625, 262] width 307 height 321
type textarea "i"
type textarea "x"
type textarea "i"
type textarea "x"
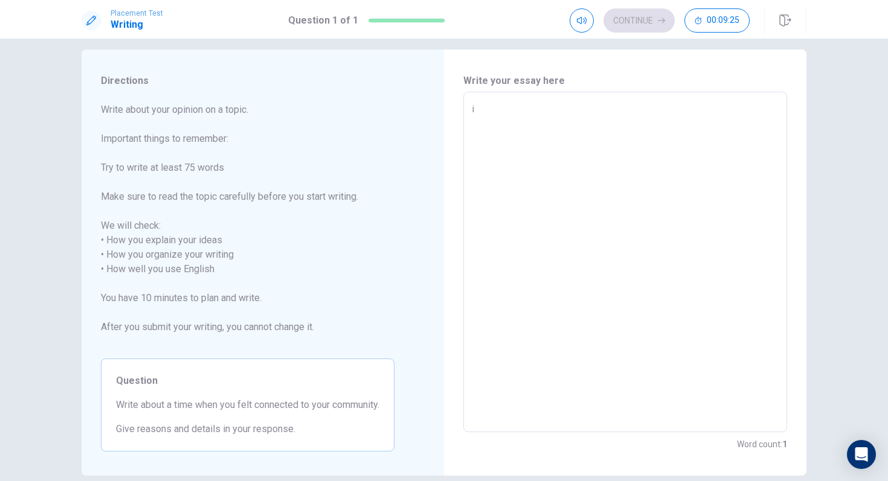
type textarea "i h"
type textarea "x"
type textarea "i ha"
type textarea "x"
type textarea "i hav"
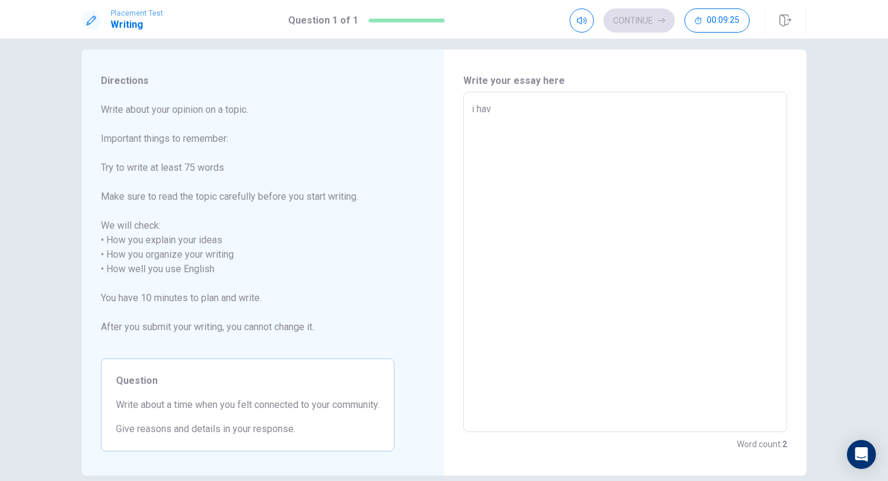
type textarea "x"
type textarea "i have"
type textarea "x"
type textarea "i have"
type textarea "x"
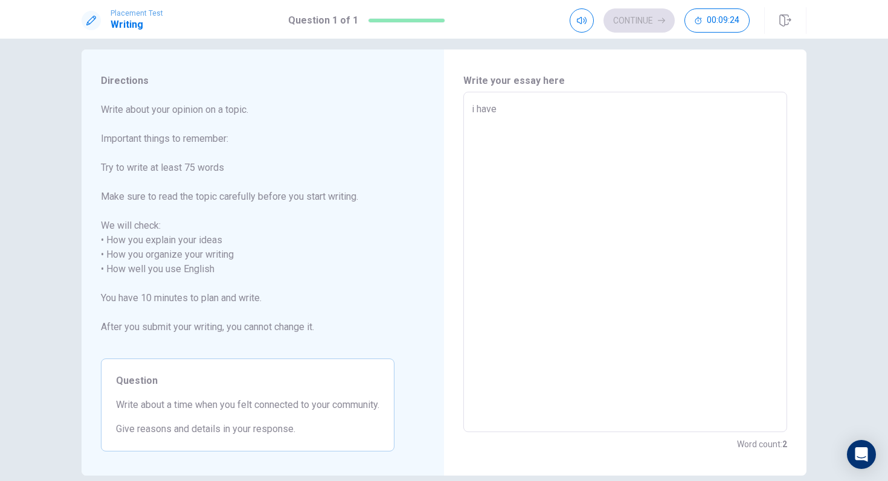
type textarea "i have f"
type textarea "x"
type textarea "i have fe"
type textarea "x"
type textarea "i have fel"
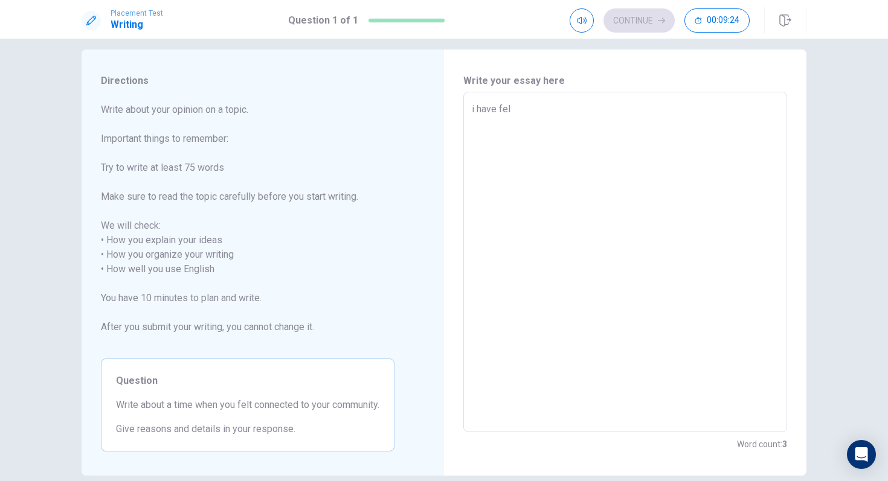
type textarea "x"
type textarea "i have felt"
type textarea "x"
type textarea "i have felt"
type textarea "x"
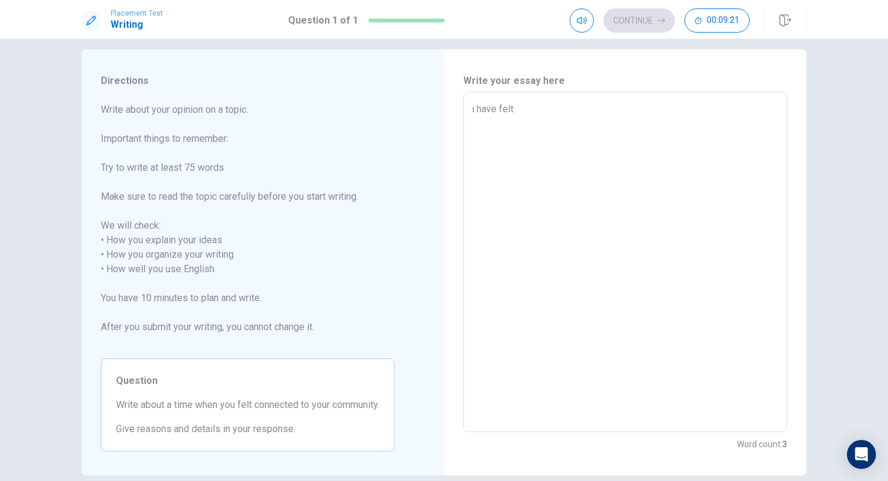
type textarea "i have felt r"
type textarea "x"
type textarea "i have felt re"
type textarea "x"
type textarea "i have felt rea"
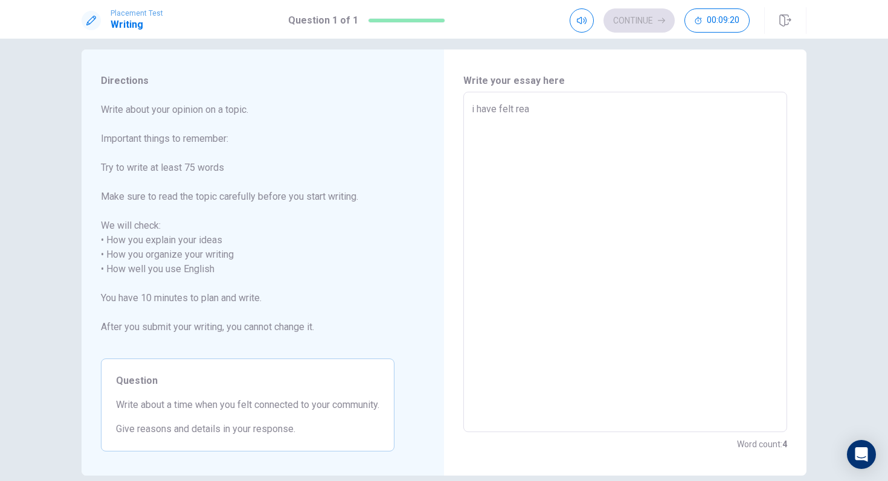
type textarea "x"
type textarea "i have felt real"
type textarea "x"
type textarea "i have felt reall"
type textarea "x"
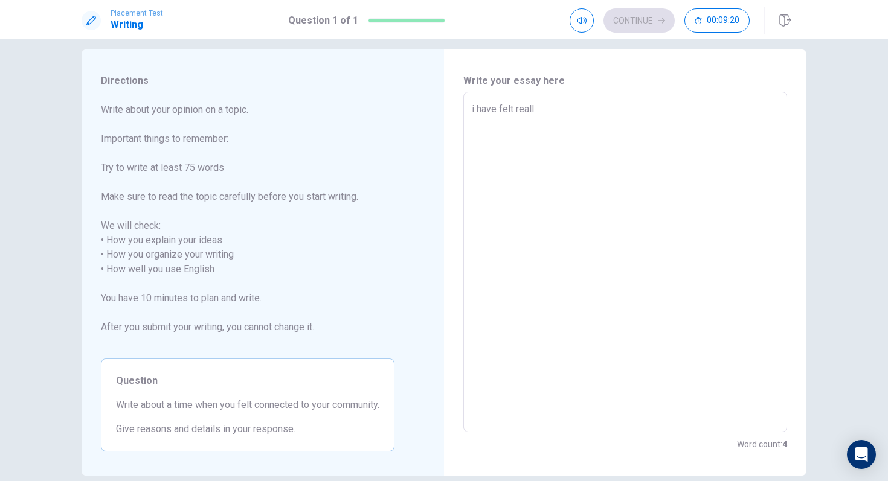
type textarea "i have felt really"
type textarea "x"
type textarea "i have felt really"
type textarea "x"
type textarea "i have felt really c"
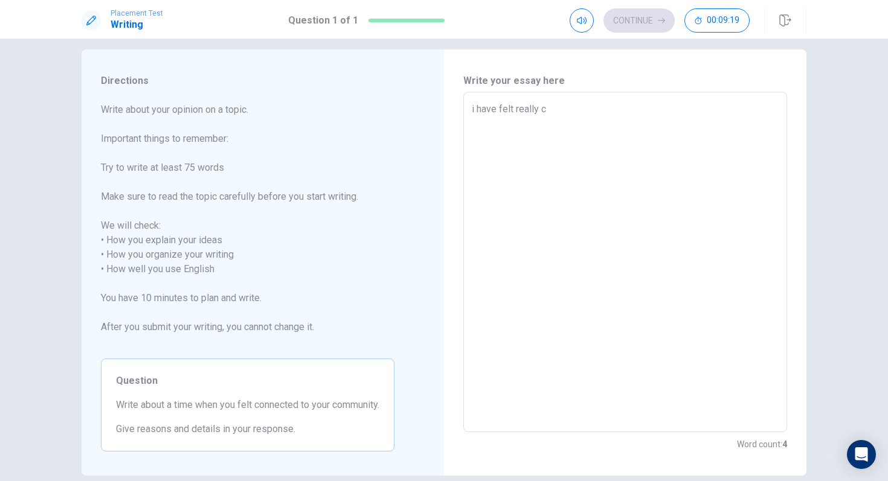
type textarea "x"
type textarea "i have felt really co"
type textarea "x"
type textarea "i have felt really con"
type textarea "x"
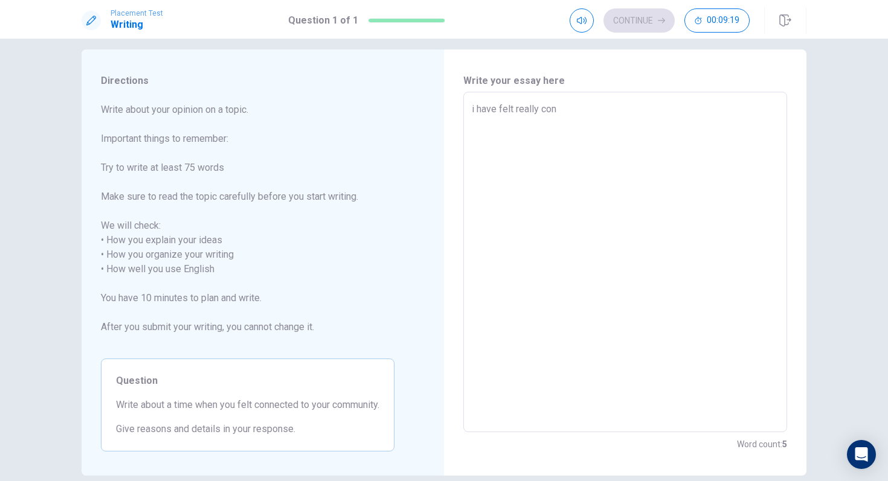
type textarea "i have felt really conn"
type textarea "x"
type textarea "i have felt really conne"
type textarea "x"
type textarea "i have felt really connec"
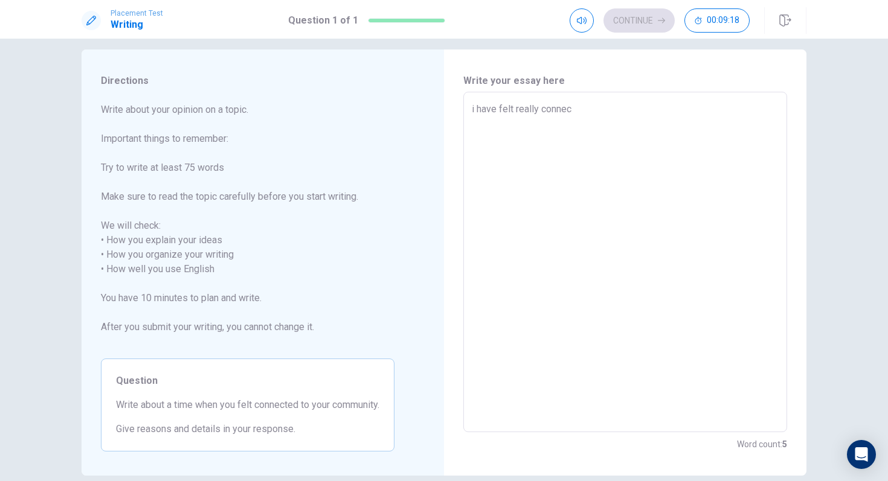
type textarea "x"
type textarea "i have felt really connect"
type textarea "x"
type textarea "i have felt really connecte"
type textarea "x"
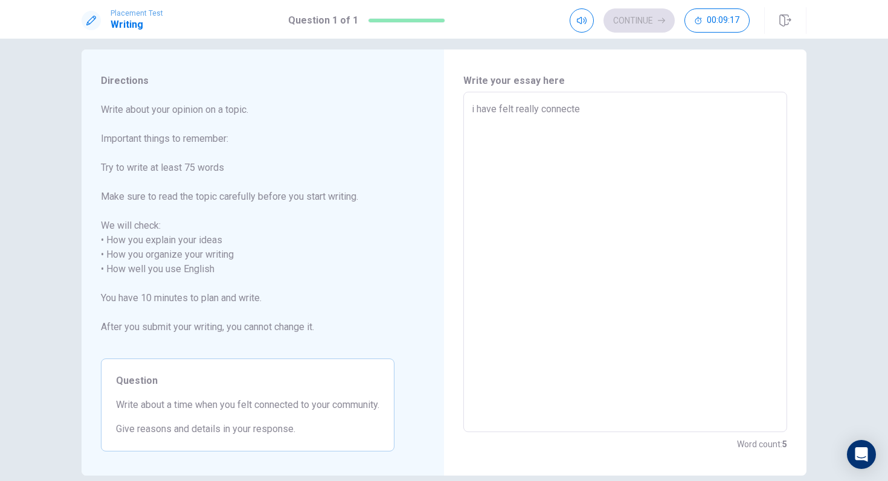
type textarea "i have felt really connected"
type textarea "x"
type textarea "i have felt really connected"
type textarea "x"
type textarea "i have felt really connected t"
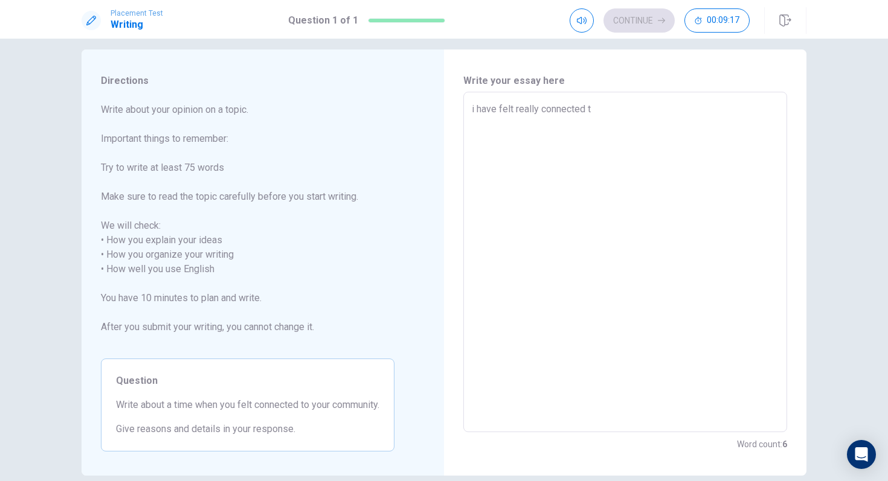
type textarea "x"
type textarea "i have felt really connected to"
type textarea "x"
type textarea "i have felt really connected to"
type textarea "x"
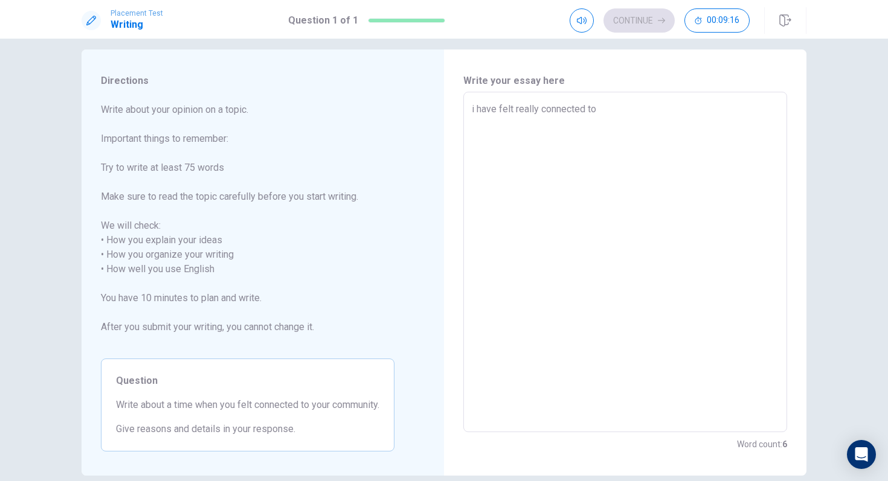
type textarea "i have felt really connected to t"
type textarea "x"
type textarea "i have felt really connected to th"
type textarea "x"
type textarea "i have felt really connected to the"
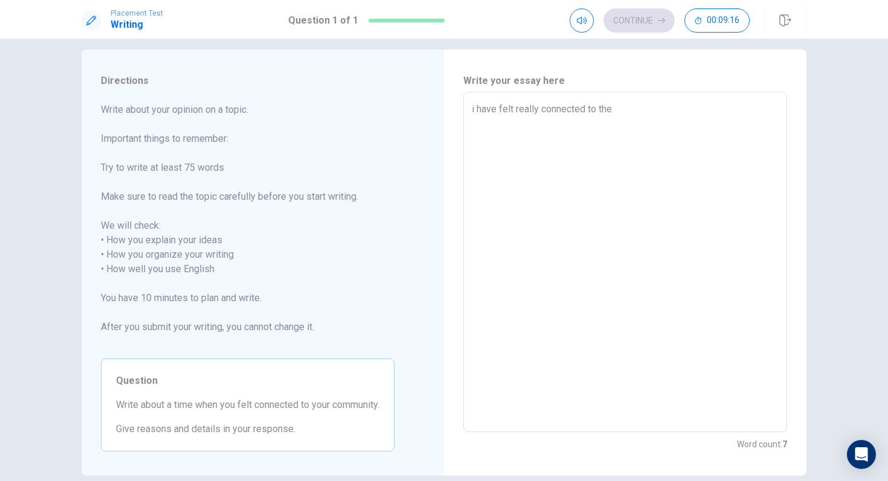
type textarea "x"
type textarea "i have felt really connected to the"
type textarea "x"
type textarea "i have felt really connected to the c"
type textarea "x"
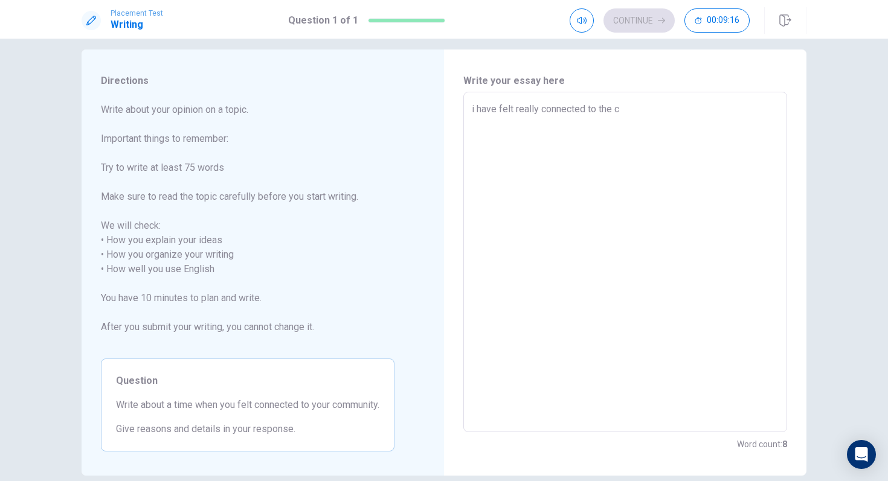
type textarea "i have felt really connected to the co"
type textarea "x"
type textarea "i have felt really connected to the com"
type textarea "x"
type textarea "i have felt really connected to the comm"
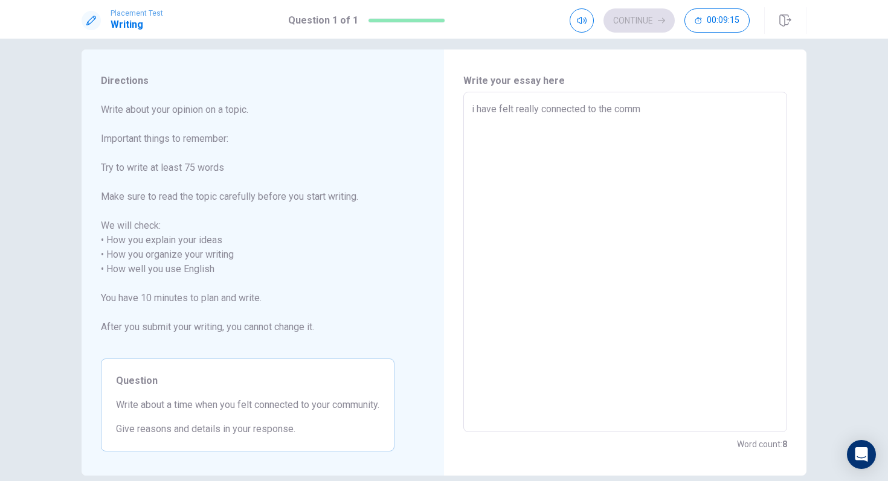
type textarea "x"
type textarea "i have felt really connected to the commu"
type textarea "x"
type textarea "i have felt really connected to the commun"
type textarea "x"
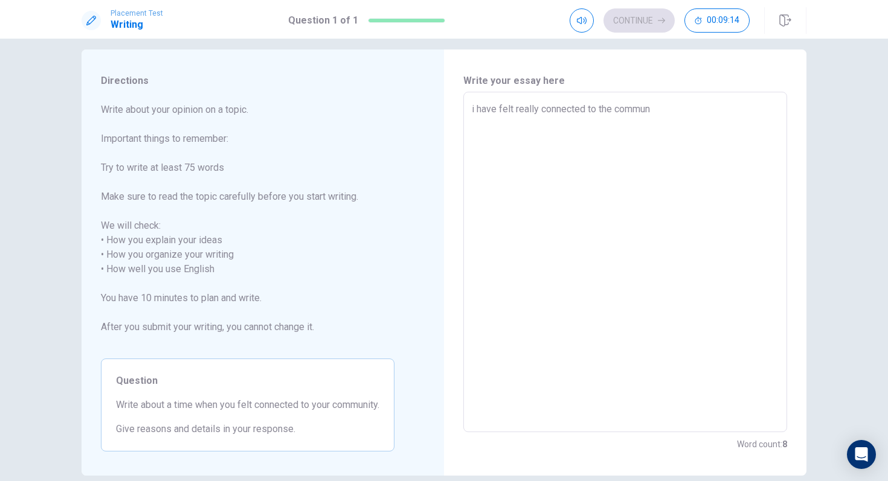
type textarea "i have felt really connected to the communi"
type textarea "x"
type textarea "i have felt really connected to the communit"
type textarea "x"
type textarea "i have felt really connected to the community"
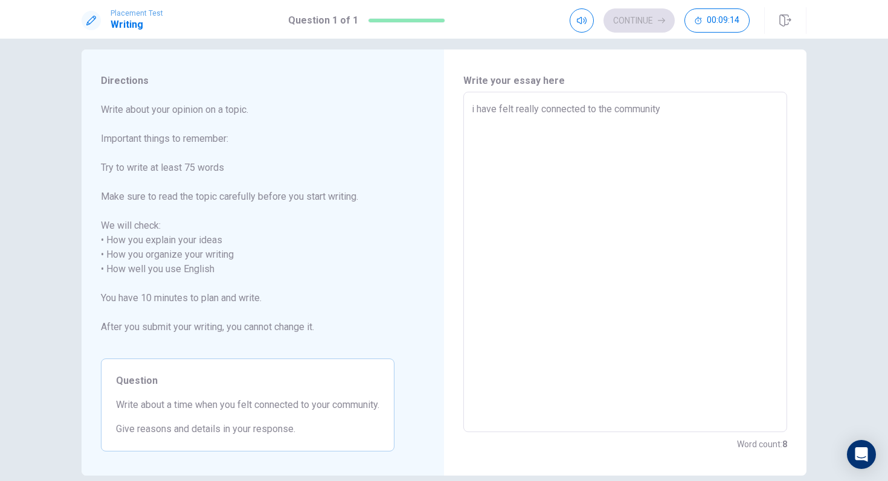
type textarea "x"
type textarea "i have felt really connected to the community"
type textarea "x"
type textarea "i have felt really connected to the community o"
type textarea "x"
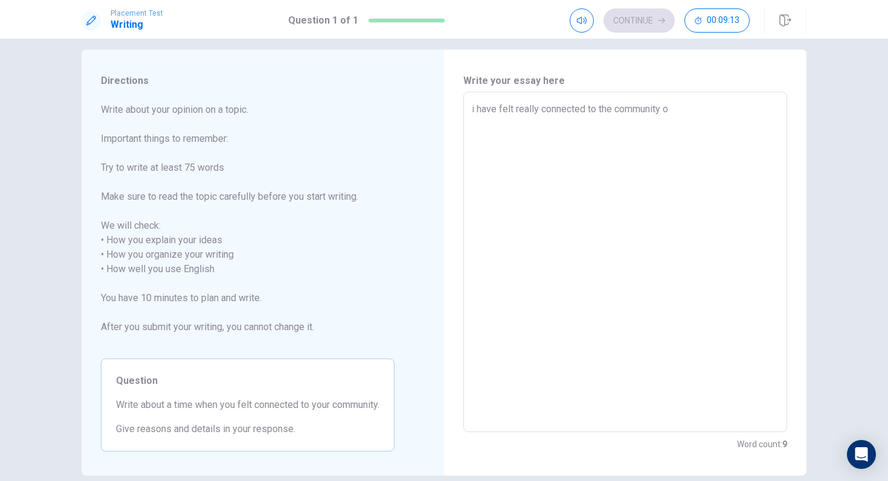
type textarea "i have felt really connected to the community og"
type textarea "x"
type textarea "i have felt really connected to the community o"
type textarea "x"
type textarea "i have felt really connected to the community of"
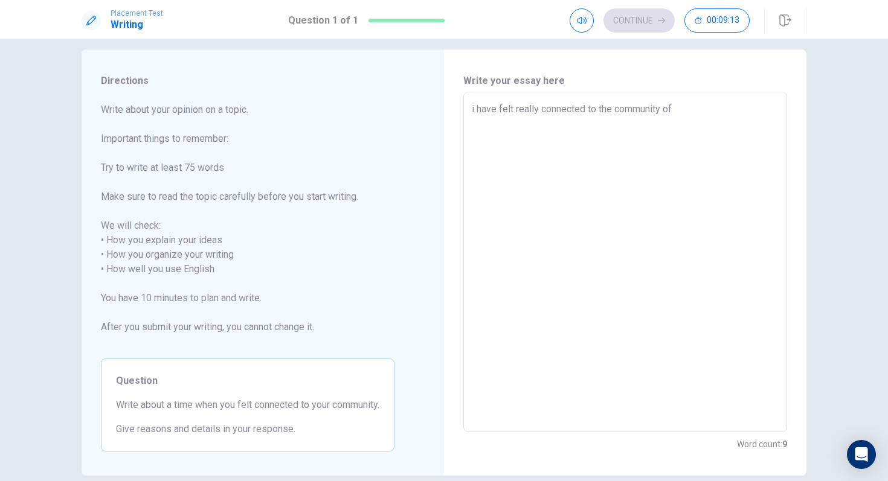
type textarea "x"
type textarea "i have felt really connected to the community of"
type textarea "x"
type textarea "i have felt really connected to the community of s"
type textarea "x"
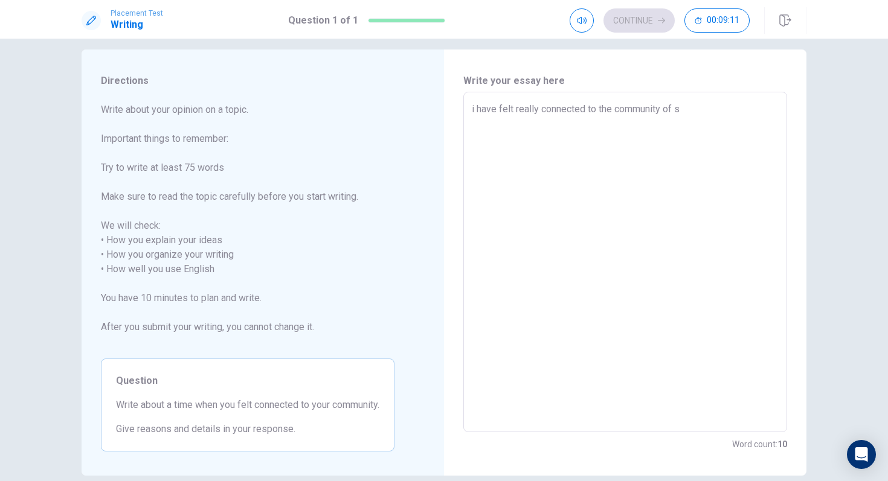
type textarea "i have felt really connected to the community of st"
type textarea "x"
type textarea "i have felt really connected to the community of stu"
type textarea "x"
type textarea "i have felt really connected to the community of stud"
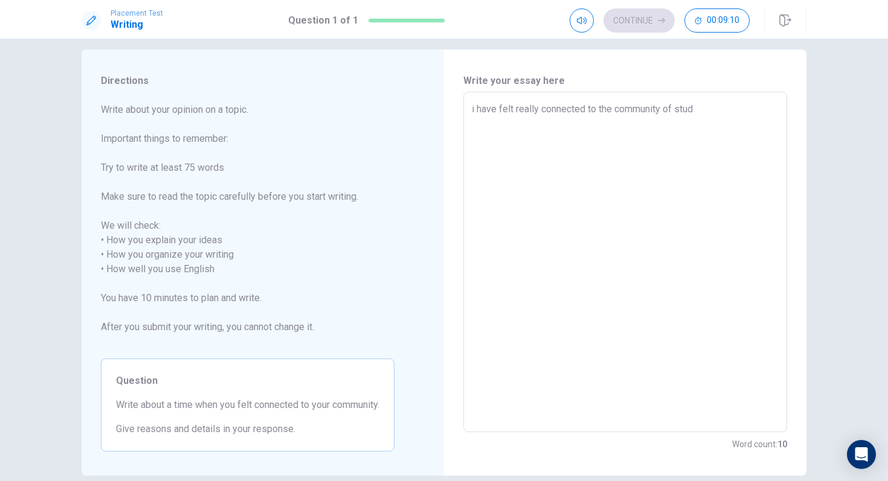
type textarea "x"
type textarea "i have felt really connected to the community of stude"
type textarea "x"
type textarea "i have felt really connected to the community of studen"
type textarea "x"
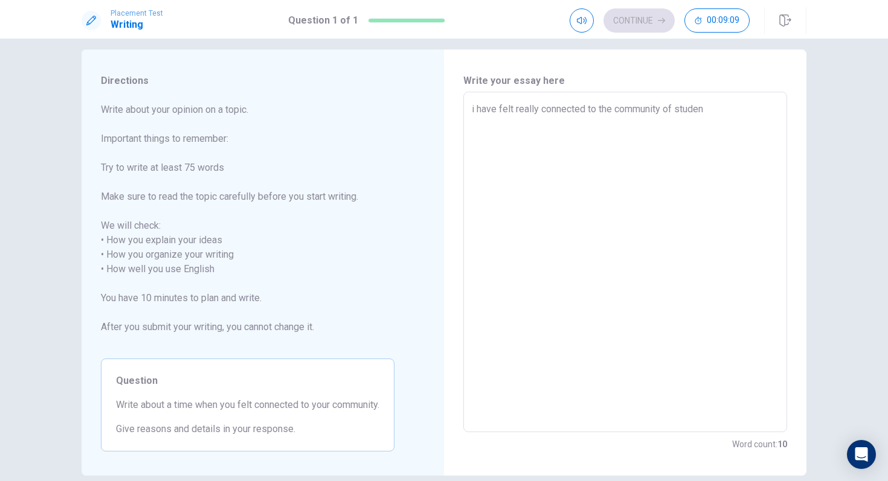
type textarea "i have felt really connected to the community of student"
type textarea "x"
type textarea "i have felt really connected to the community of students"
type textarea "x"
type textarea "i have felt really connected to the community of students"
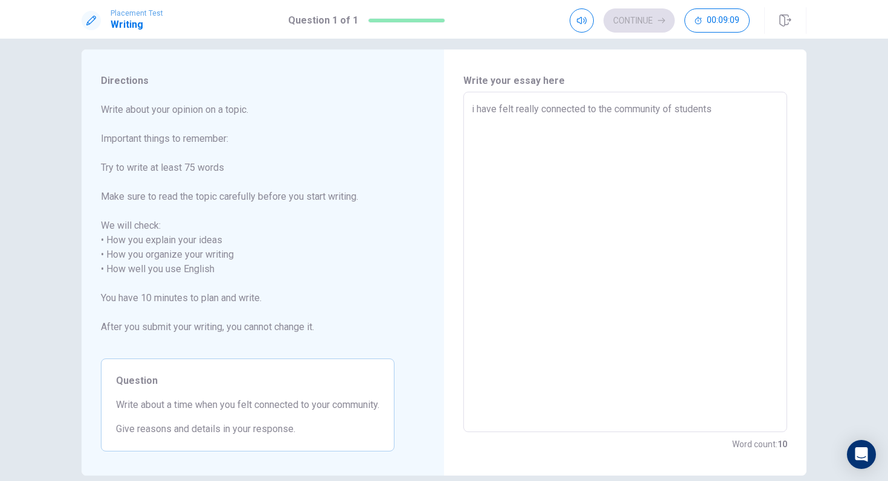
type textarea "x"
type textarea "i have felt really connected to the community of students i"
type textarea "x"
type textarea "i have felt really connected to the community of students in"
type textarea "x"
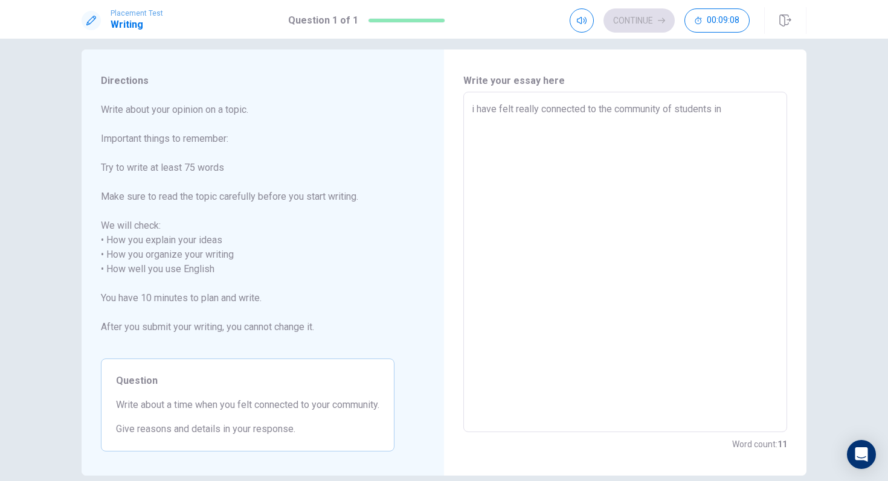
type textarea "i have felt really connected to the community of students in"
type textarea "x"
type textarea "i have felt really connected to the community of students in l"
type textarea "x"
type textarea "i have felt really connected to the community of students in [GEOGRAPHIC_DATA]"
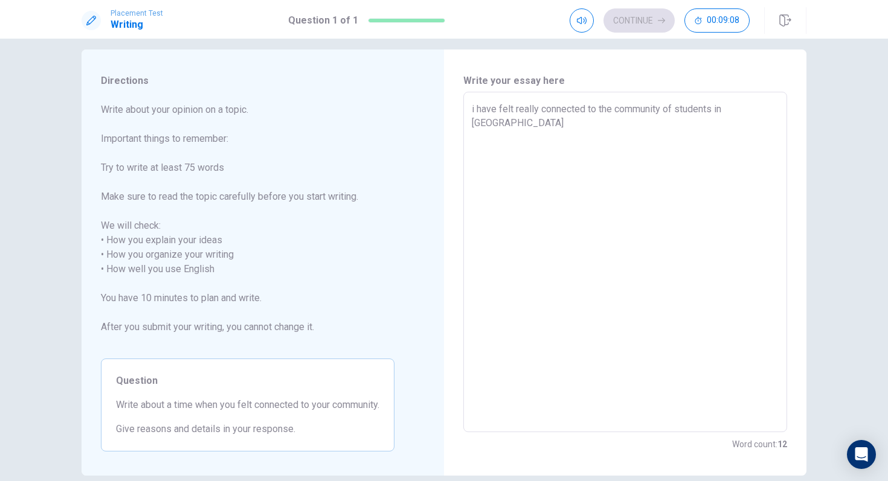
type textarea "x"
type textarea "i have felt really connected to the community of students in [GEOGRAPHIC_DATA]"
type textarea "x"
type textarea "i have felt really connected to the community of students in [GEOGRAPHIC_DATA]"
type textarea "x"
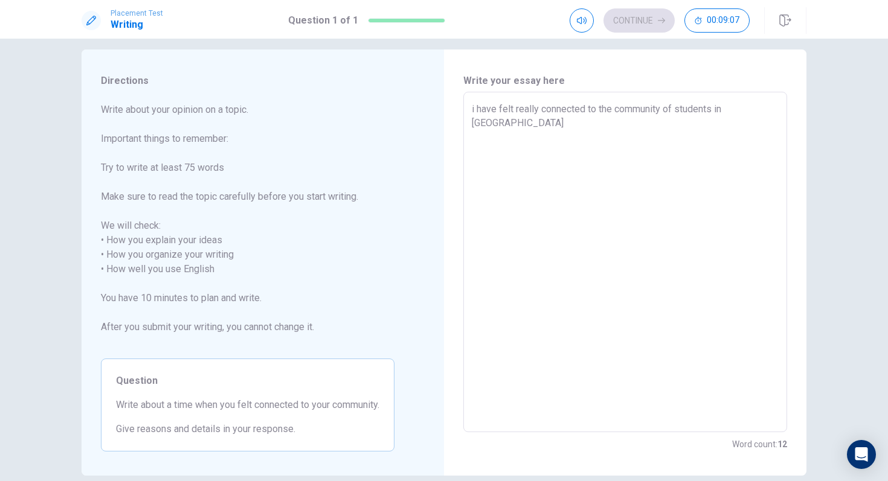
type textarea "i have felt really connected to the community of students in [GEOGRAPHIC_DATA]"
type textarea "x"
type textarea "i have felt really connected to the community of students in [GEOGRAPHIC_DATA]"
type textarea "x"
type textarea "i have felt really connected to the community of students in [GEOGRAPHIC_DATA]"
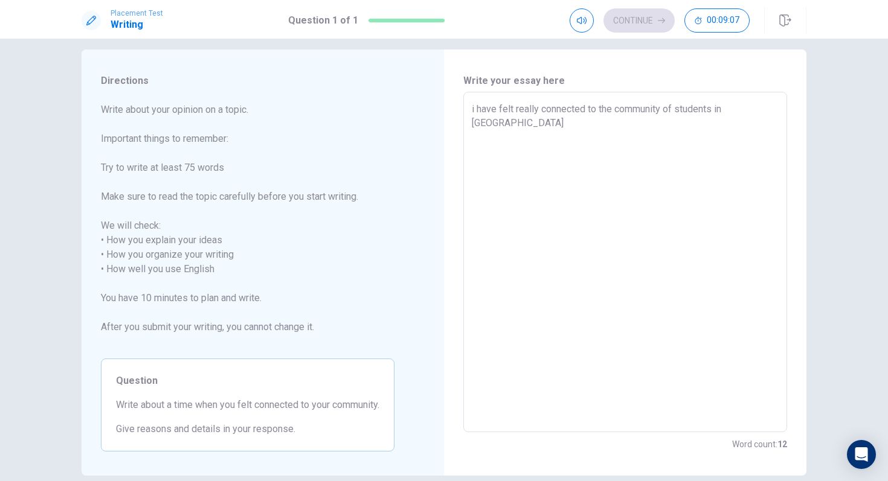
type textarea "x"
type textarea "i have felt really connected to the community of students in [GEOGRAPHIC_DATA]"
type textarea "x"
type textarea "i have felt really connected to the community of students in [GEOGRAPHIC_DATA]"
type textarea "x"
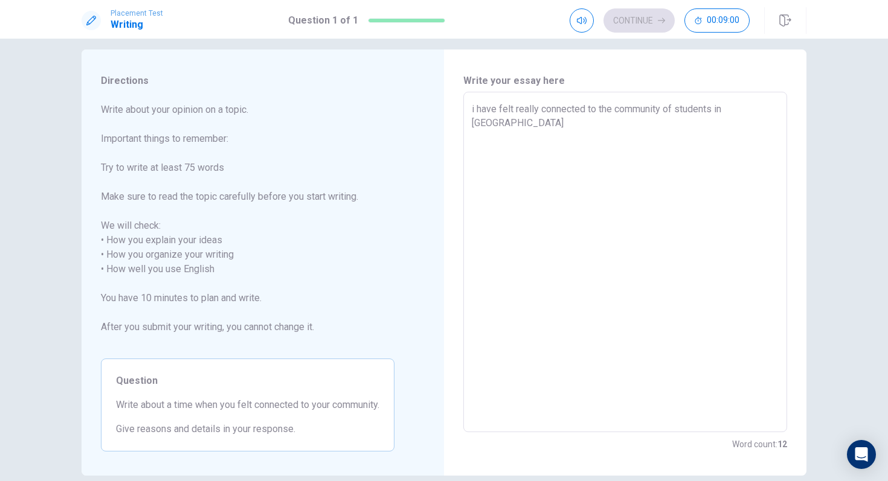
type textarea "i have felt really connected to the community of students in [GEOGRAPHIC_DATA] b"
type textarea "x"
type textarea "i have felt really connected to the community of students in [GEOGRAPHIC_DATA] …"
type textarea "x"
type textarea "i have felt really connected to the community of students in [GEOGRAPHIC_DATA]"
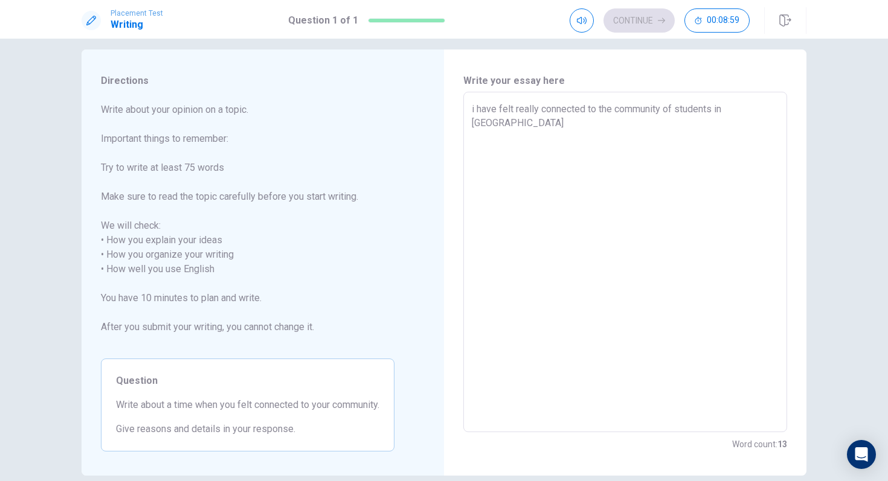
type textarea "x"
type textarea "i have felt really connected to the community of students in laysin beca"
type textarea "x"
type textarea "i have felt really connected to the community of students in laysin becau"
type textarea "x"
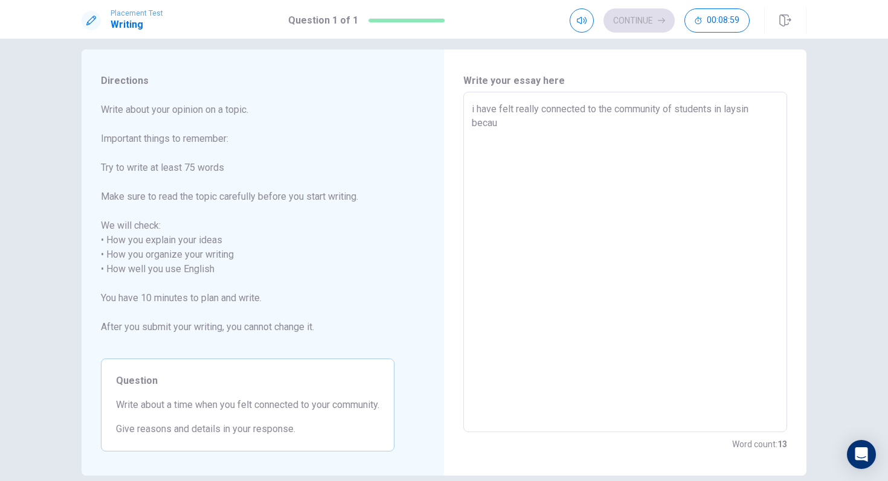
type textarea "i have felt really connected to the community of students in laysin becaus"
type textarea "x"
type textarea "i have felt really connected to the community of students in [GEOGRAPHIC_DATA] …"
type textarea "x"
type textarea "i have felt really connected to the community of students in [GEOGRAPHIC_DATA] …"
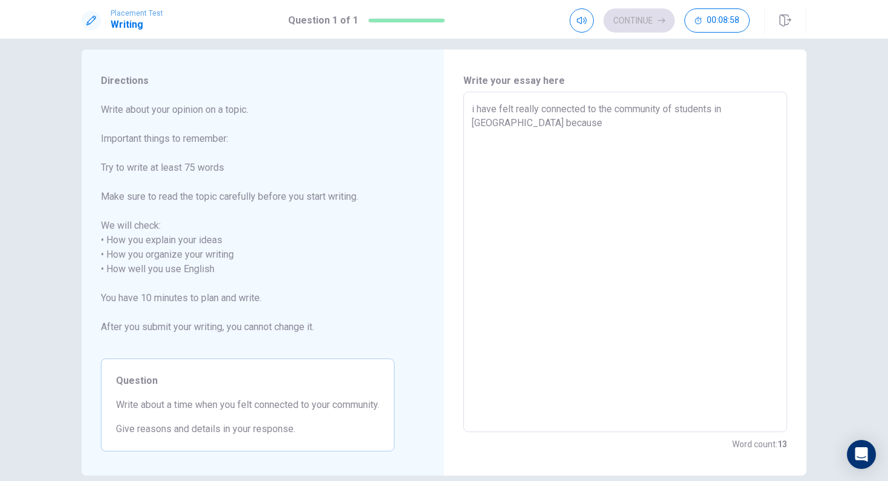
type textarea "x"
type textarea "i have felt really connected to the community of students in [GEOGRAPHIC_DATA] …"
type textarea "x"
type textarea "i have felt really connected to the community of students in [GEOGRAPHIC_DATA] …"
type textarea "x"
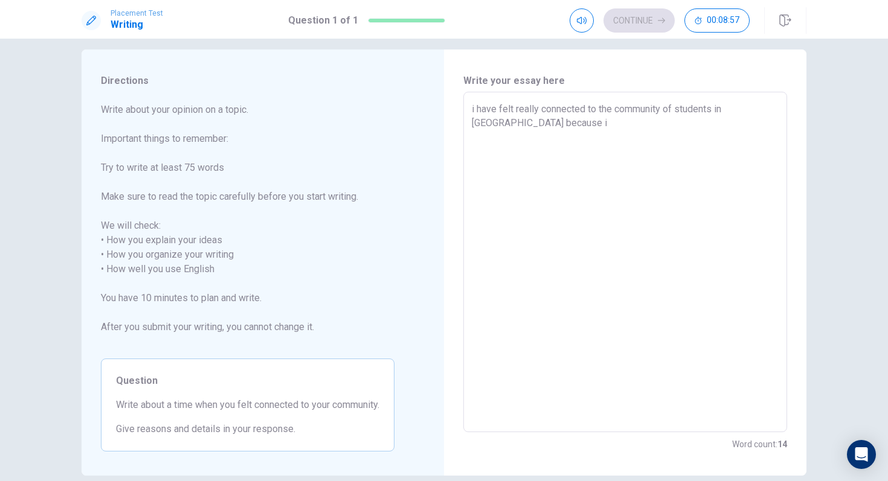
type textarea "i have felt really connected to the community of students in [GEOGRAPHIC_DATA] …"
type textarea "x"
type textarea "i have felt really connected to the community of students in [GEOGRAPHIC_DATA] …"
type textarea "x"
type textarea "i have felt really connected to the community of students in [GEOGRAPHIC_DATA] …"
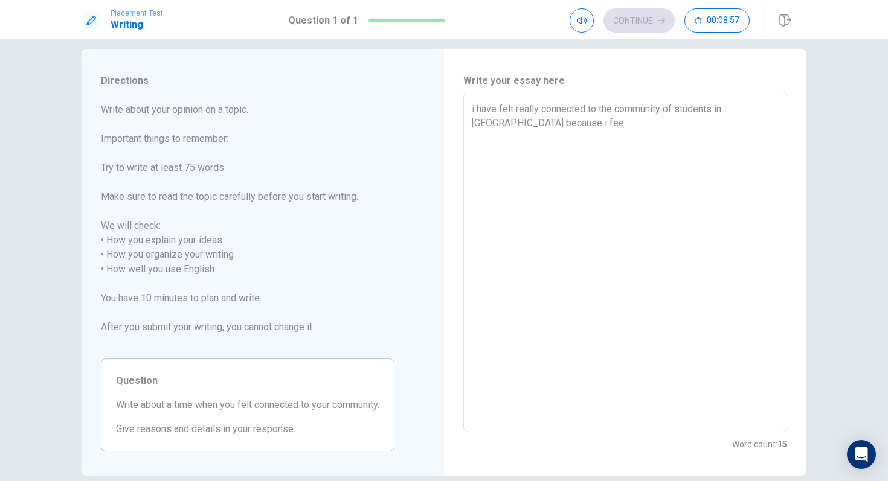
type textarea "x"
type textarea "i have felt really connected to the community of students in [GEOGRAPHIC_DATA] …"
type textarea "x"
type textarea "i have felt really connected to the community of students in [GEOGRAPHIC_DATA] …"
type textarea "x"
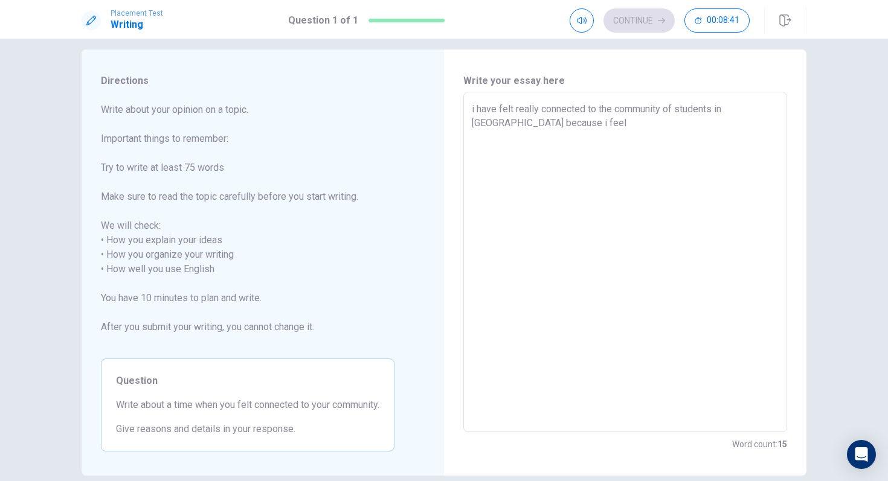
type textarea "i have felt really connected to the community of students in [GEOGRAPHIC_DATA] …"
type textarea "x"
type textarea "i have felt really connected to the community of students in [GEOGRAPHIC_DATA] …"
type textarea "x"
type textarea "i have felt really connected to the community of students in [GEOGRAPHIC_DATA] …"
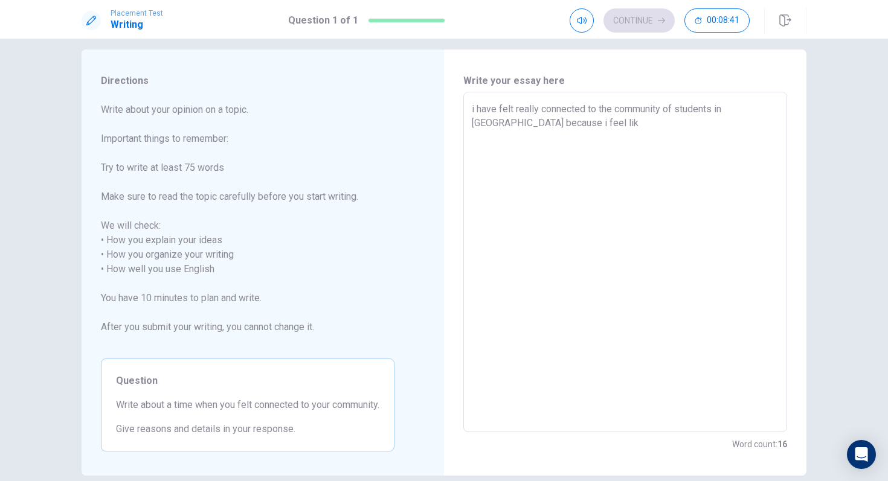
type textarea "x"
type textarea "i have felt really connected to the community of students in [GEOGRAPHIC_DATA] …"
type textarea "x"
type textarea "i have felt really connected to the community of students in [GEOGRAPHIC_DATA] …"
type textarea "x"
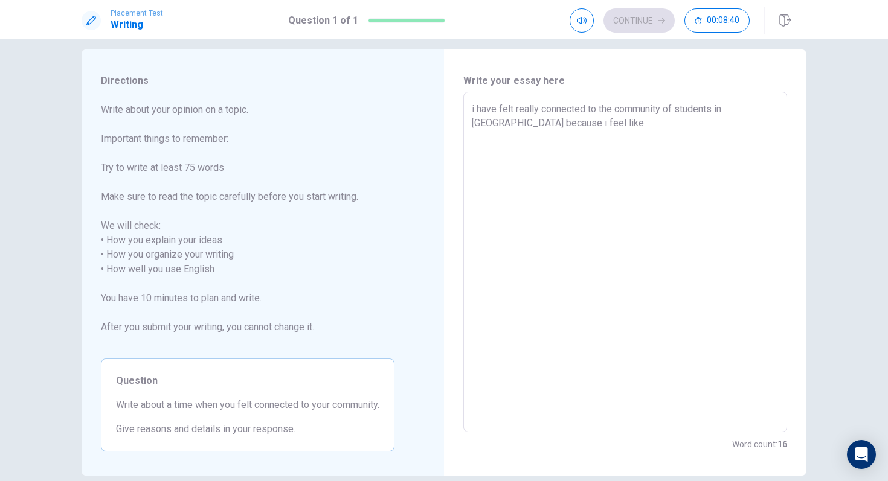
type textarea "i have felt really connected to the community of students in [GEOGRAPHIC_DATA] …"
type textarea "x"
type textarea "i have felt really connected to the community of students in [GEOGRAPHIC_DATA] …"
type textarea "x"
type textarea "i have felt really connected to the community of students in [GEOGRAPHIC_DATA] …"
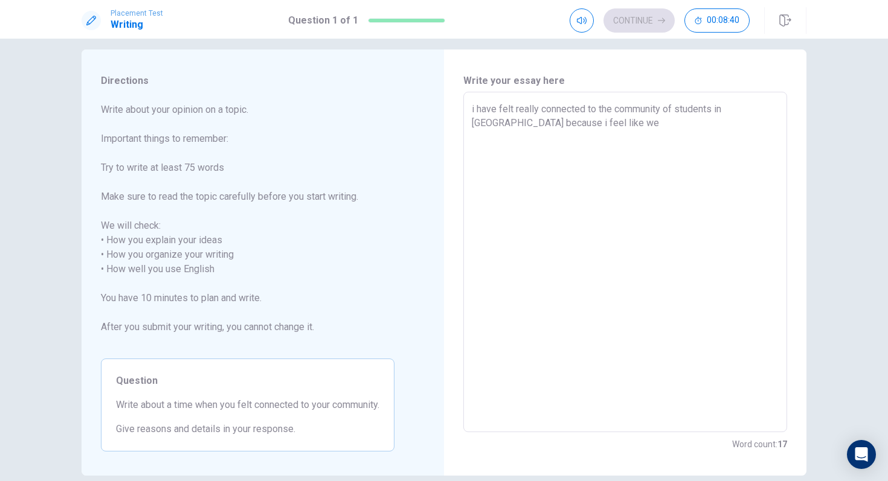
type textarea "x"
type textarea "i have felt really connected to the community of students in [GEOGRAPHIC_DATA] …"
type textarea "x"
type textarea "i have felt really connected to the community of students in [GEOGRAPHIC_DATA] …"
type textarea "x"
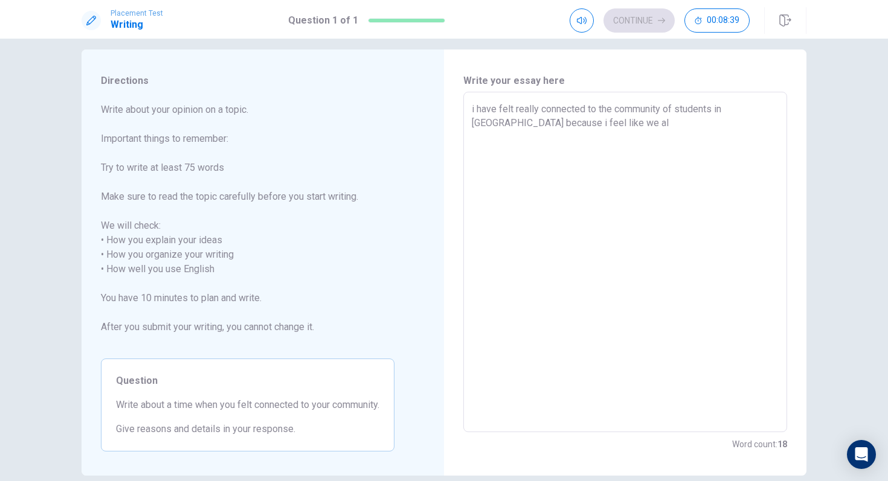
type textarea "i have felt really connected to the community of students in [GEOGRAPHIC_DATA] …"
type textarea "x"
type textarea "i have felt really connected to the community of students in [GEOGRAPHIC_DATA] …"
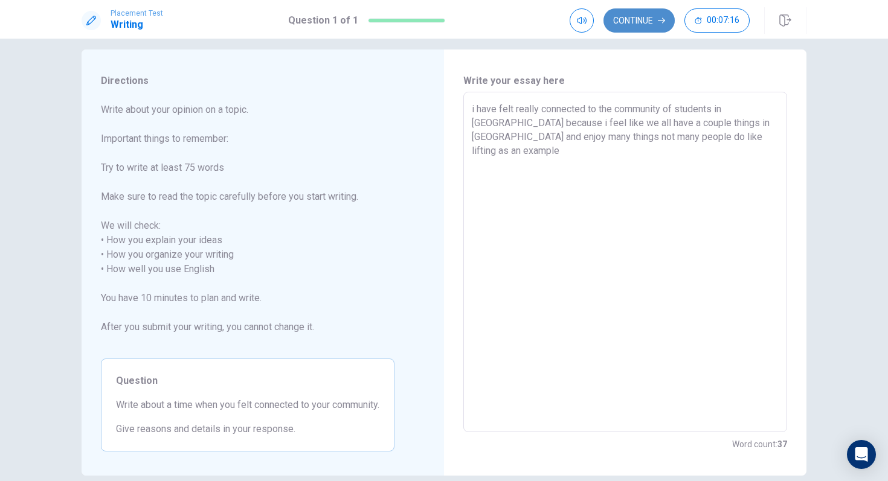
click at [644, 27] on button "Continue" at bounding box center [638, 20] width 71 height 24
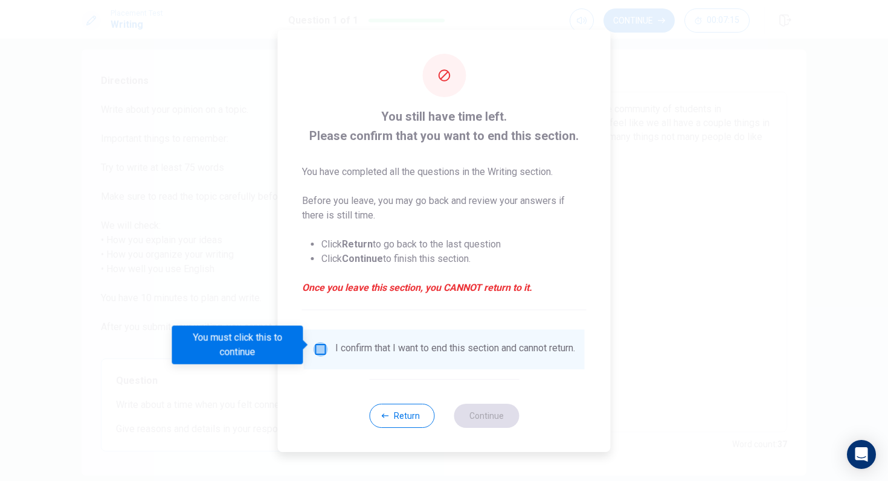
click at [319, 348] on input "You must click this to continue" at bounding box center [320, 349] width 14 height 14
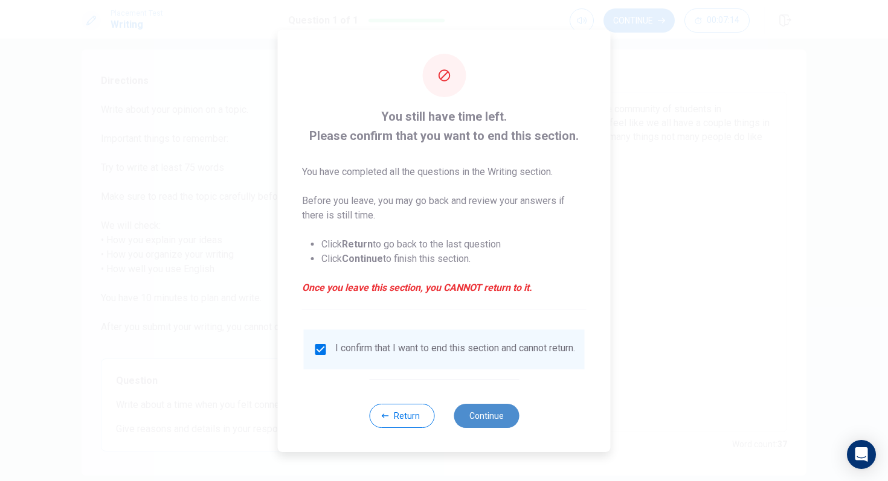
click at [501, 424] on button "Continue" at bounding box center [485, 416] width 65 height 24
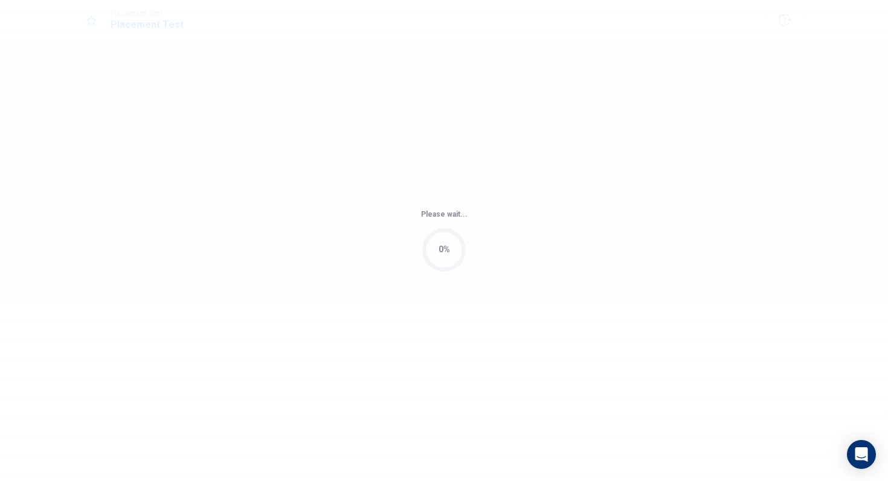
scroll to position [0, 0]
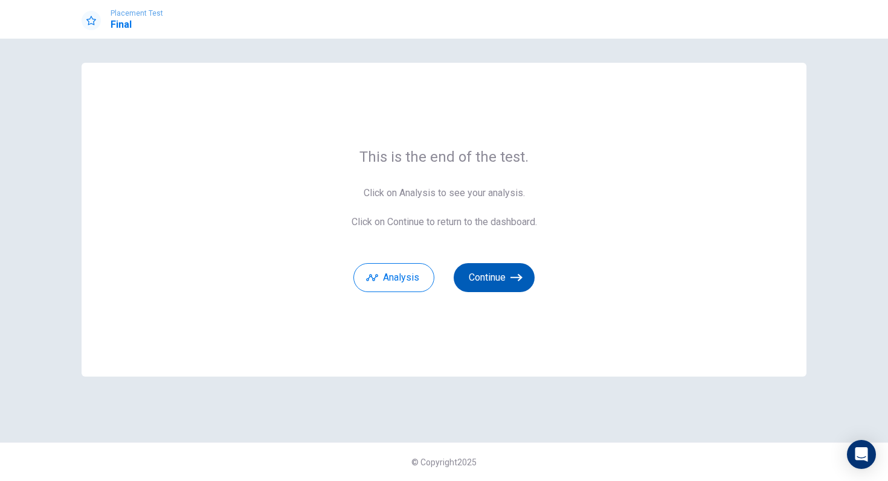
click at [492, 275] on button "Continue" at bounding box center [493, 277] width 81 height 29
